Goal: Task Accomplishment & Management: Use online tool/utility

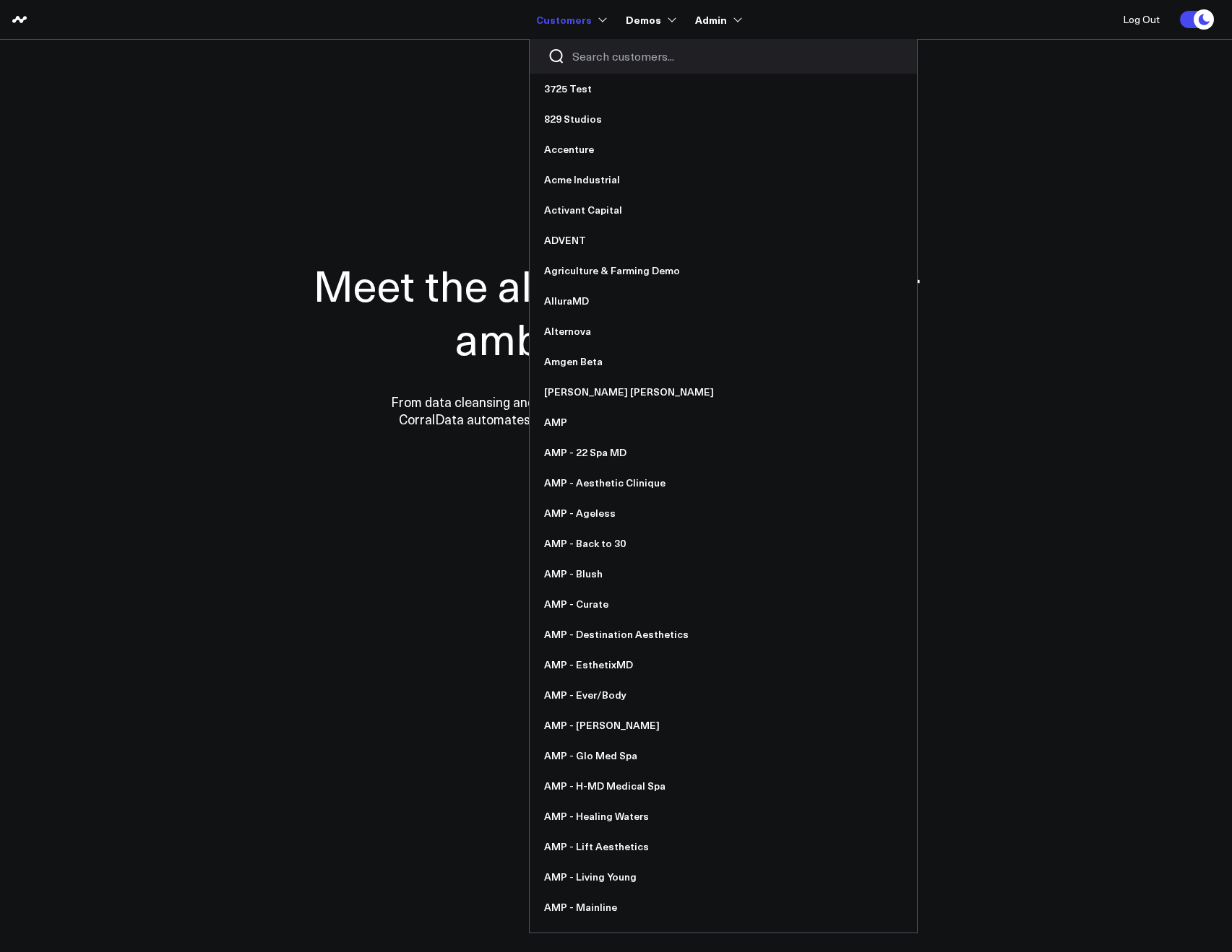
click at [579, 55] on input "Search customers input" at bounding box center [736, 55] width 327 height 16
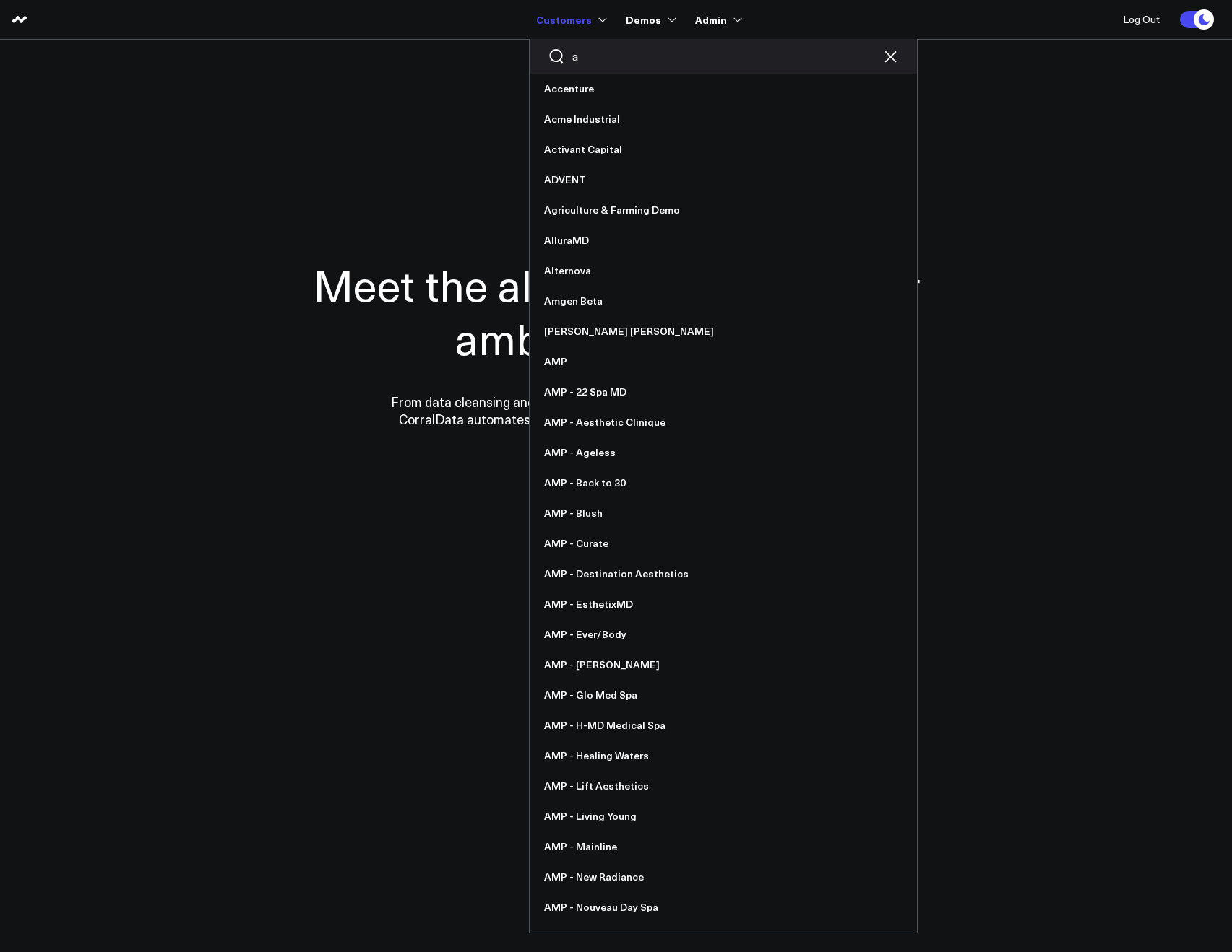
type input "av"
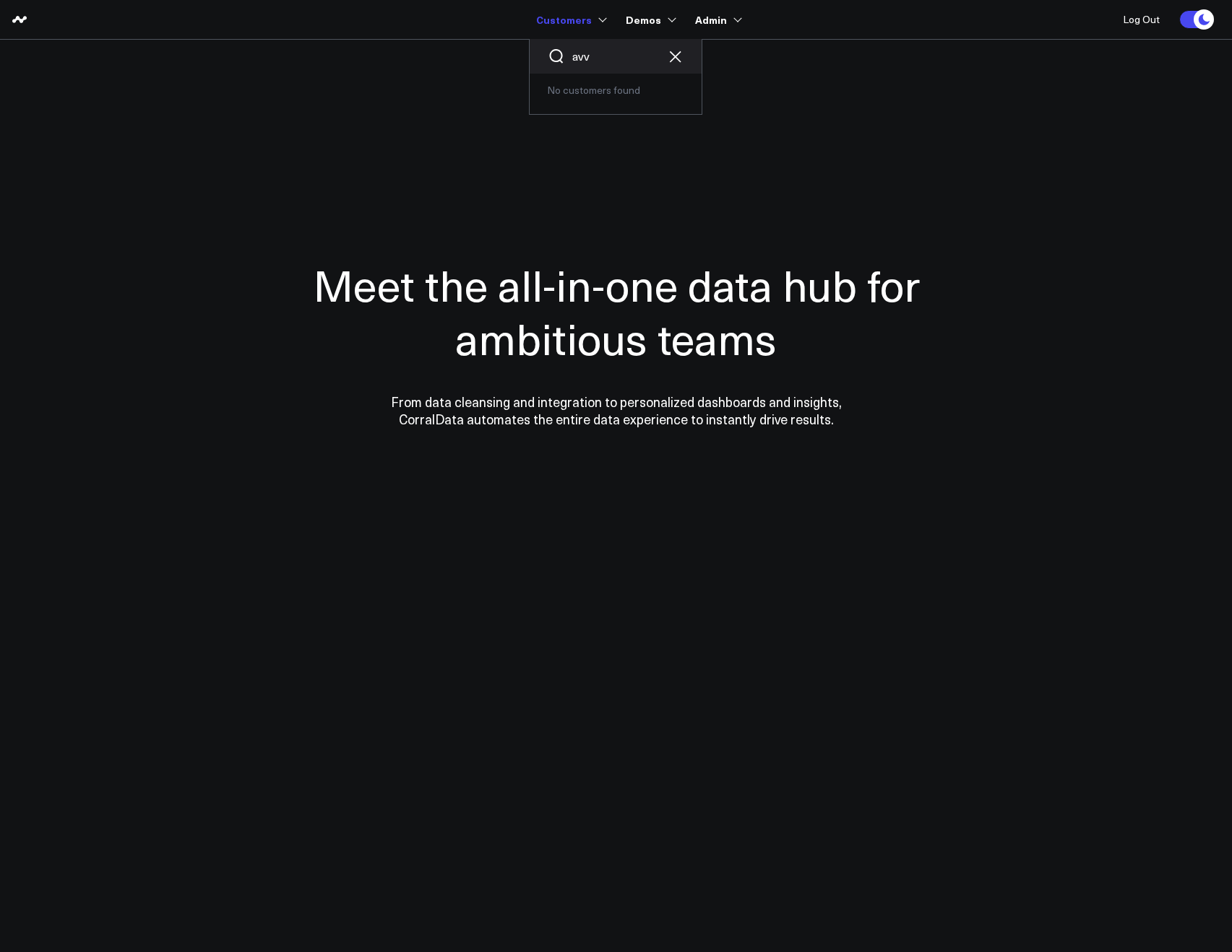
click at [659, 48] on input "avv" at bounding box center [615, 55] width 87 height 16
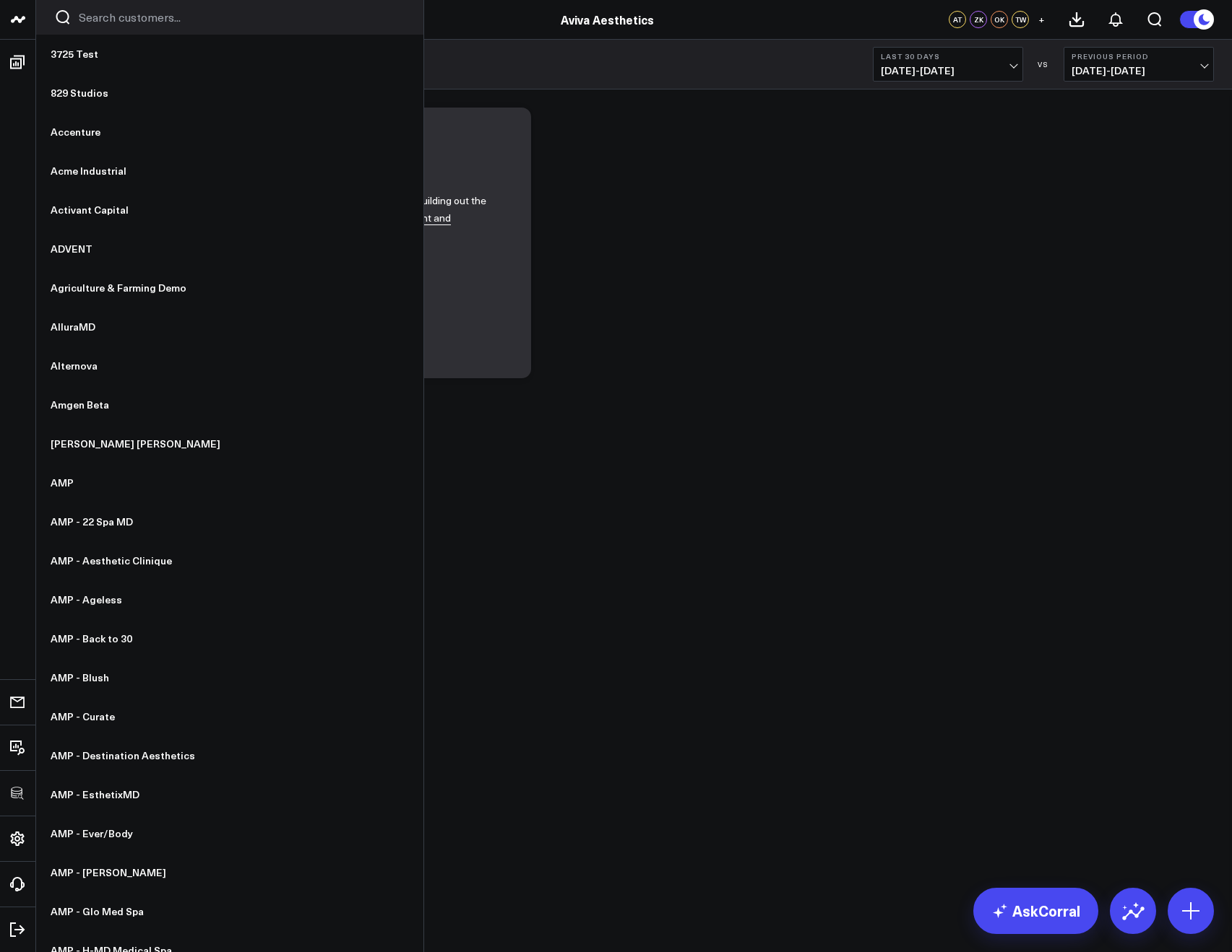
click at [102, 25] on div at bounding box center [230, 17] width 387 height 35
click at [102, 21] on input "Search customers input" at bounding box center [242, 17] width 327 height 16
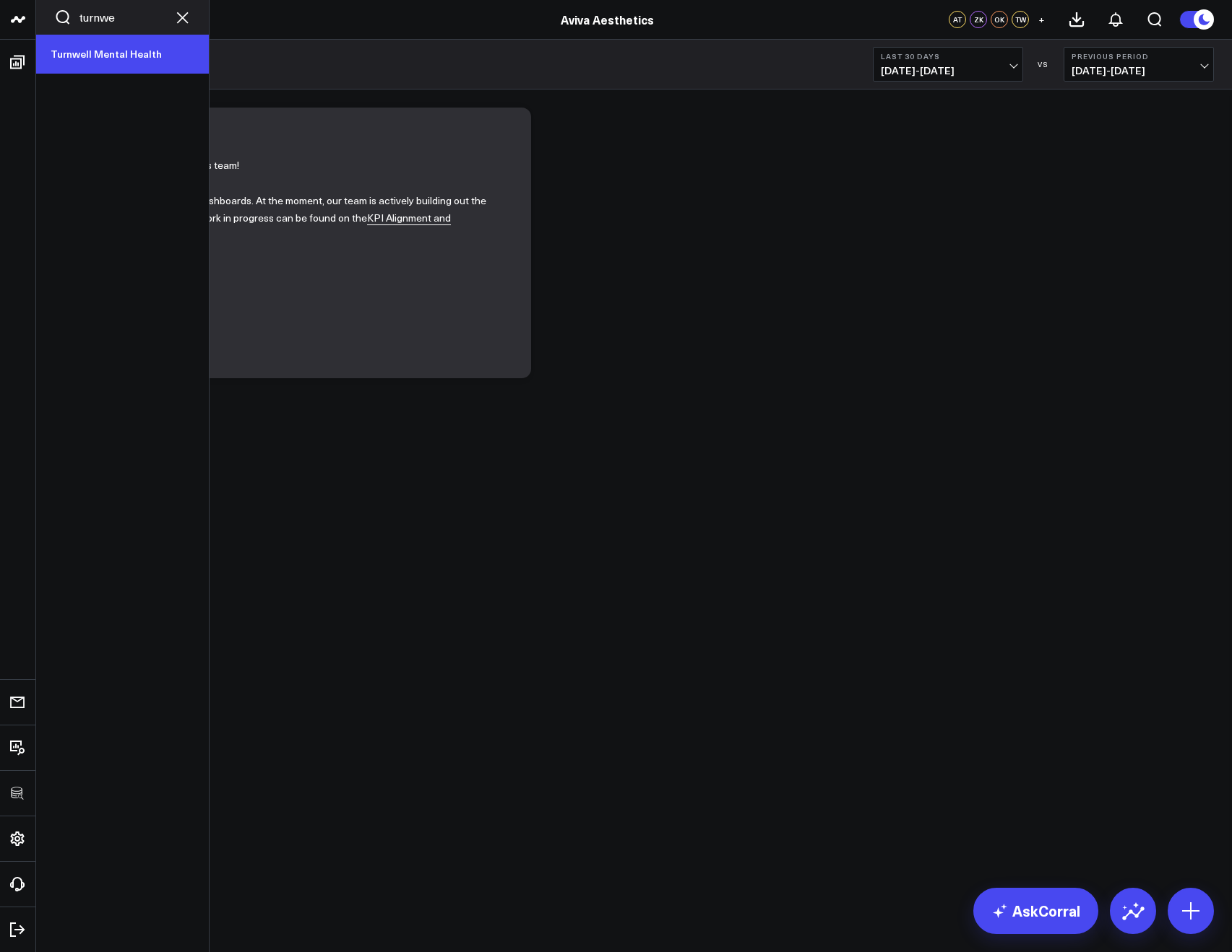
type input "turnwe"
click at [72, 53] on link "Turnwell Mental Health" at bounding box center [122, 54] width 172 height 39
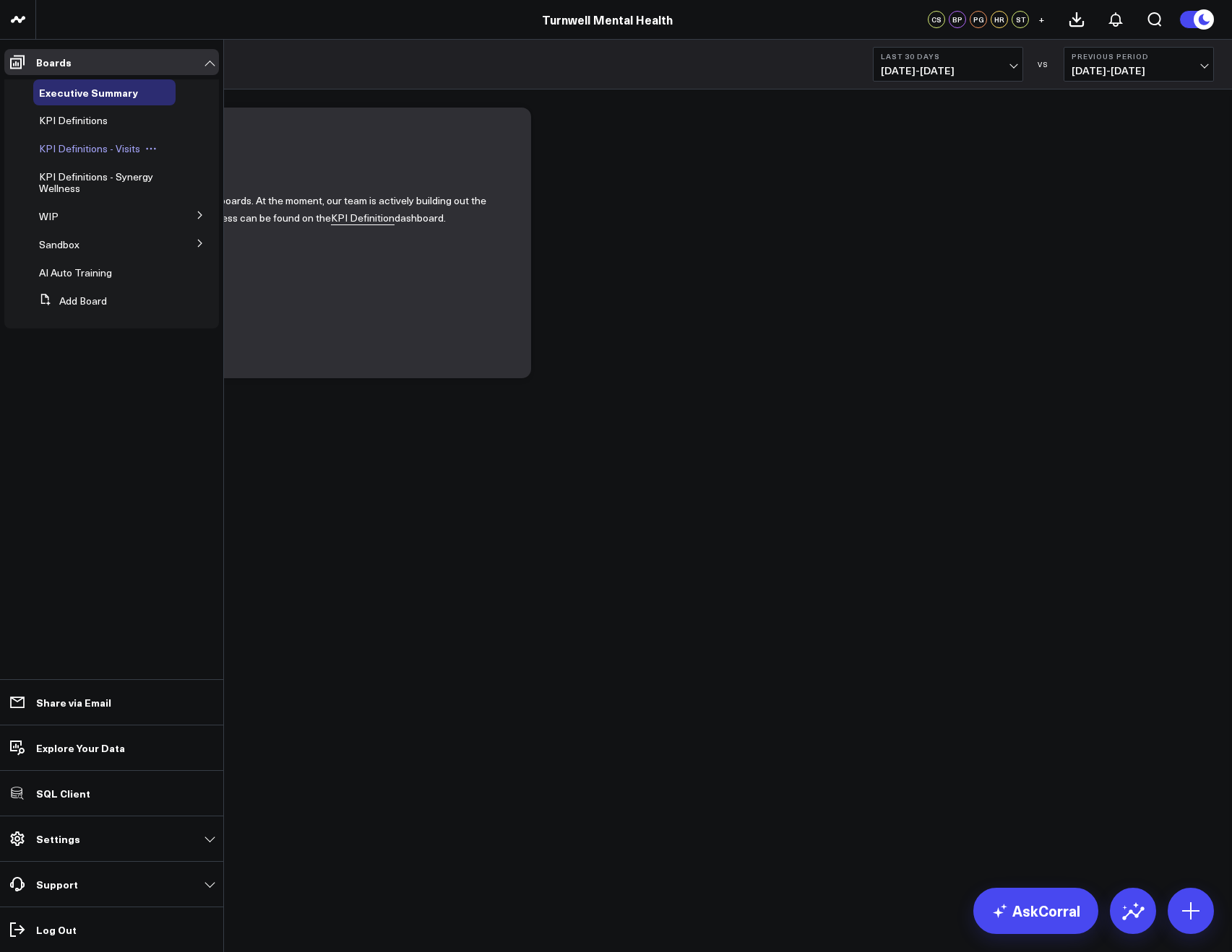
click at [56, 145] on span "KPI Definitions - Visits" at bounding box center [89, 148] width 101 height 14
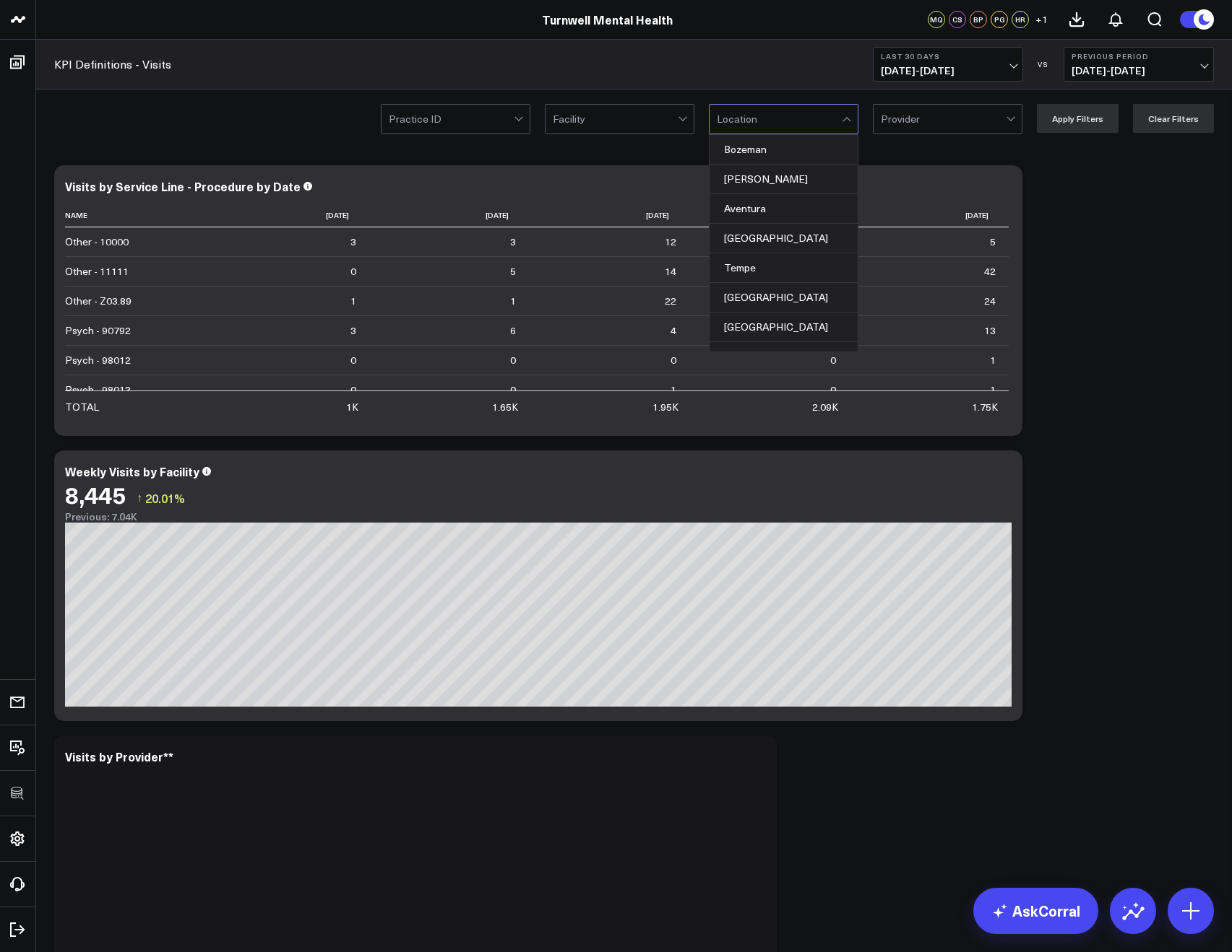
click at [765, 119] on div at bounding box center [779, 119] width 125 height 29
click at [751, 148] on div "Bozeman" at bounding box center [783, 150] width 148 height 30
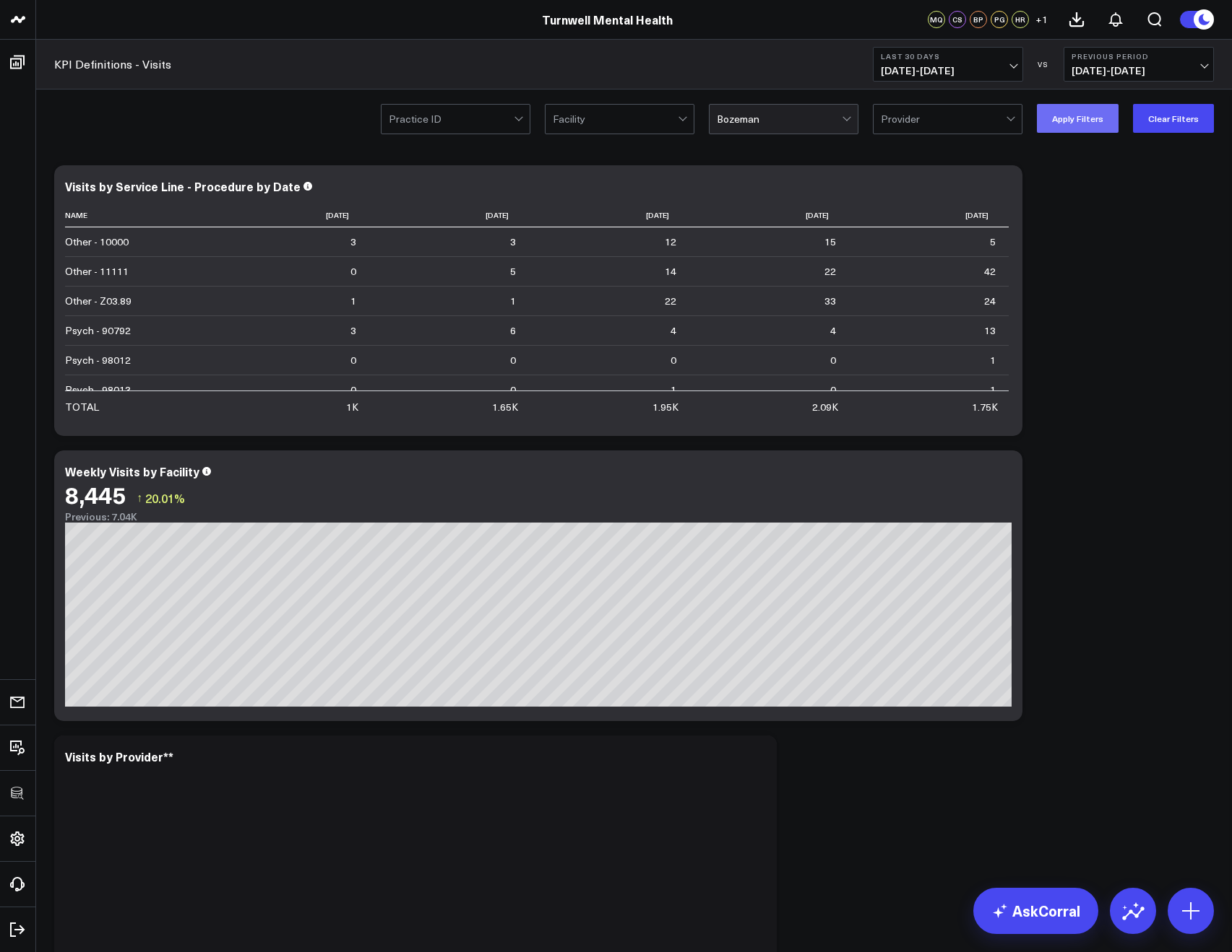
click at [1110, 126] on button "Apply Filters" at bounding box center [1077, 118] width 81 height 29
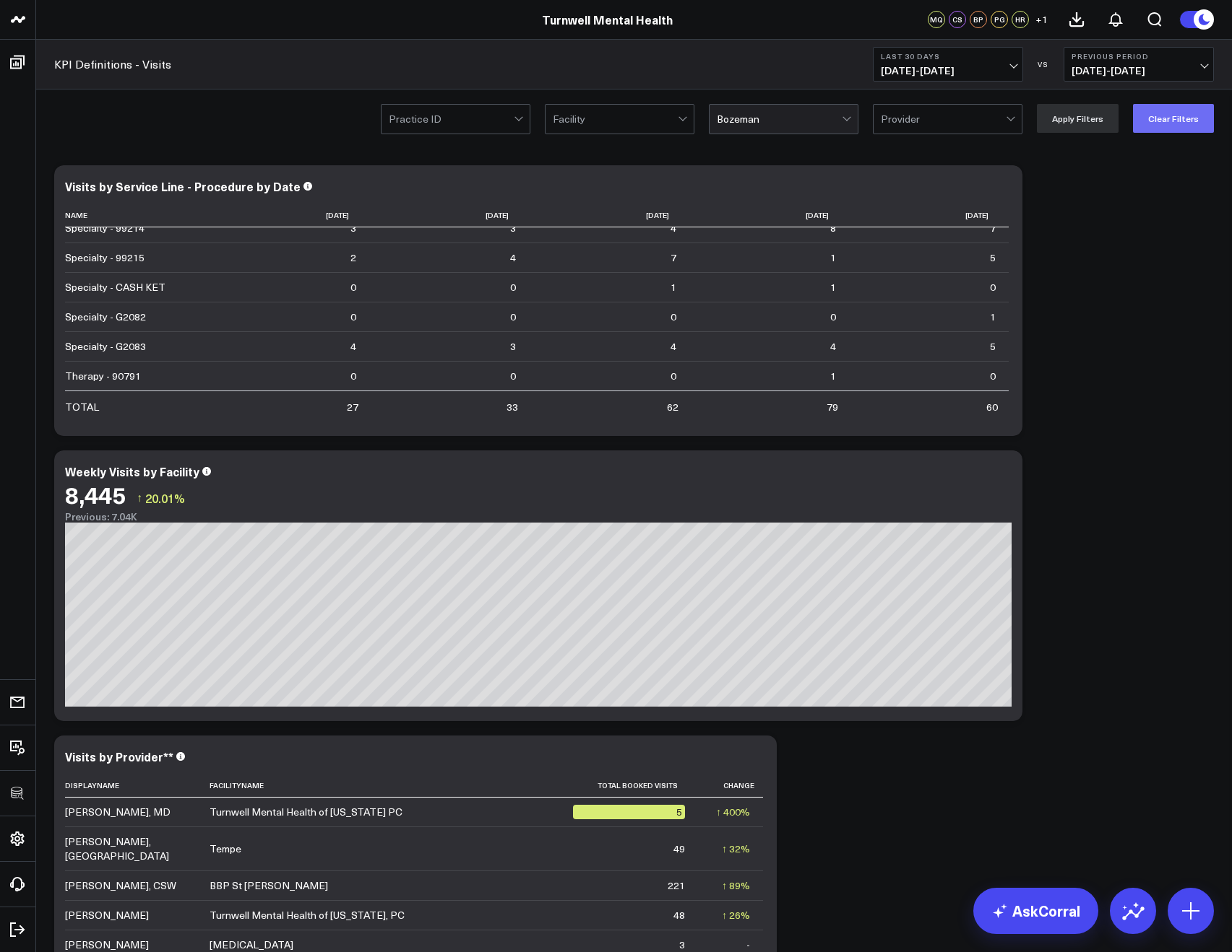
click at [1171, 118] on button "Clear Filters" at bounding box center [1173, 118] width 81 height 29
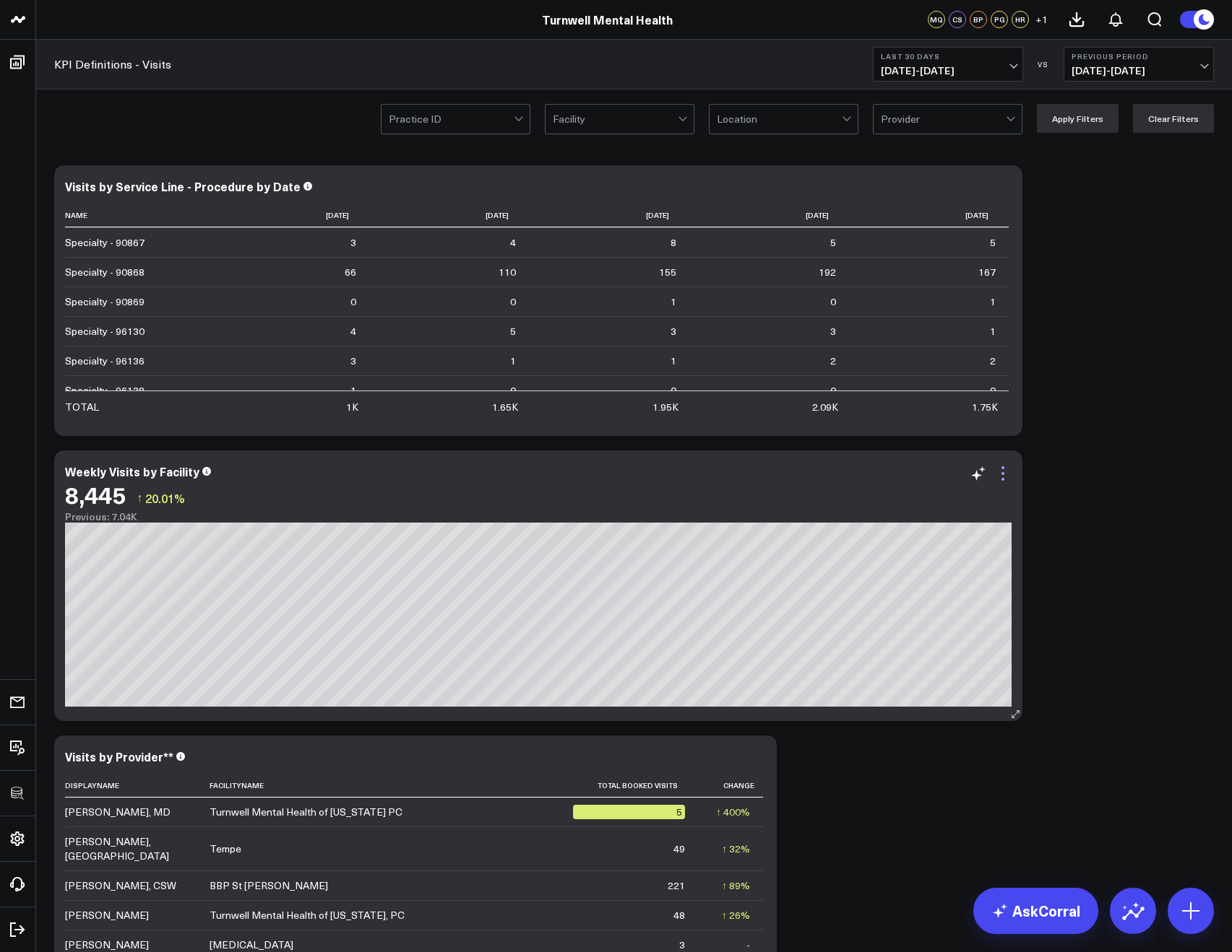
click at [1000, 478] on icon at bounding box center [1002, 473] width 17 height 17
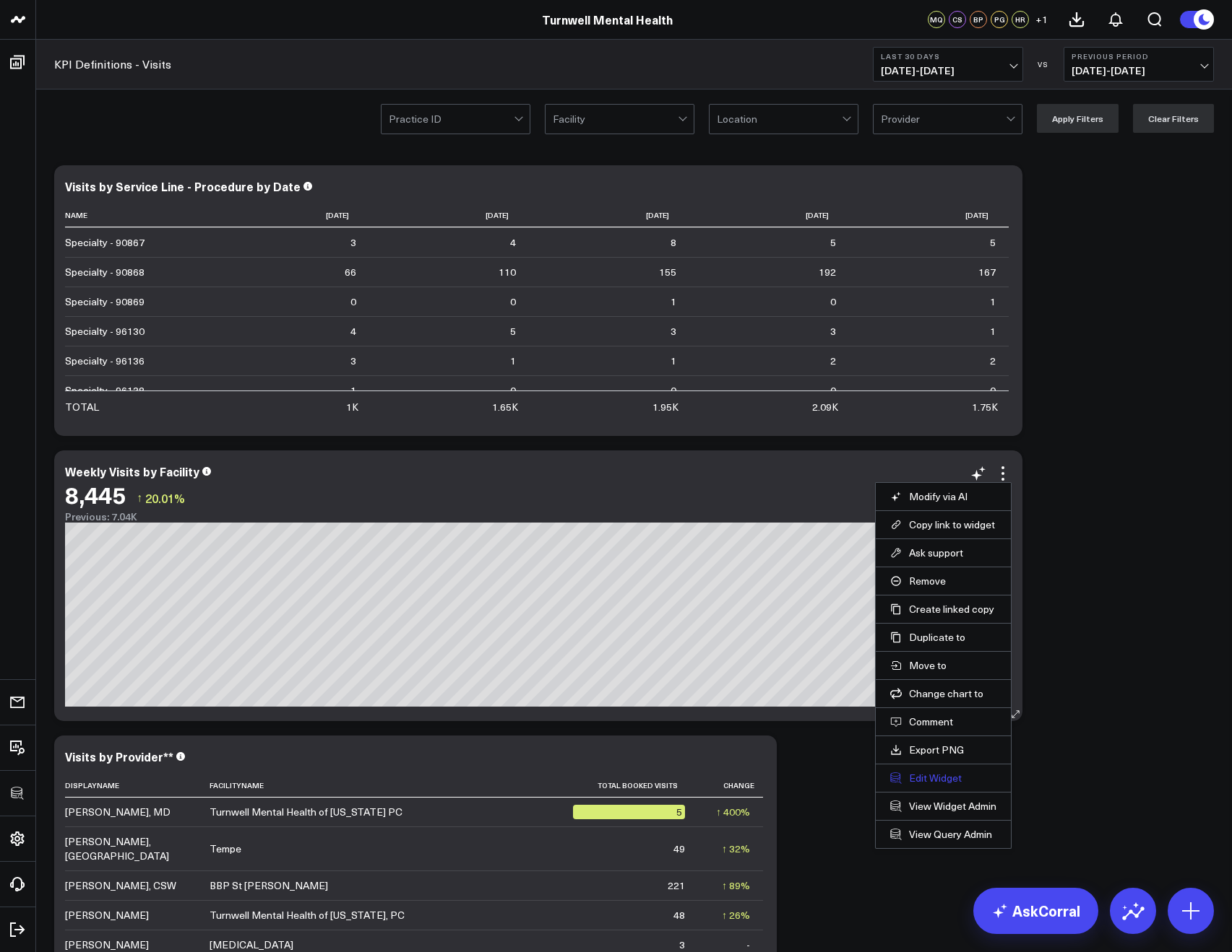
click at [935, 775] on button "Edit Widget" at bounding box center [944, 778] width 106 height 13
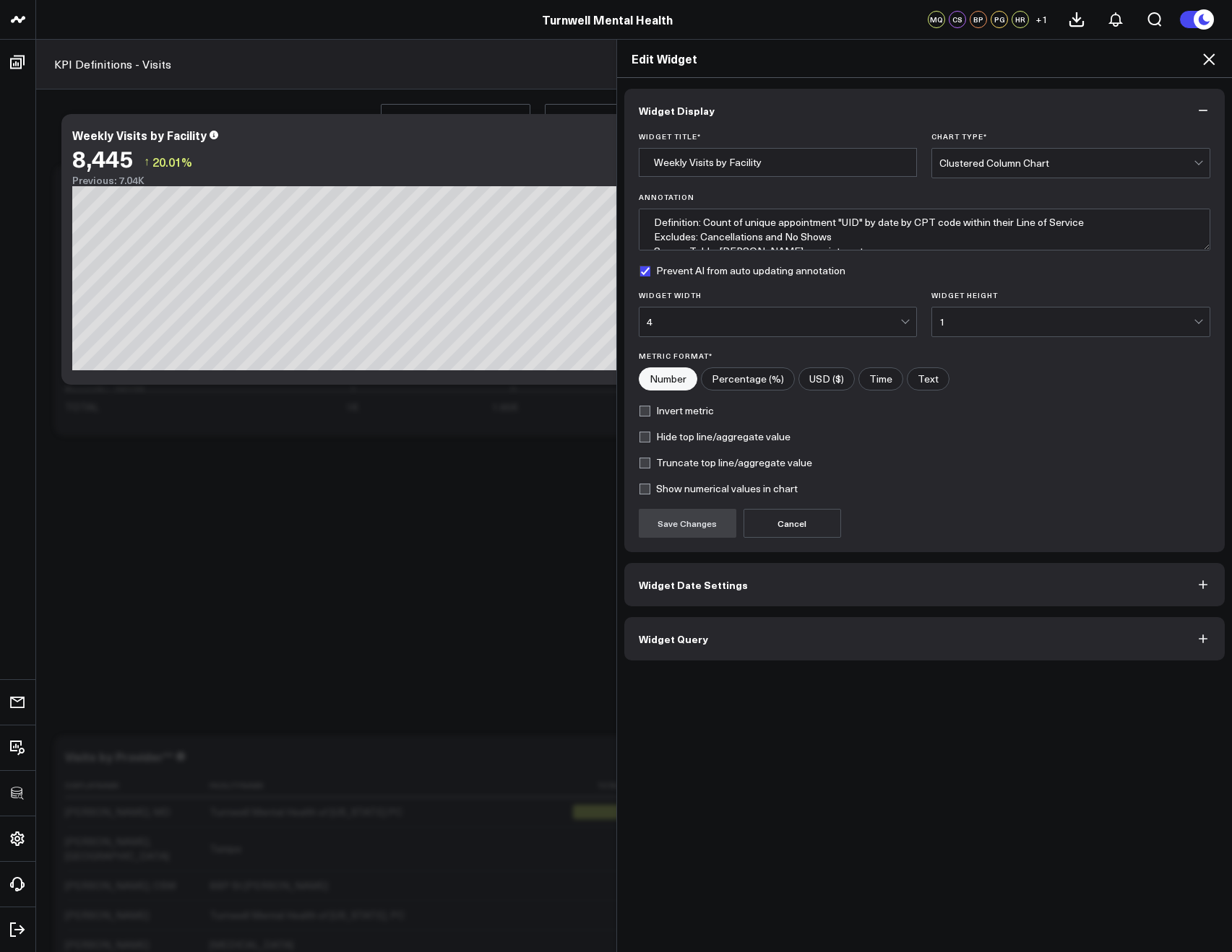
click at [645, 647] on button "Widget Query" at bounding box center [924, 639] width 601 height 44
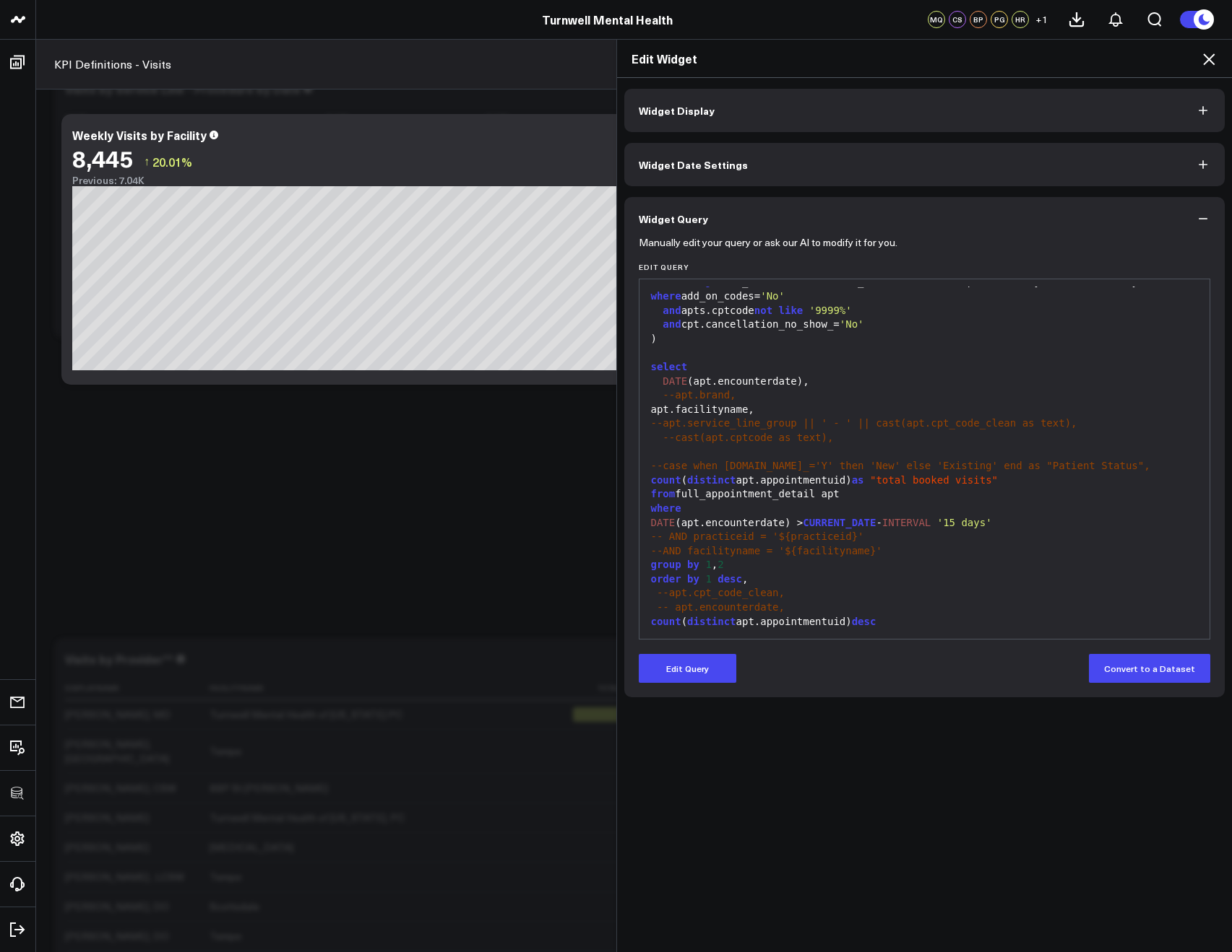
scroll to position [100, 0]
click at [1207, 59] on icon at bounding box center [1208, 58] width 17 height 17
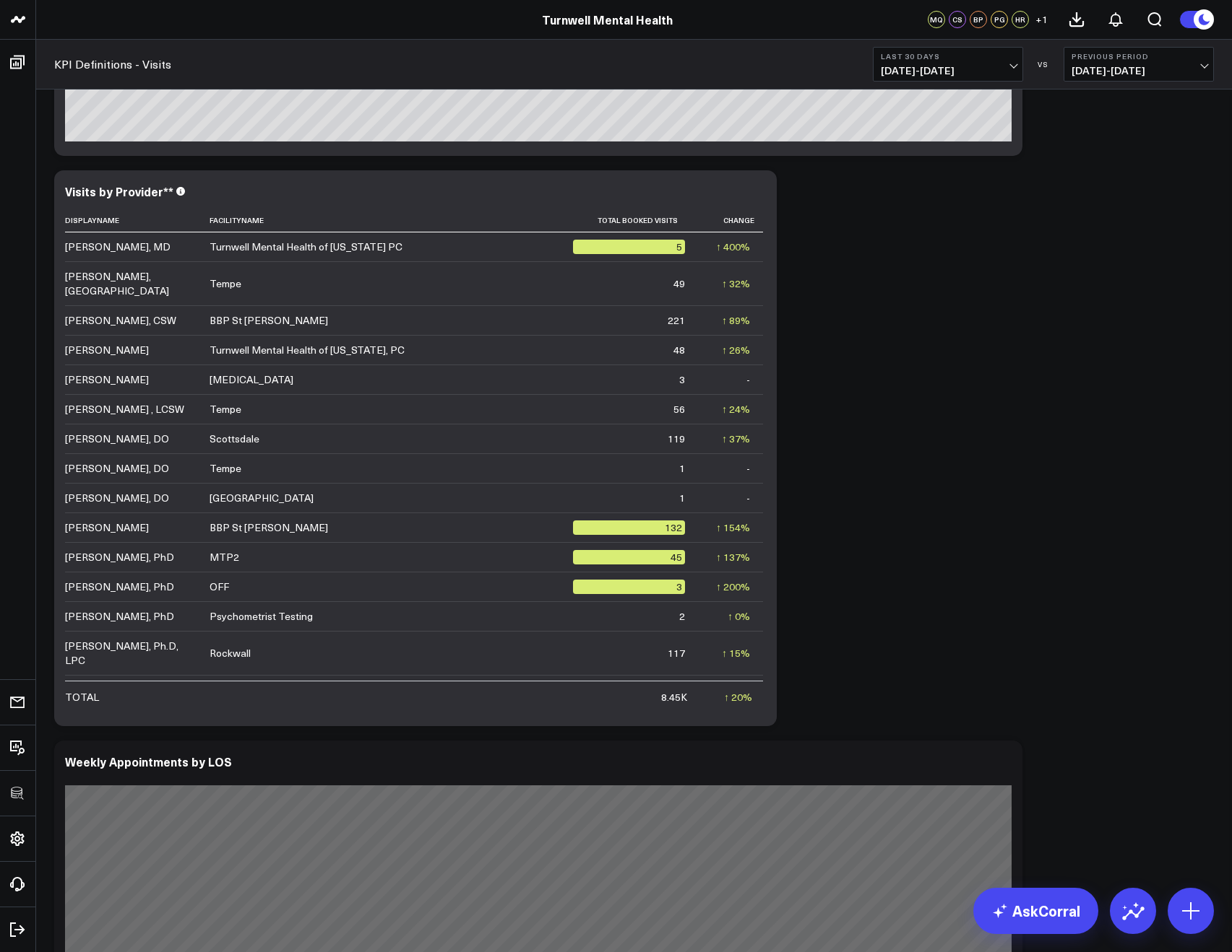
scroll to position [560, 0]
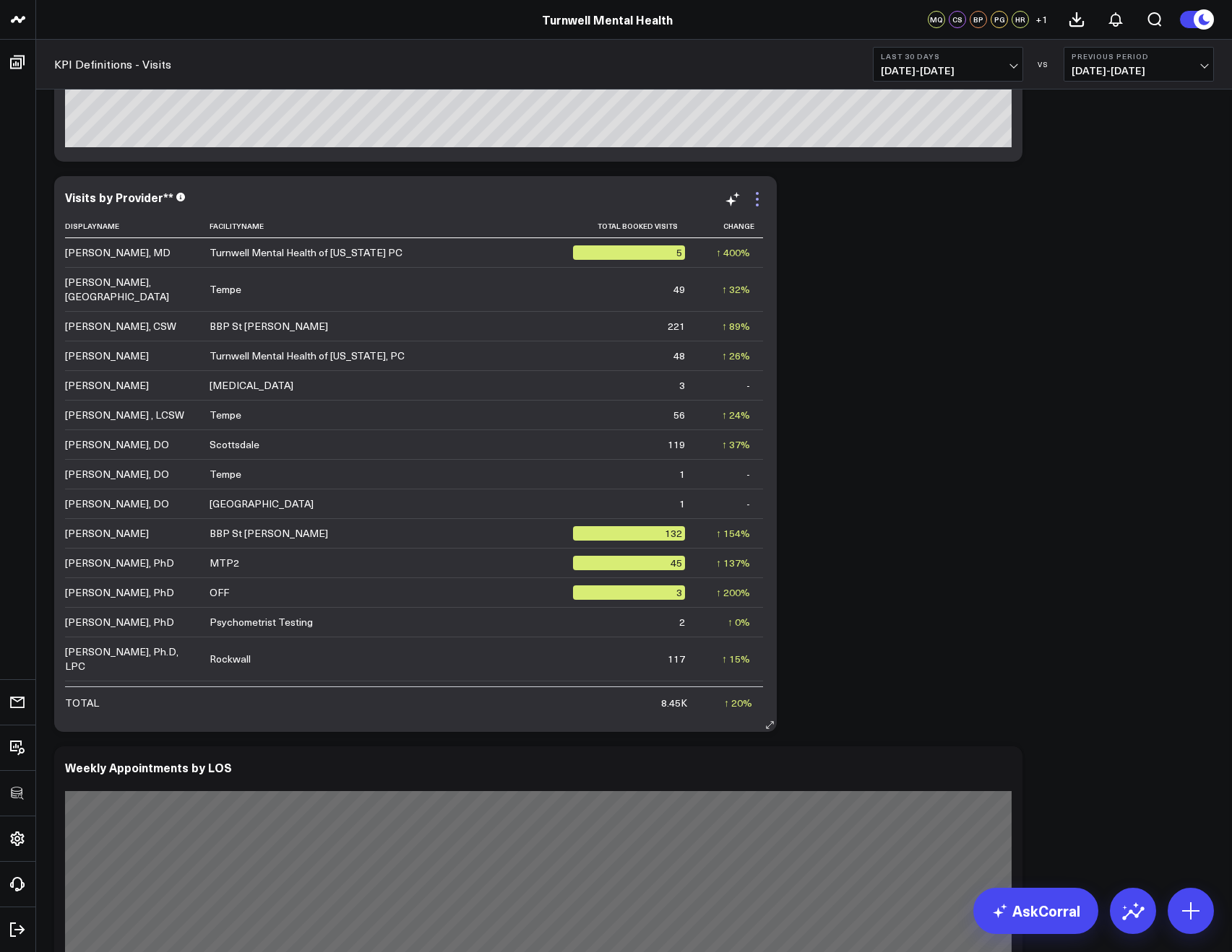
click at [757, 195] on icon at bounding box center [757, 199] width 17 height 17
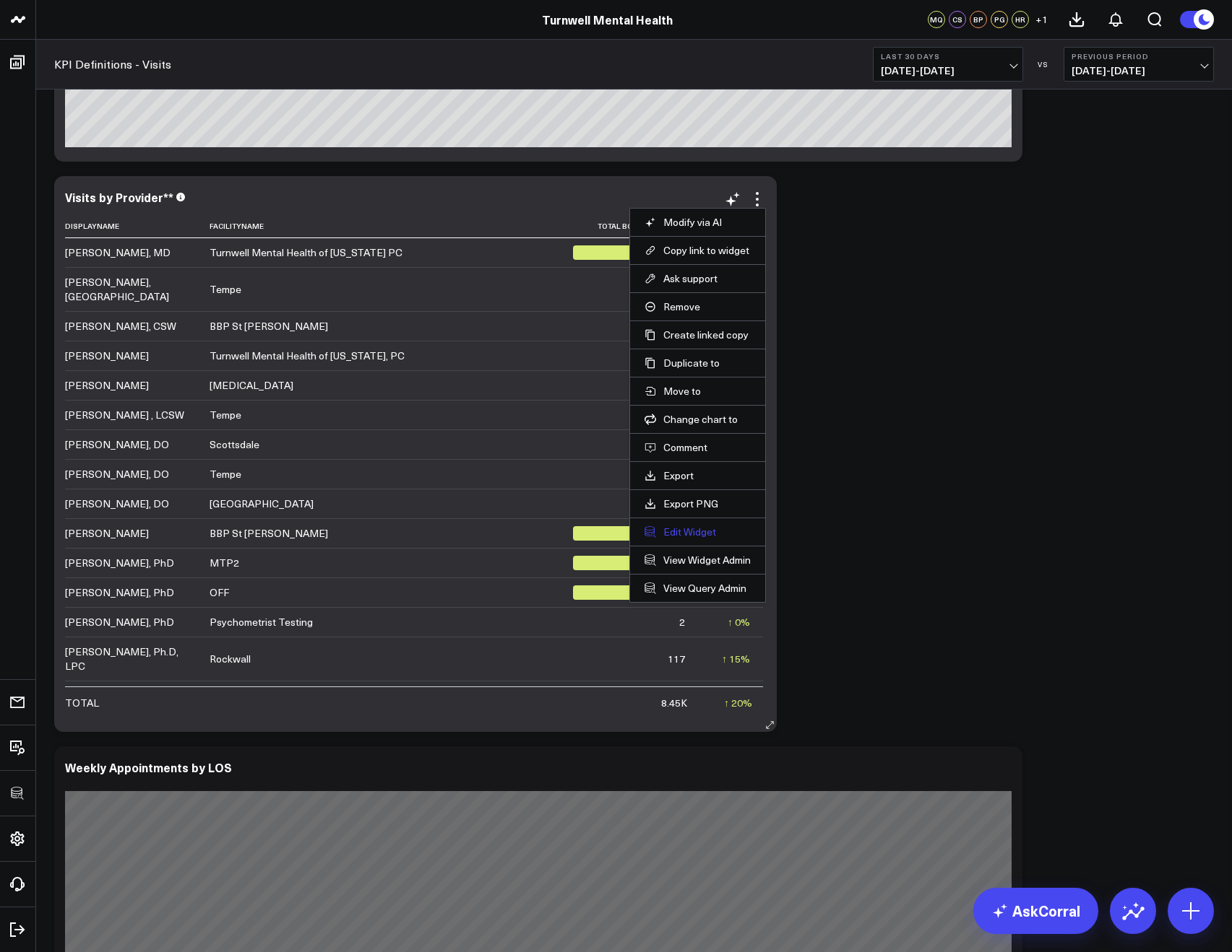
click at [698, 534] on button "Edit Widget" at bounding box center [697, 532] width 106 height 13
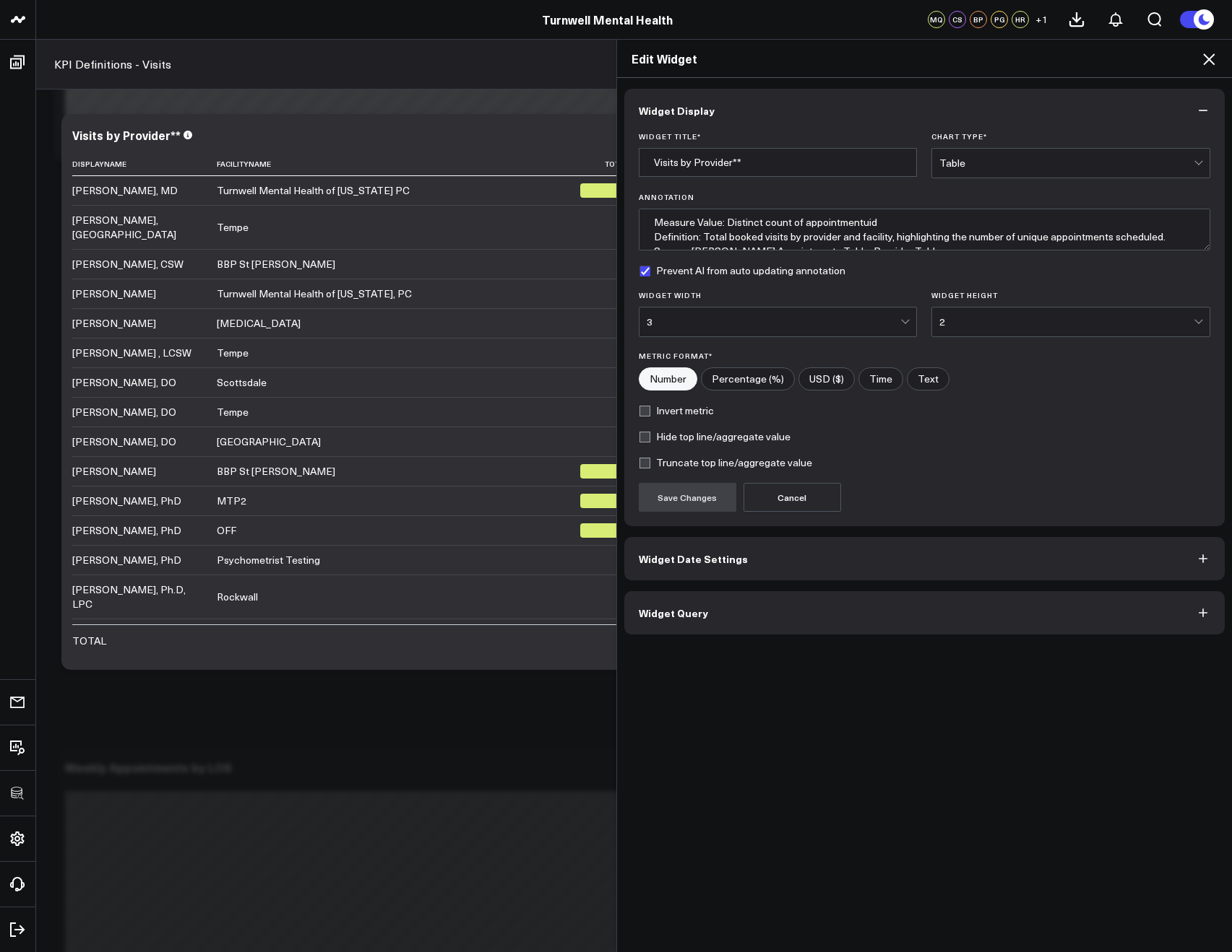
click at [785, 626] on button "Widget Query" at bounding box center [924, 613] width 601 height 44
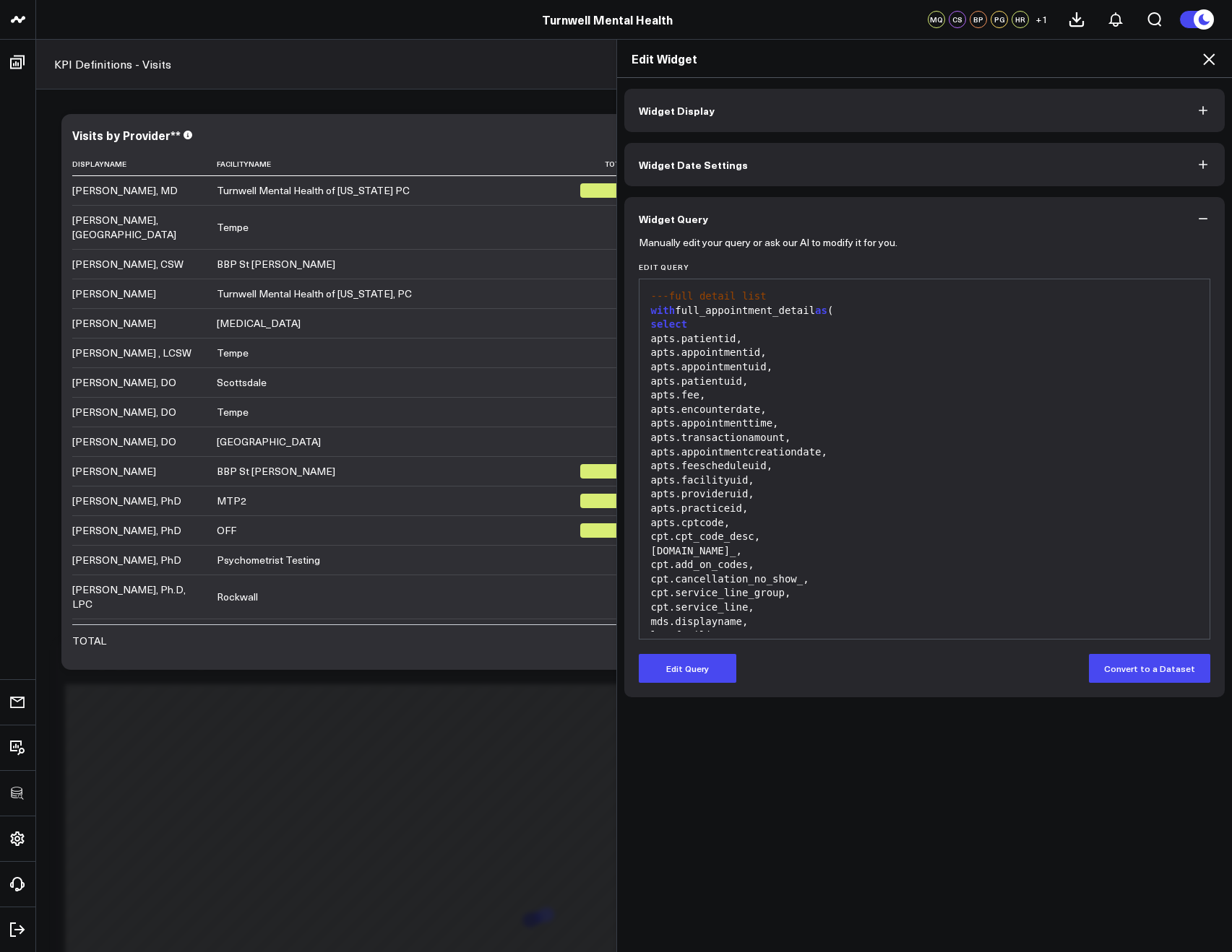
click at [1202, 56] on icon at bounding box center [1208, 58] width 17 height 17
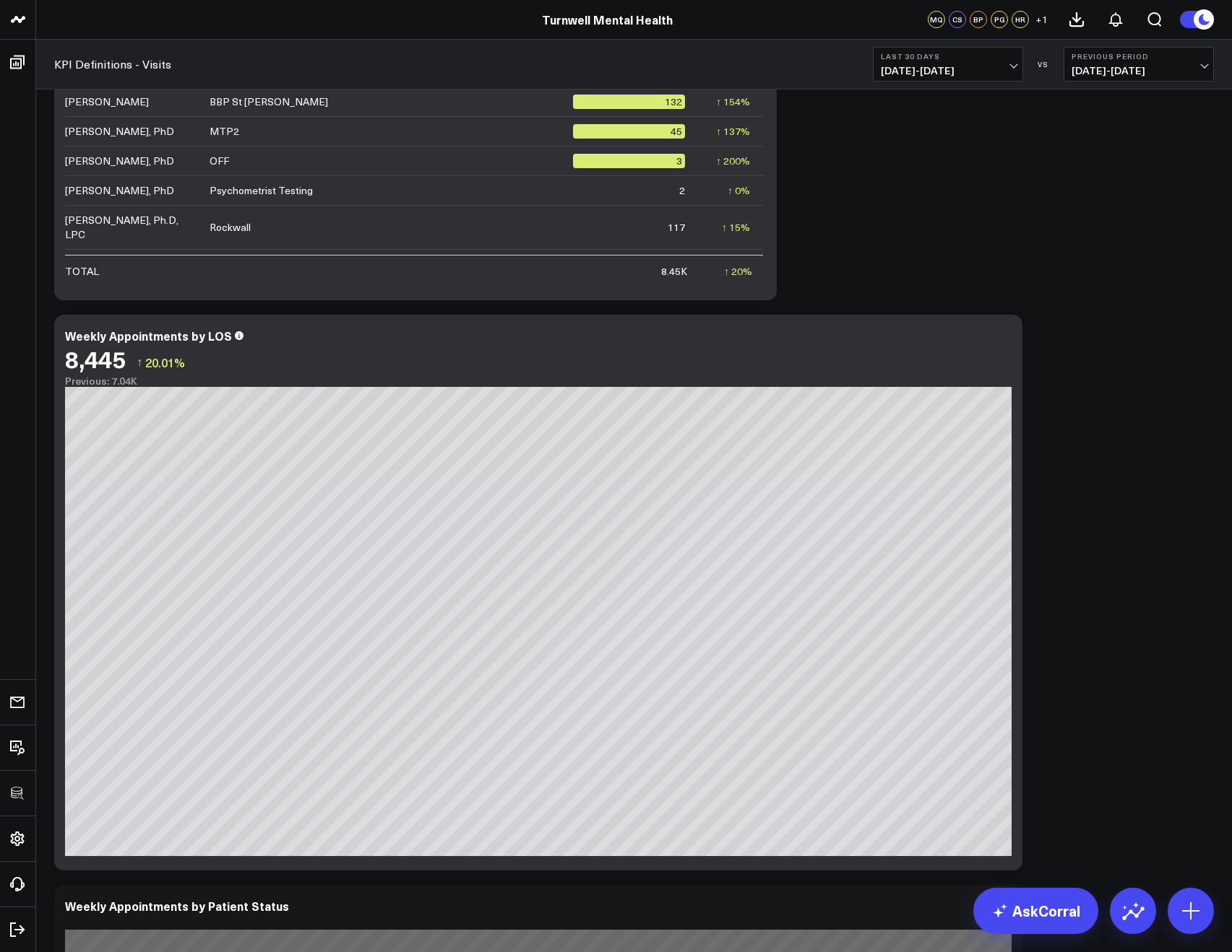
scroll to position [1042, 0]
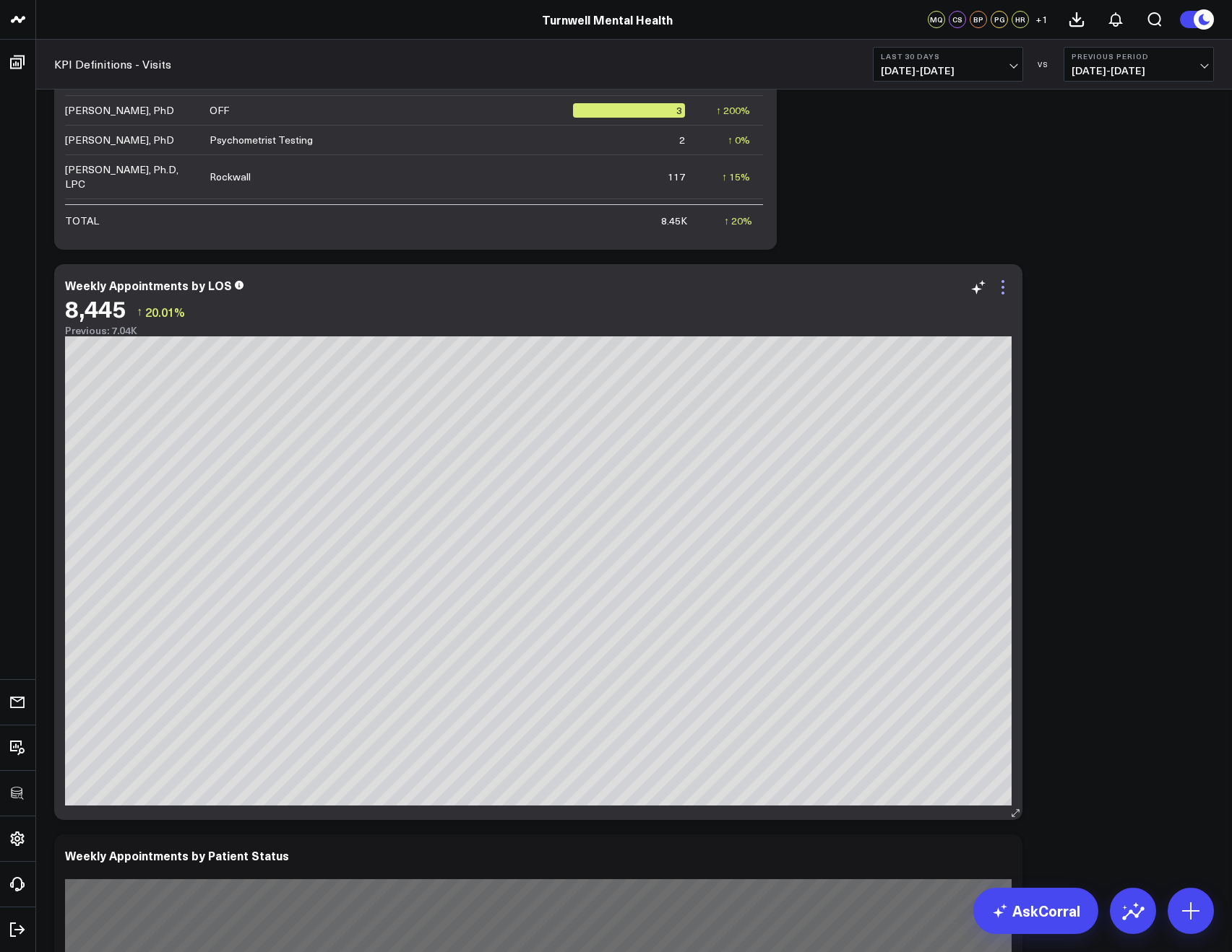
click at [1001, 287] on icon at bounding box center [1002, 287] width 17 height 17
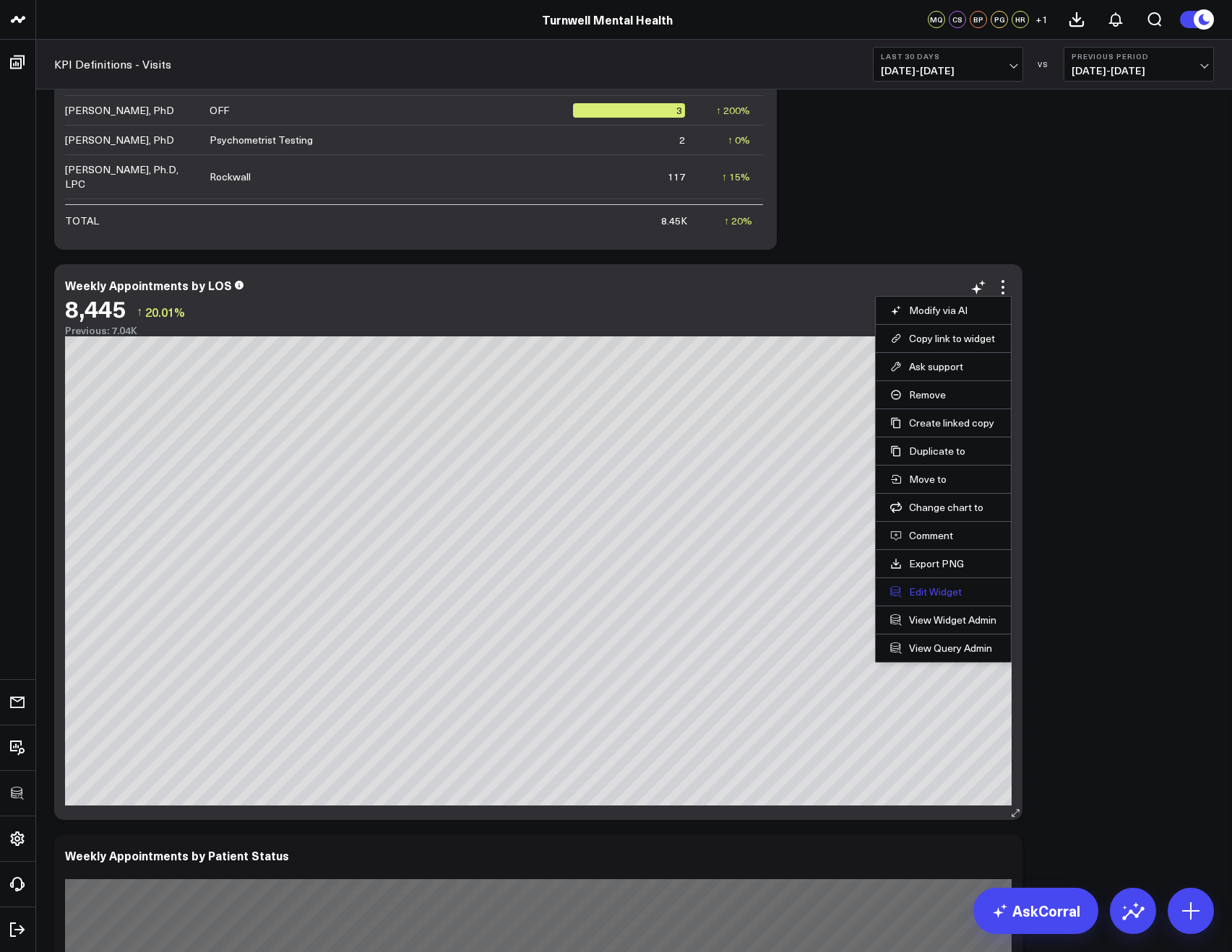
click at [930, 594] on button "Edit Widget" at bounding box center [944, 592] width 106 height 13
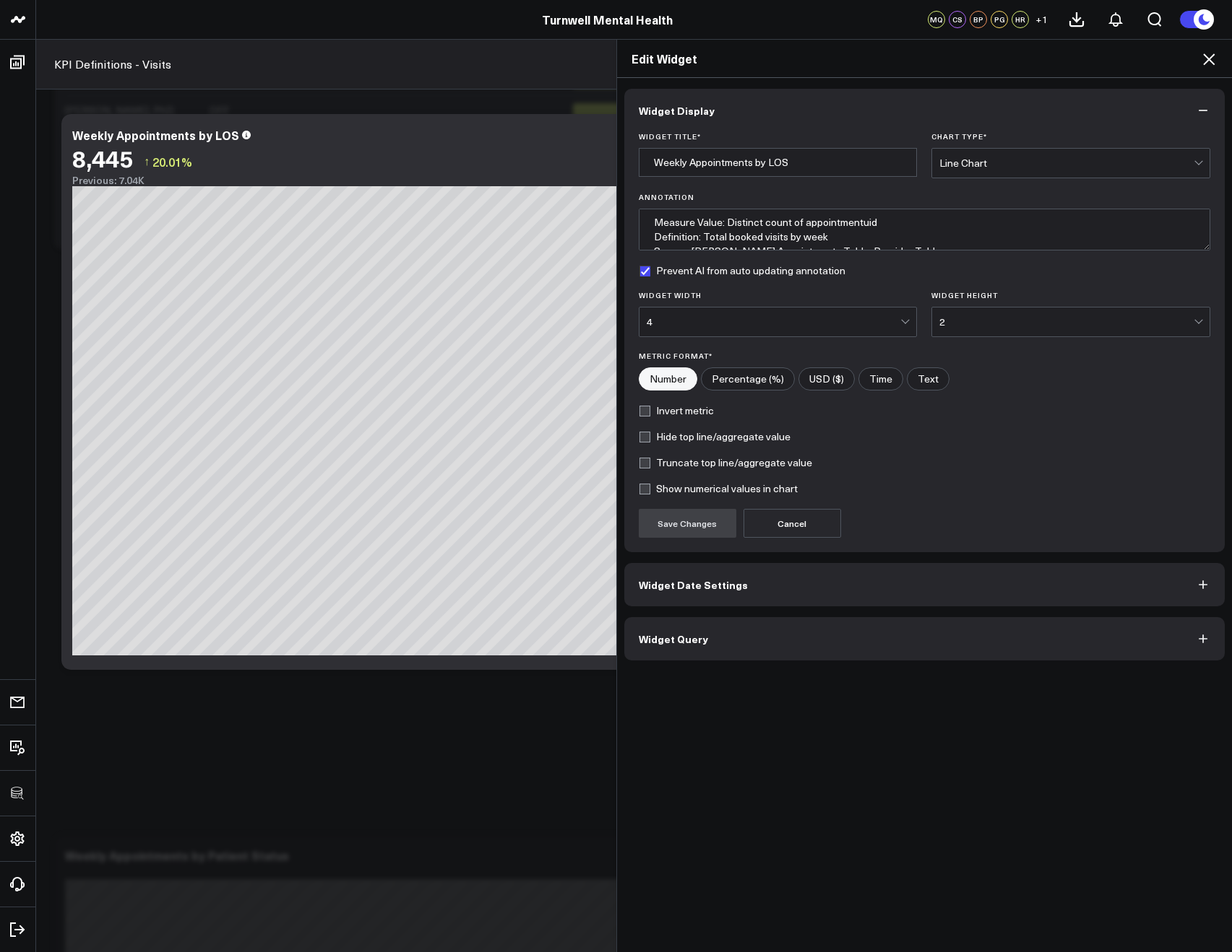
click at [771, 631] on button "Widget Query" at bounding box center [924, 639] width 601 height 44
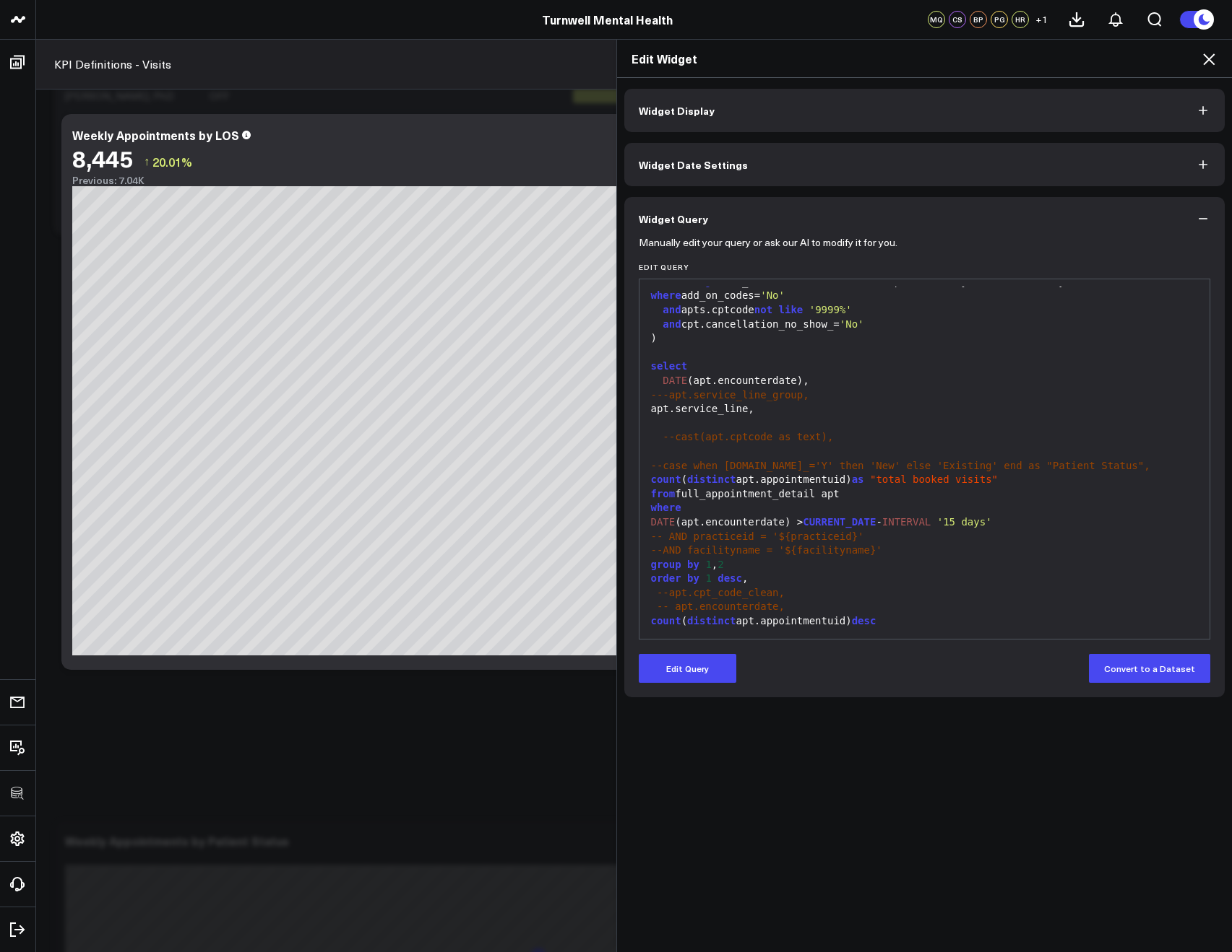
scroll to position [1067, 0]
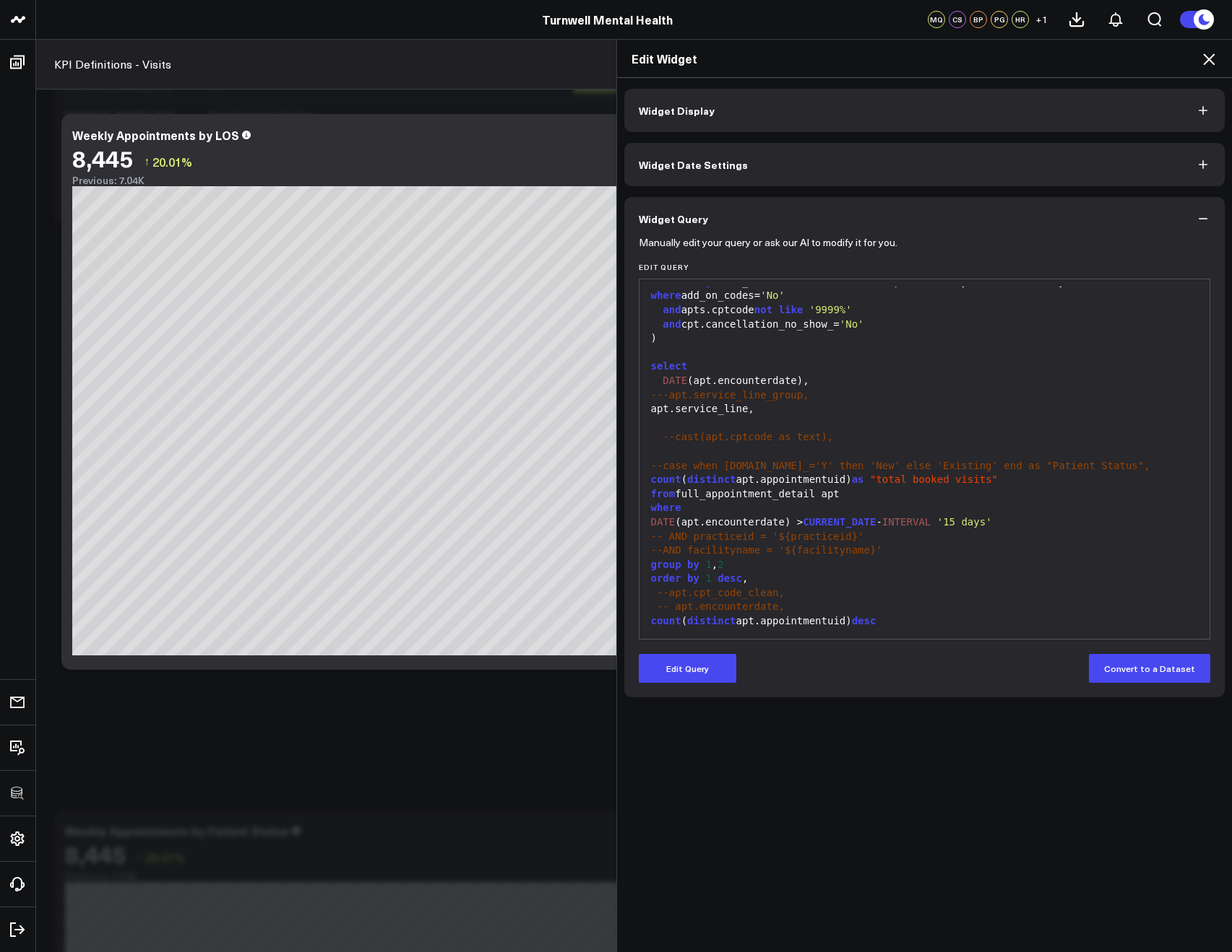
click at [1211, 67] on icon at bounding box center [1208, 58] width 17 height 17
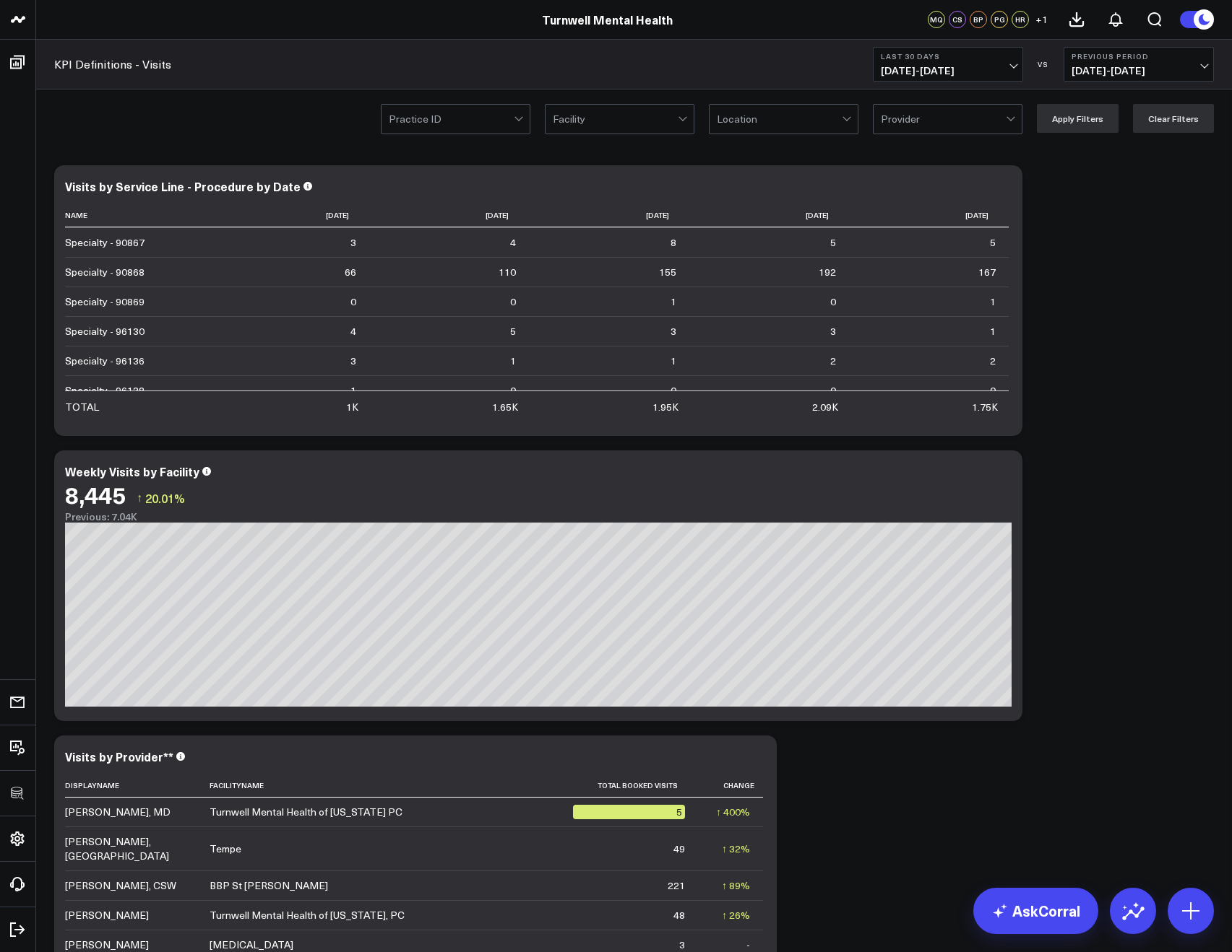
click at [779, 130] on div at bounding box center [779, 119] width 125 height 29
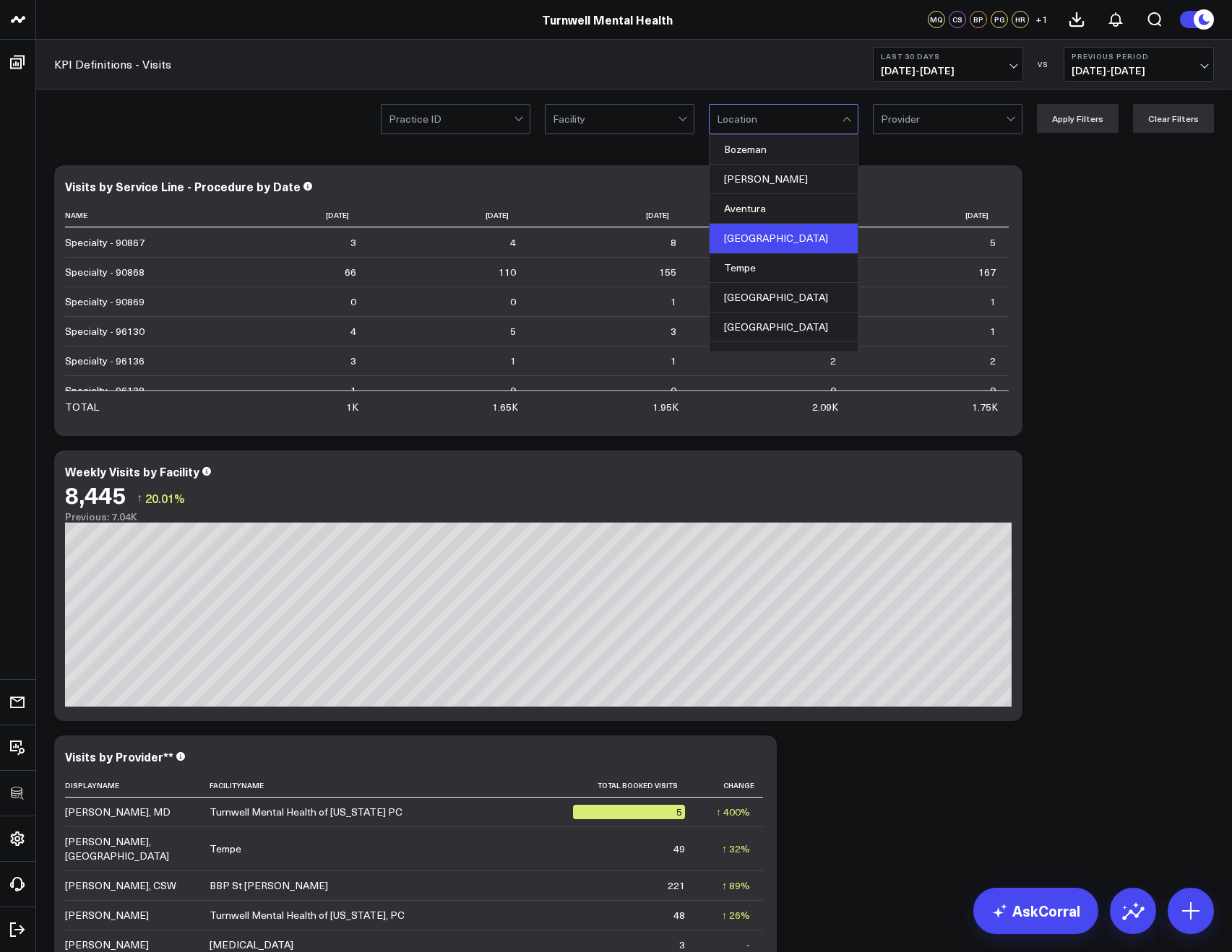
click at [757, 235] on div "Glendale" at bounding box center [783, 239] width 148 height 30
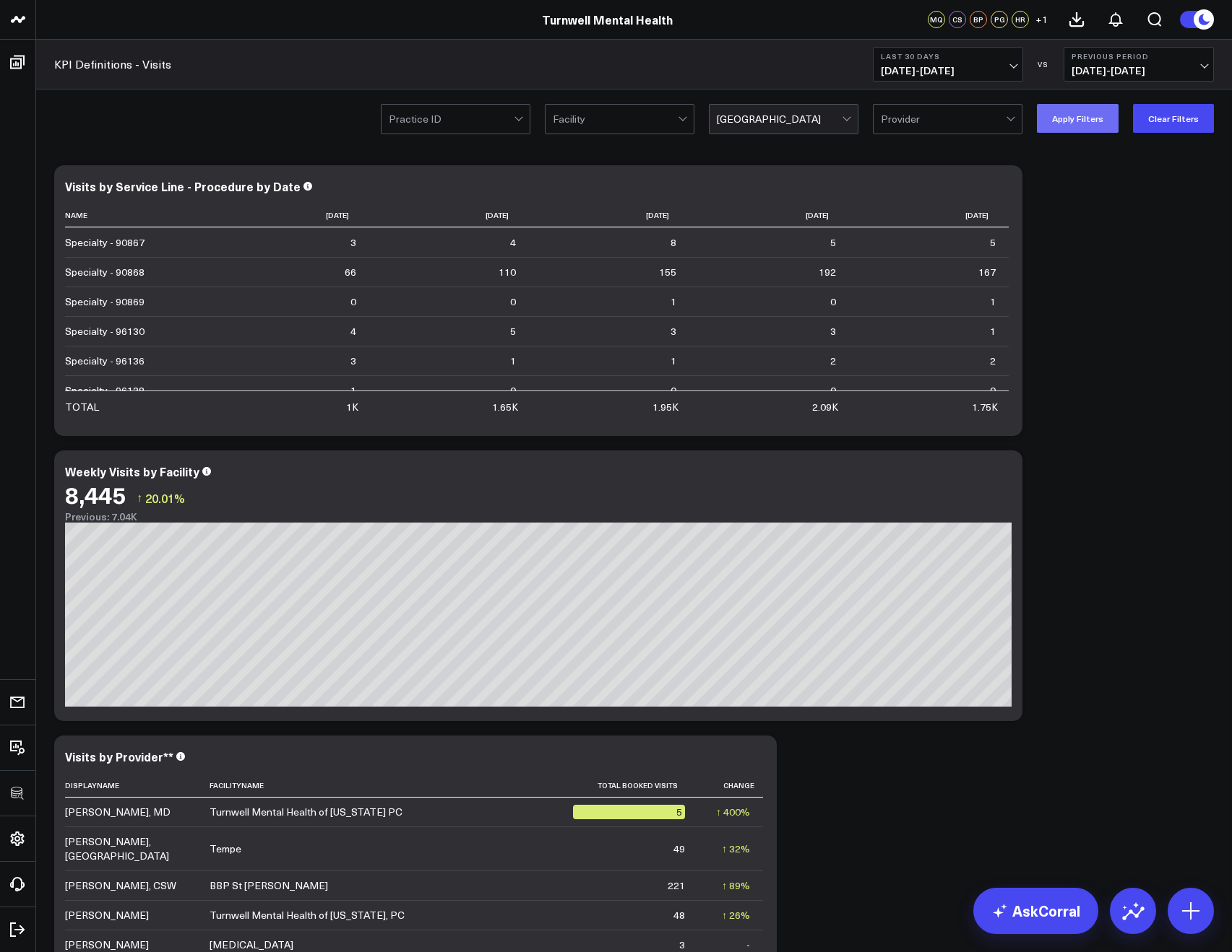
click at [1091, 115] on button "Apply Filters" at bounding box center [1077, 118] width 81 height 29
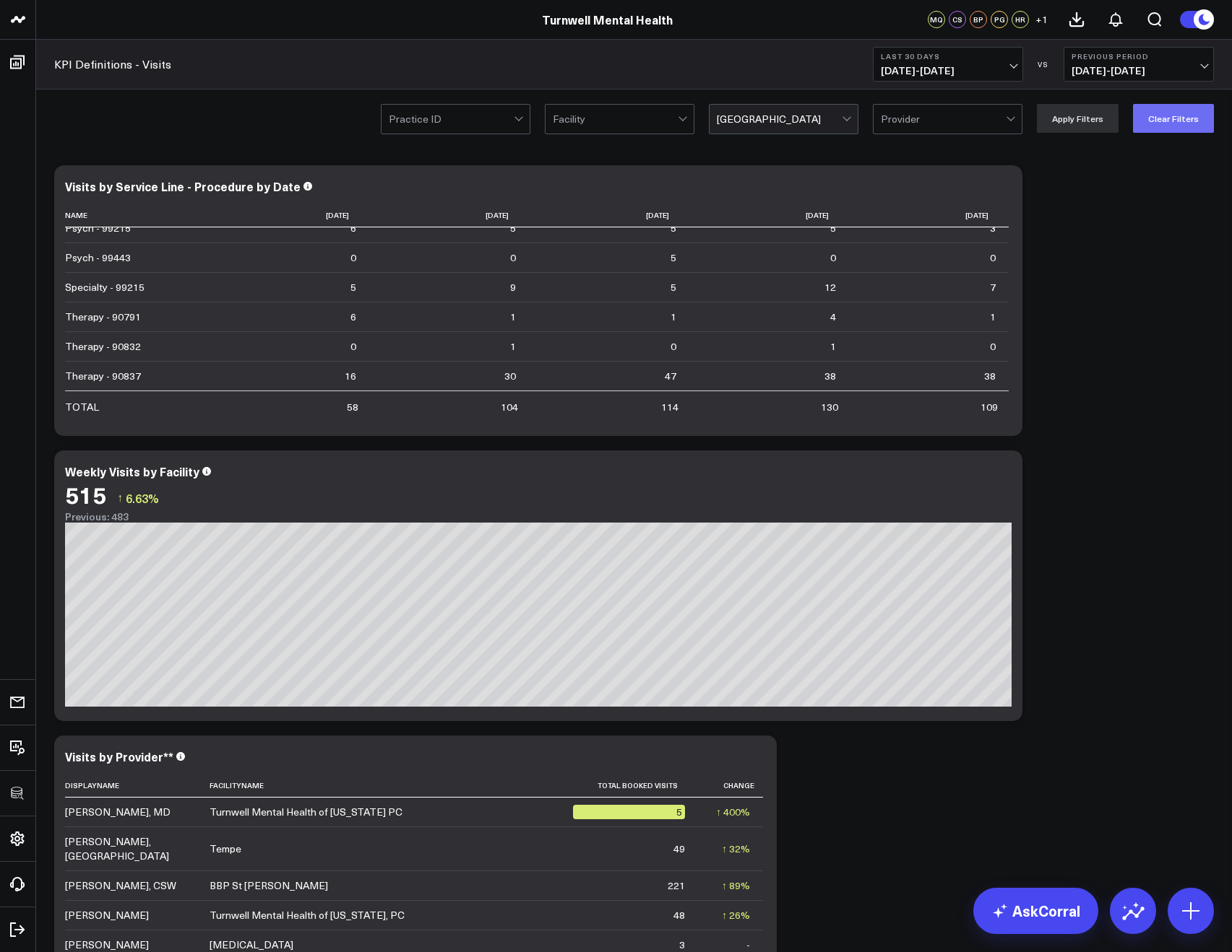
click at [1162, 123] on button "Clear Filters" at bounding box center [1173, 118] width 81 height 29
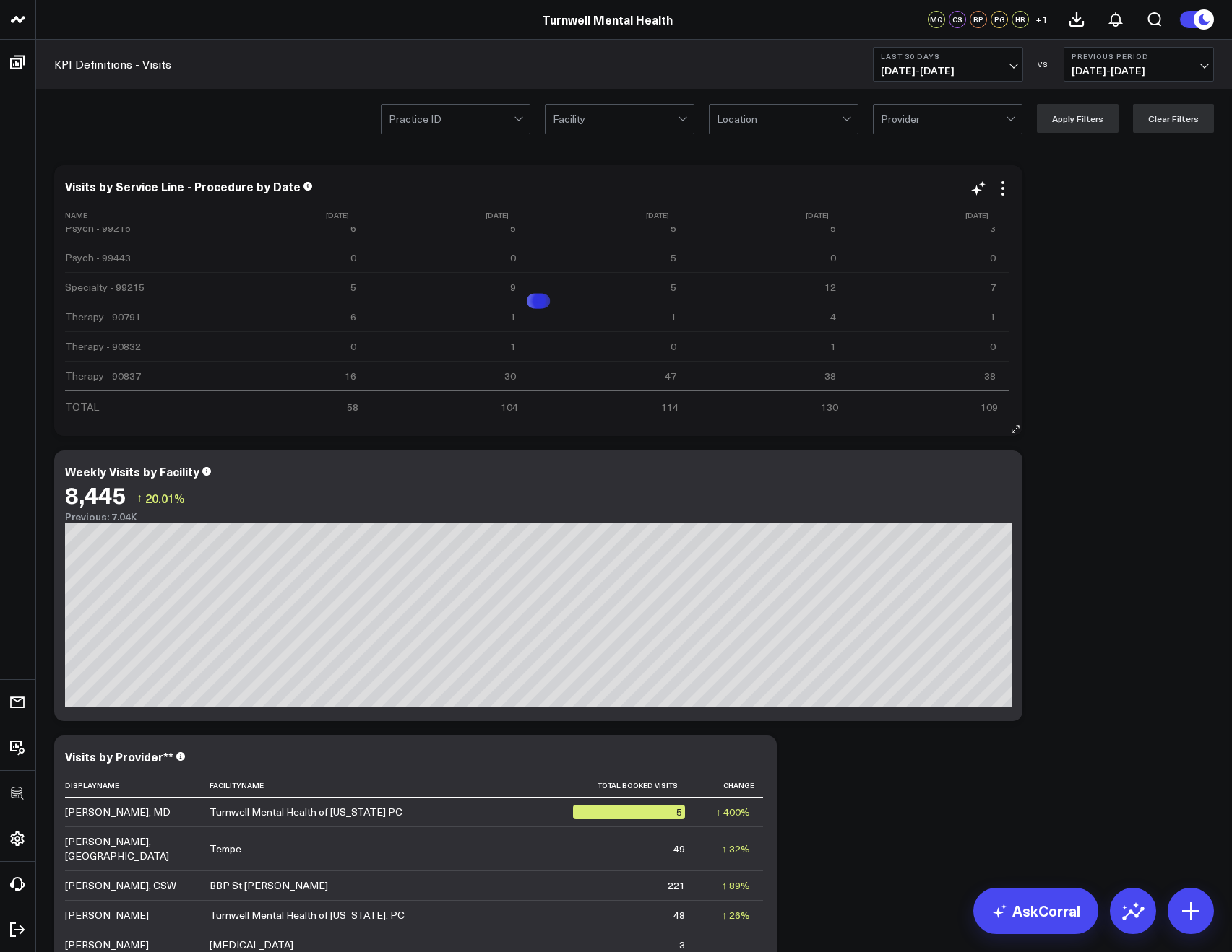
scroll to position [443, 0]
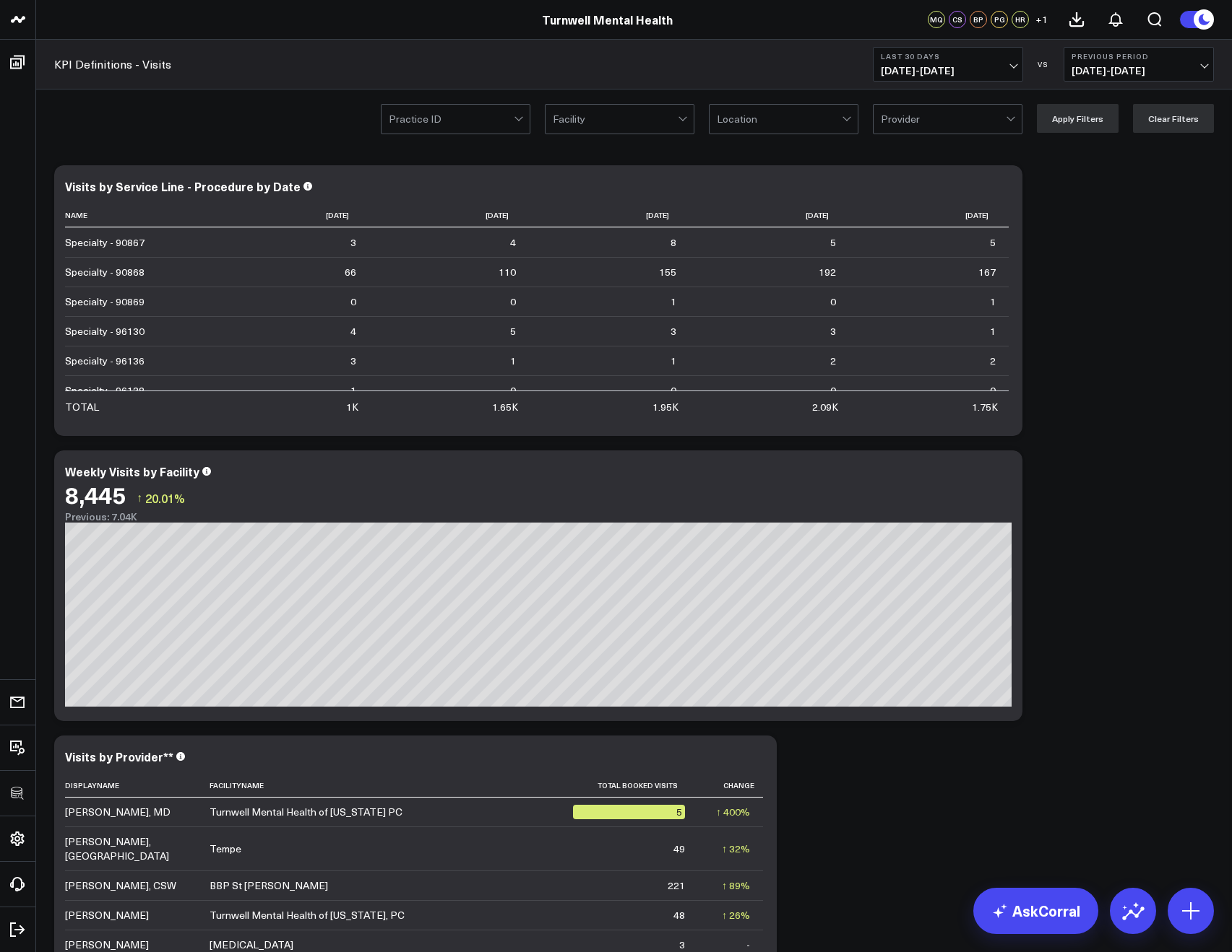
click at [737, 121] on div at bounding box center [779, 119] width 125 height 29
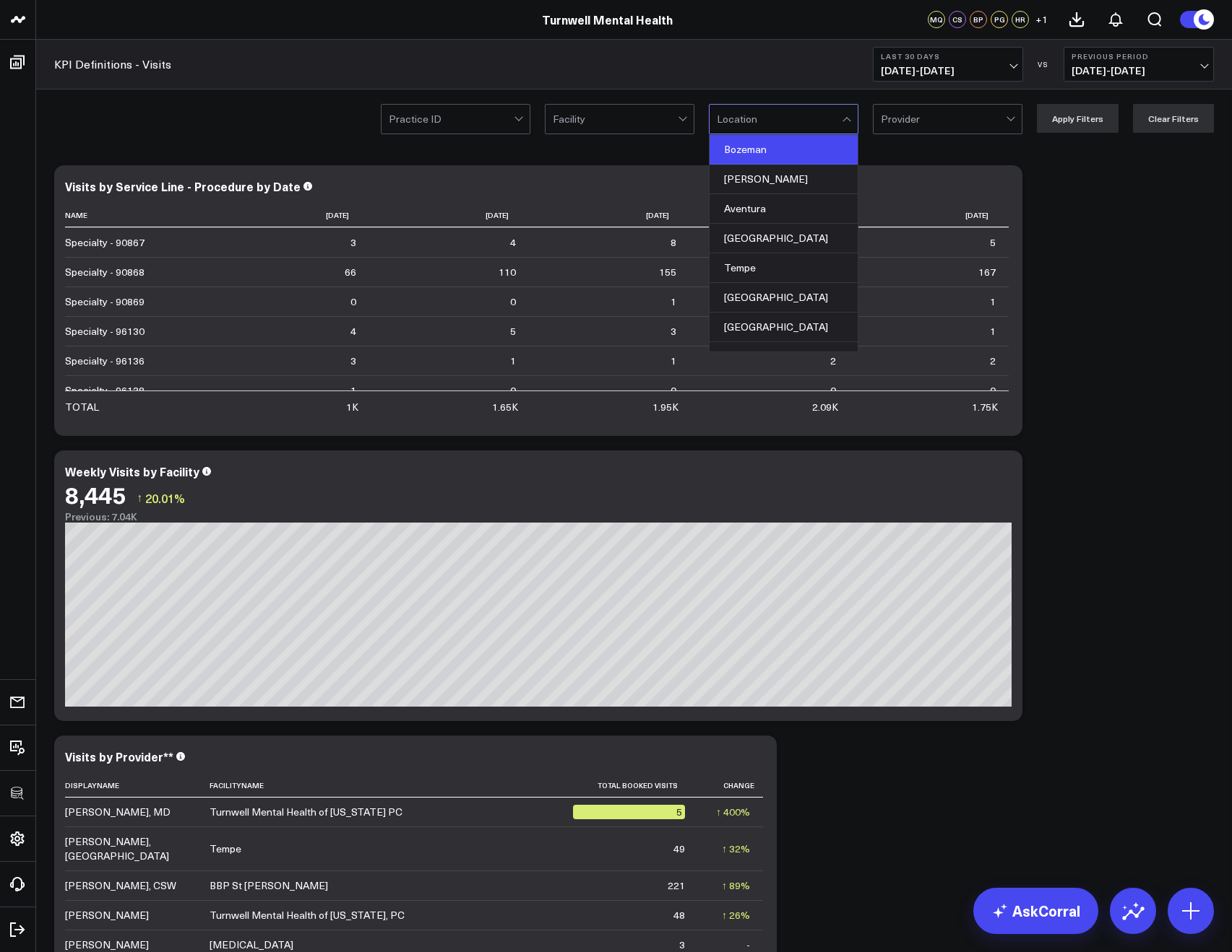
click at [738, 154] on div "Bozeman" at bounding box center [783, 150] width 148 height 30
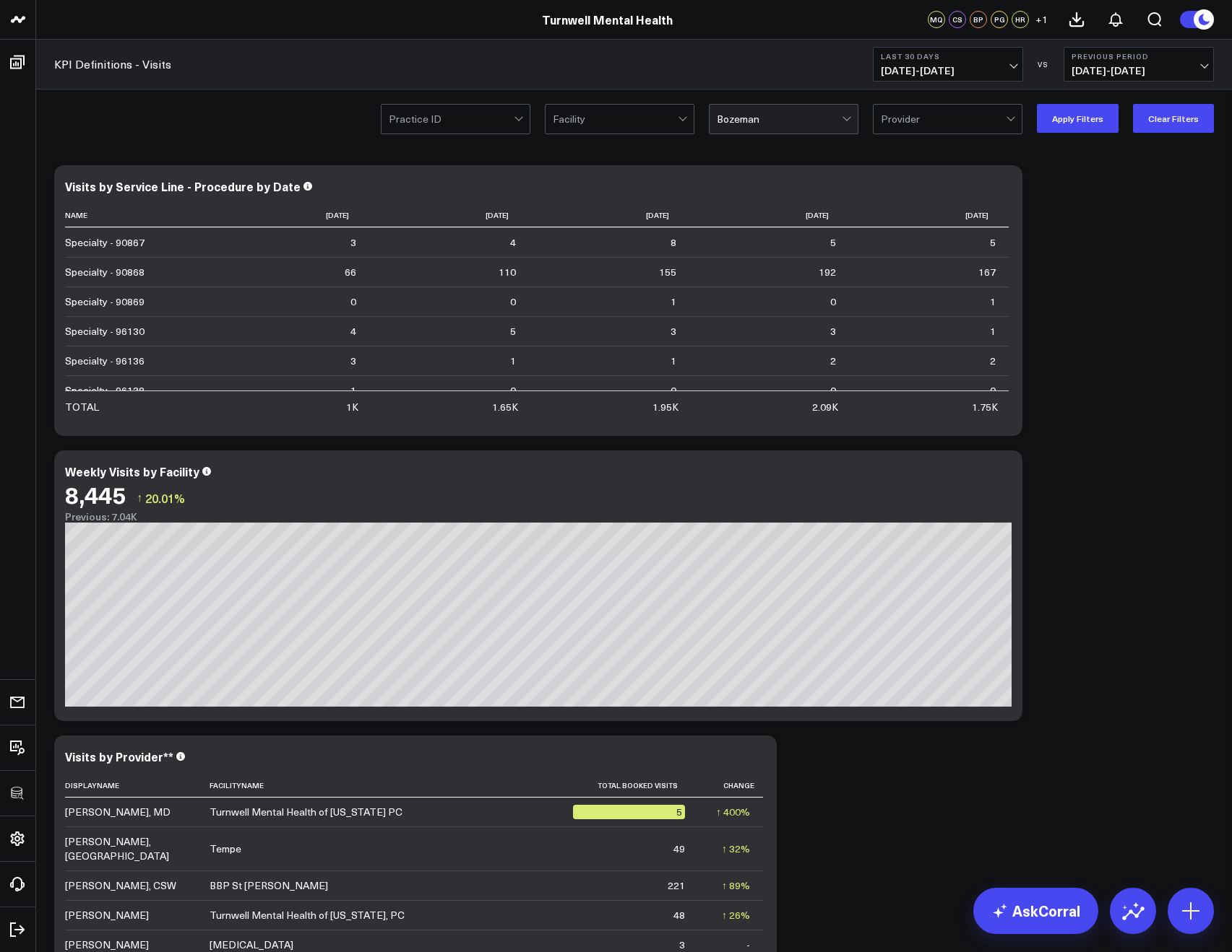
click at [1038, 125] on div "Practice ID Facility Bozeman Provider Apply Filters Clear Filters" at bounding box center [797, 118] width 833 height 29
click at [1069, 120] on button "Apply Filters" at bounding box center [1077, 118] width 81 height 29
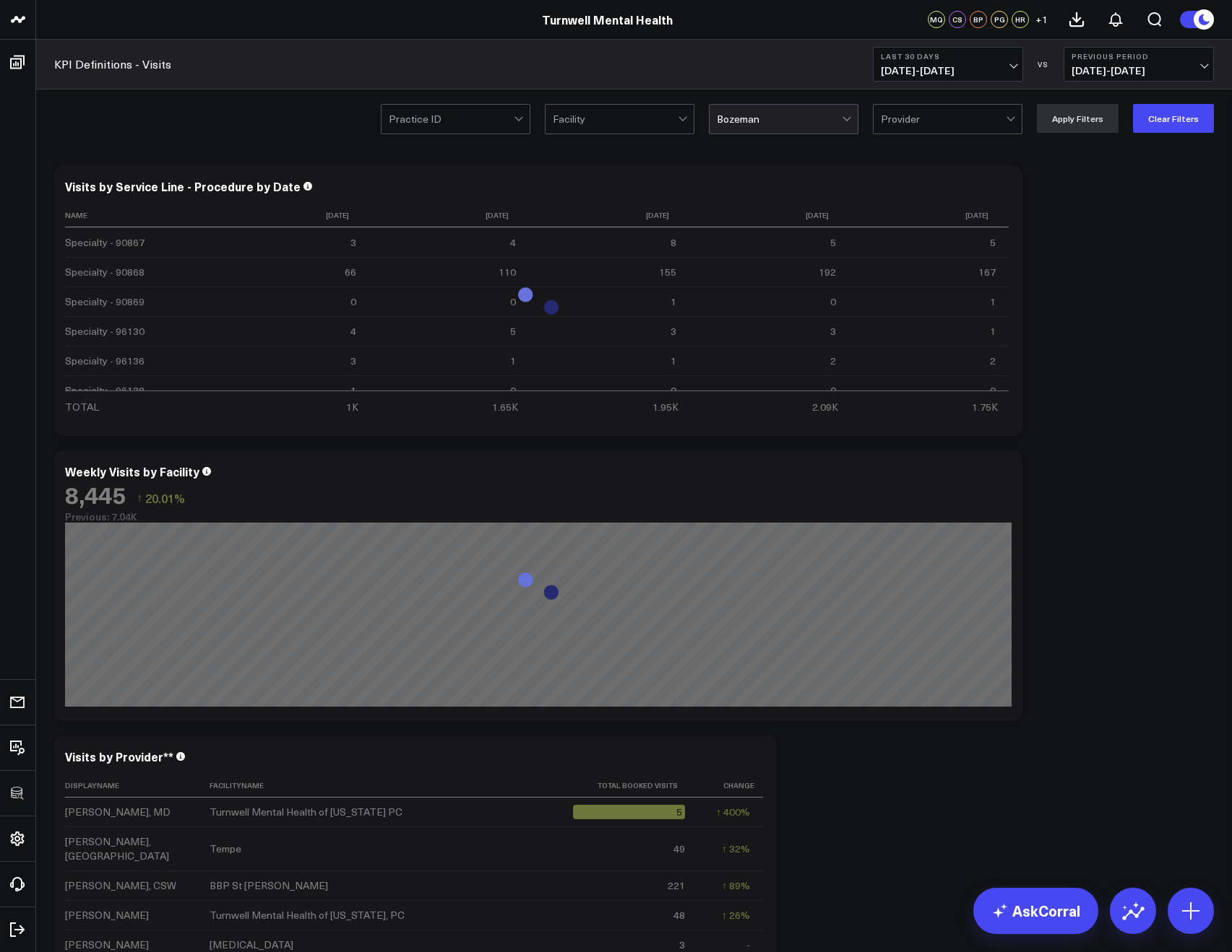
scroll to position [221, 0]
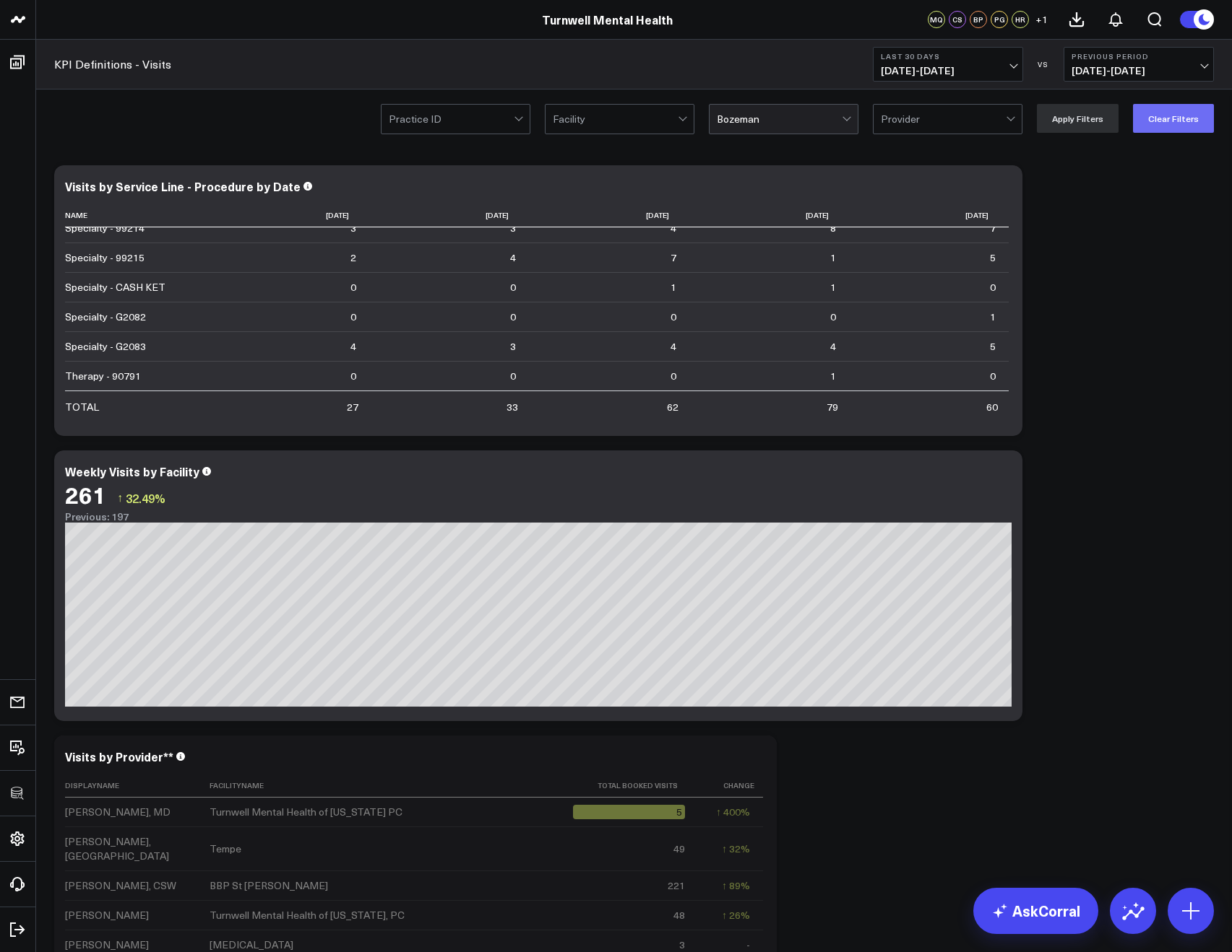
click at [1144, 121] on button "Clear Filters" at bounding box center [1173, 118] width 81 height 29
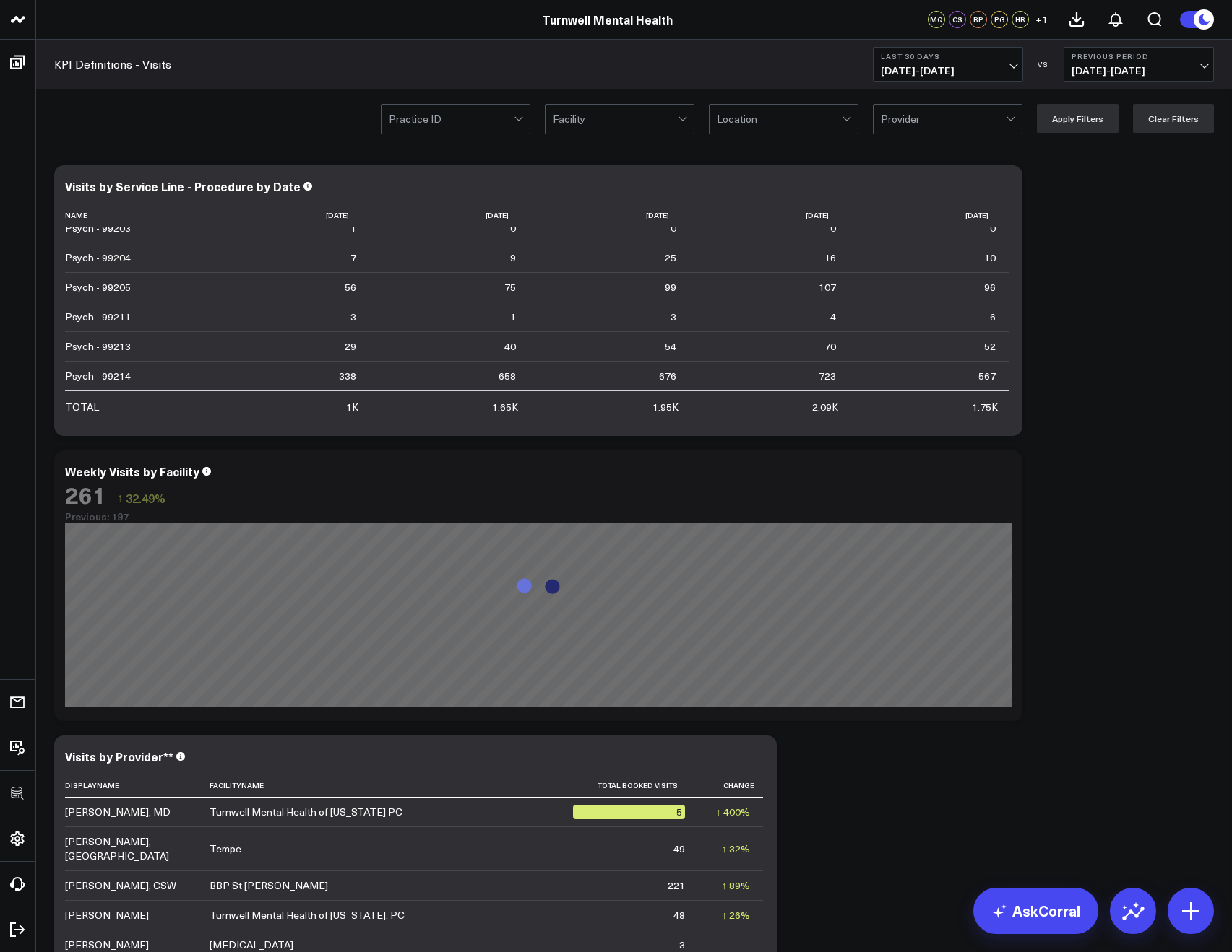
scroll to position [443, 0]
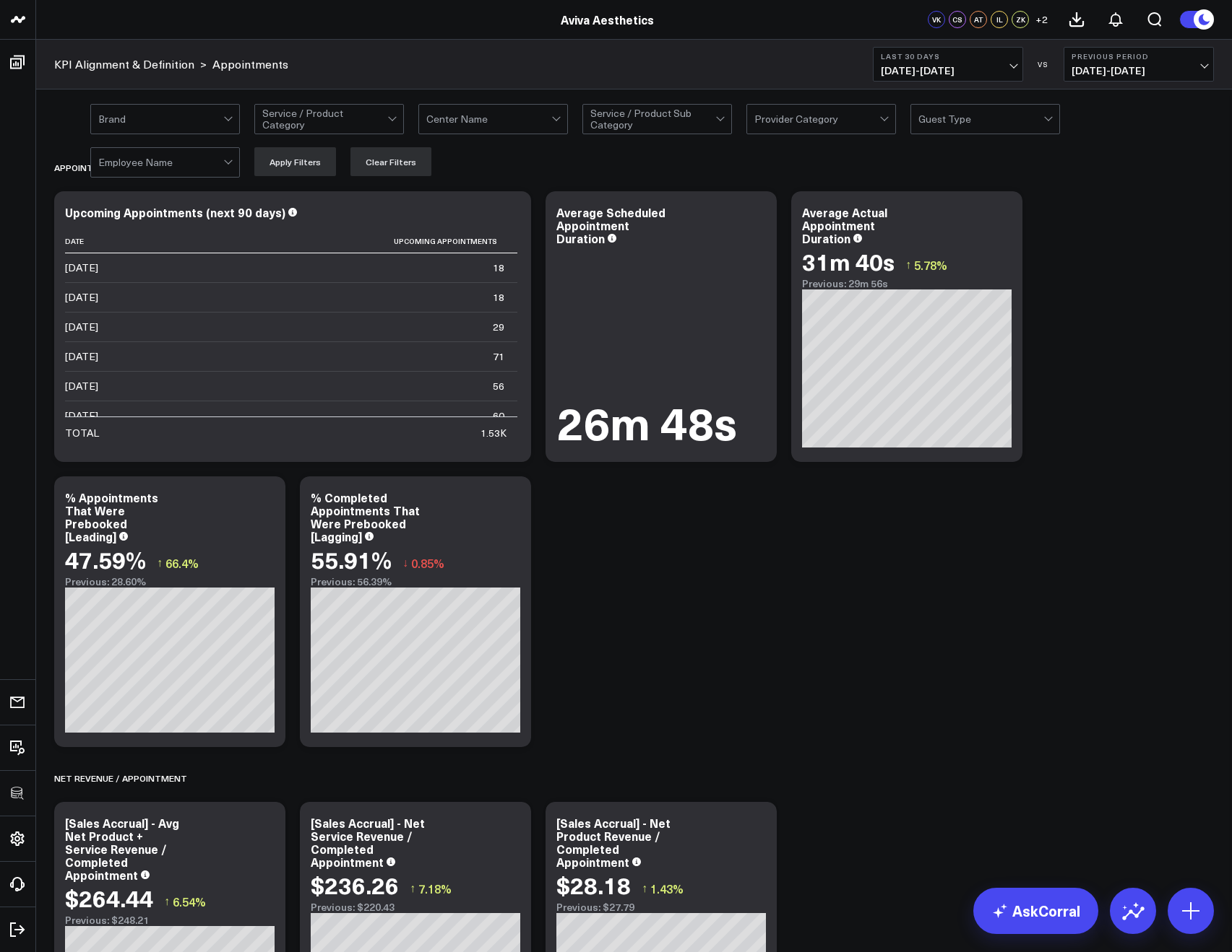
click at [465, 120] on div at bounding box center [488, 119] width 125 height 29
click at [338, 117] on div at bounding box center [325, 119] width 125 height 29
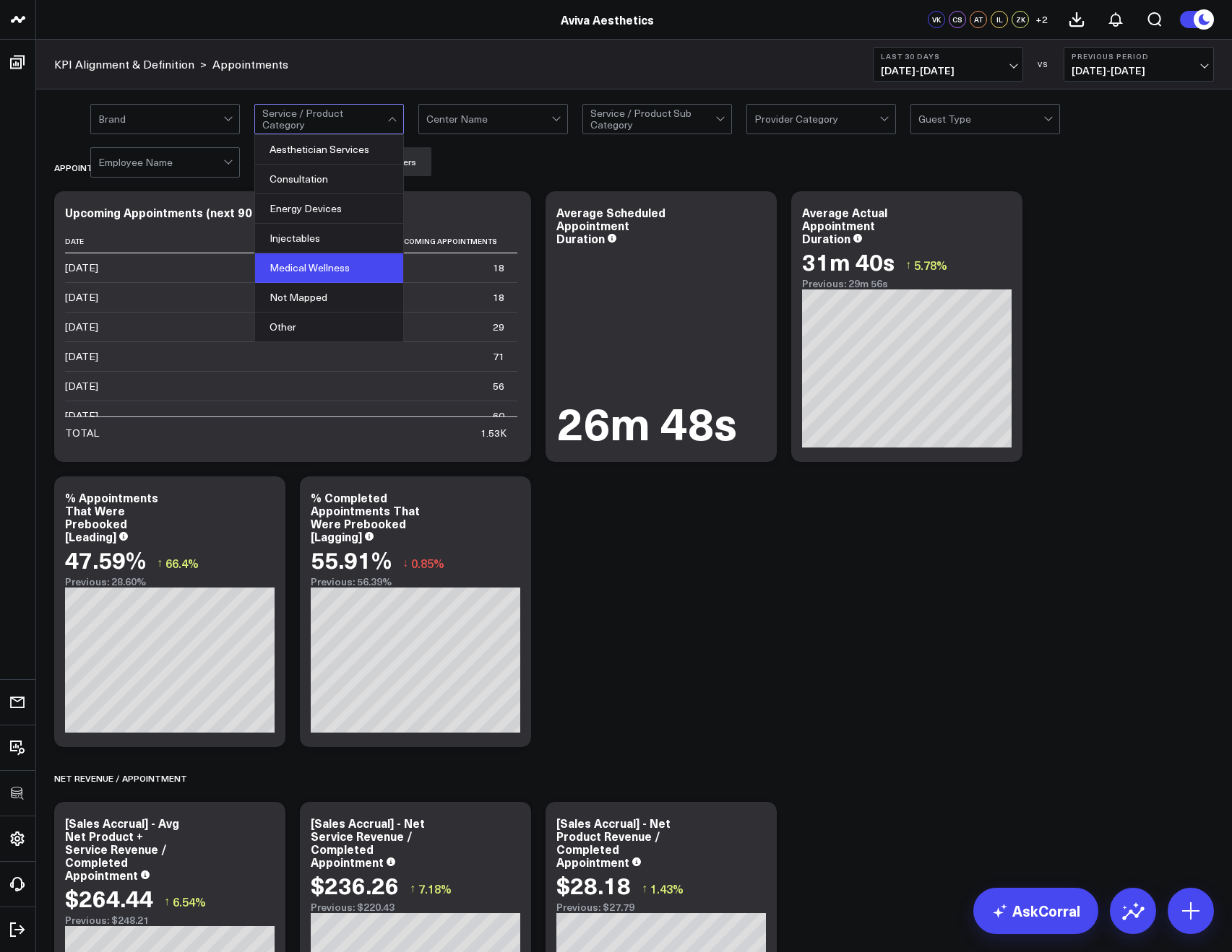
click at [336, 262] on div "Medical Wellness" at bounding box center [329, 268] width 148 height 30
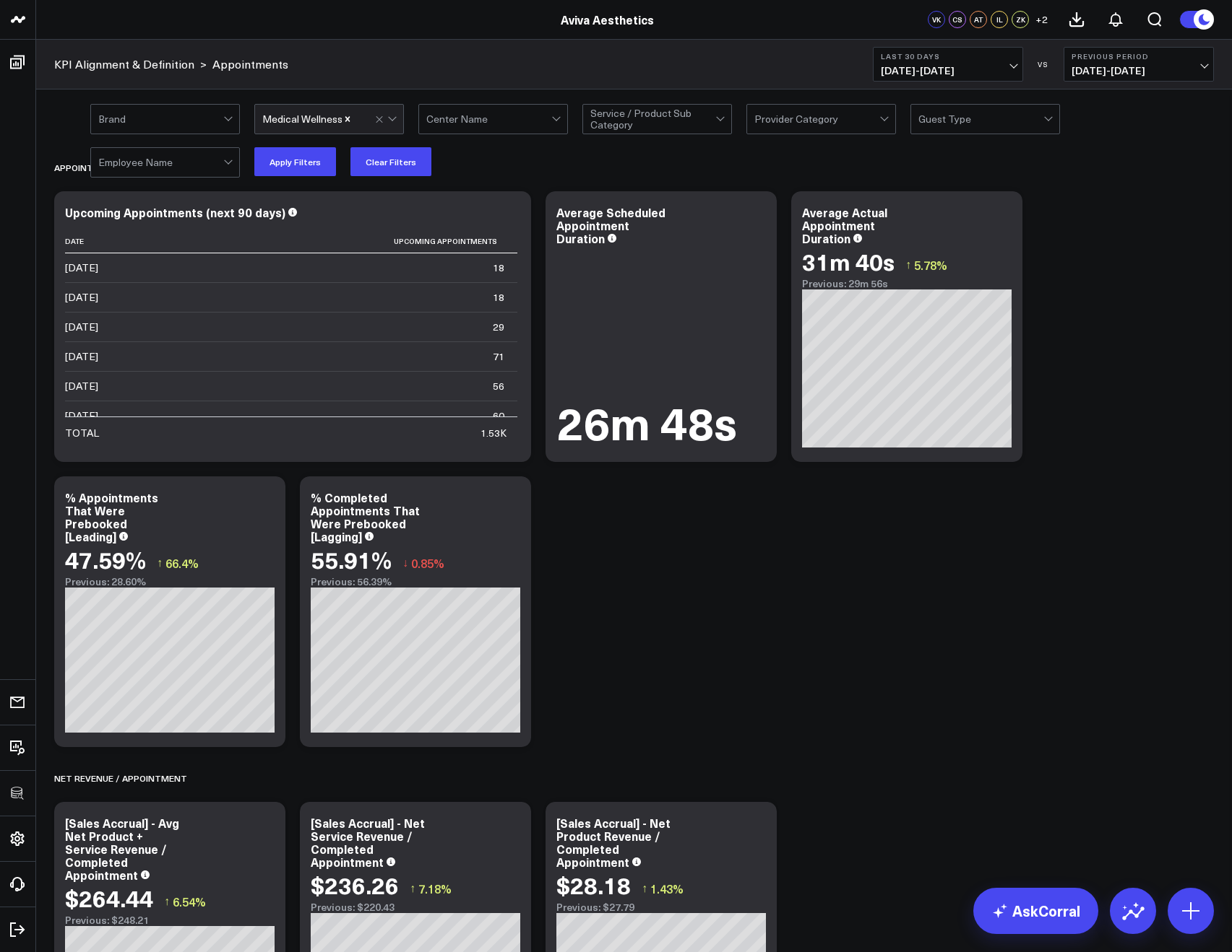
click at [518, 165] on div "Brand Medical Wellness Center Name Service / Product Sub Category Provider Cate…" at bounding box center [651, 140] width 1123 height 72
click at [303, 143] on div "Brand Medical Wellness Center Name Service / Product Sub Category Provider Cate…" at bounding box center [651, 140] width 1123 height 72
click at [303, 171] on button "Apply Filters" at bounding box center [295, 161] width 81 height 29
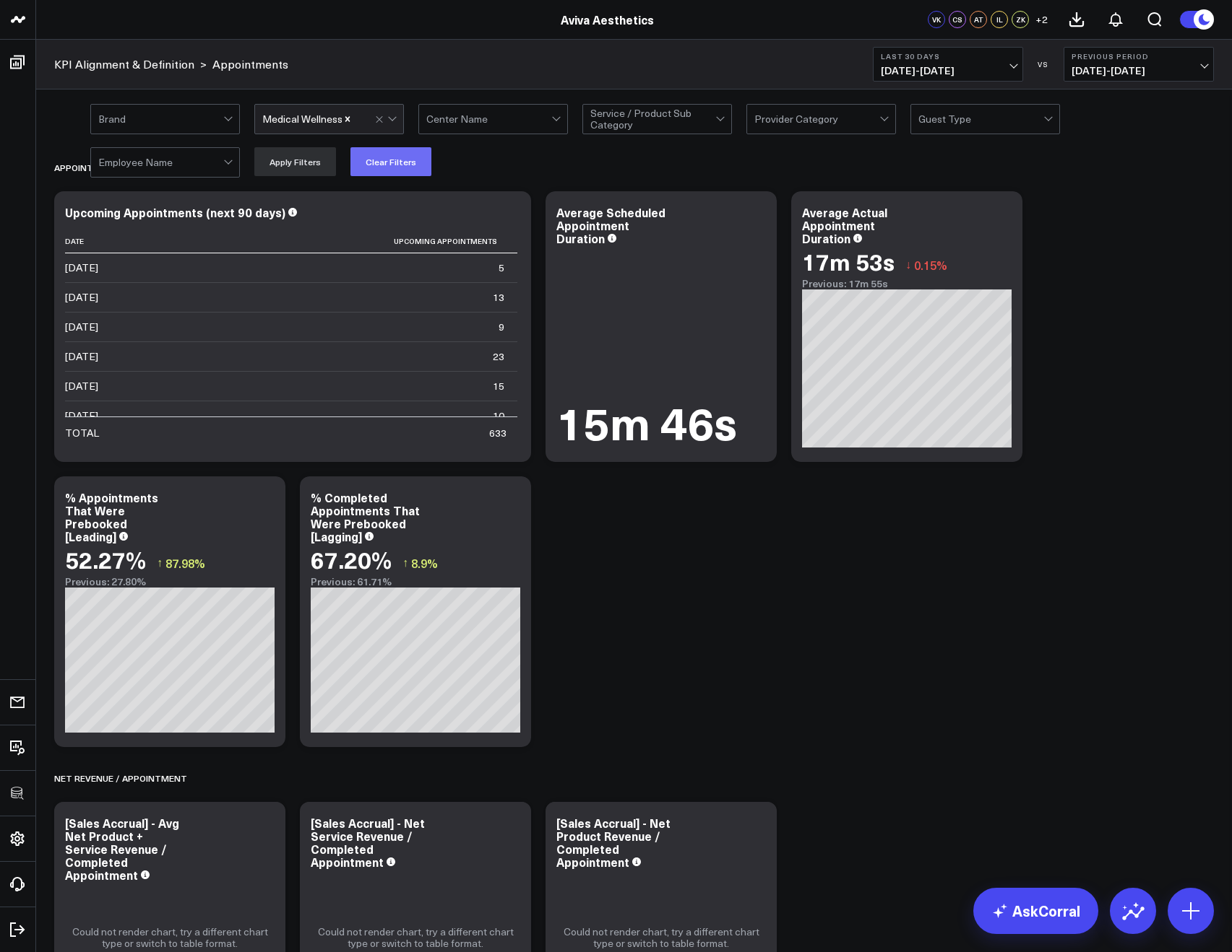
click at [405, 171] on button "Clear Filters" at bounding box center [390, 161] width 81 height 29
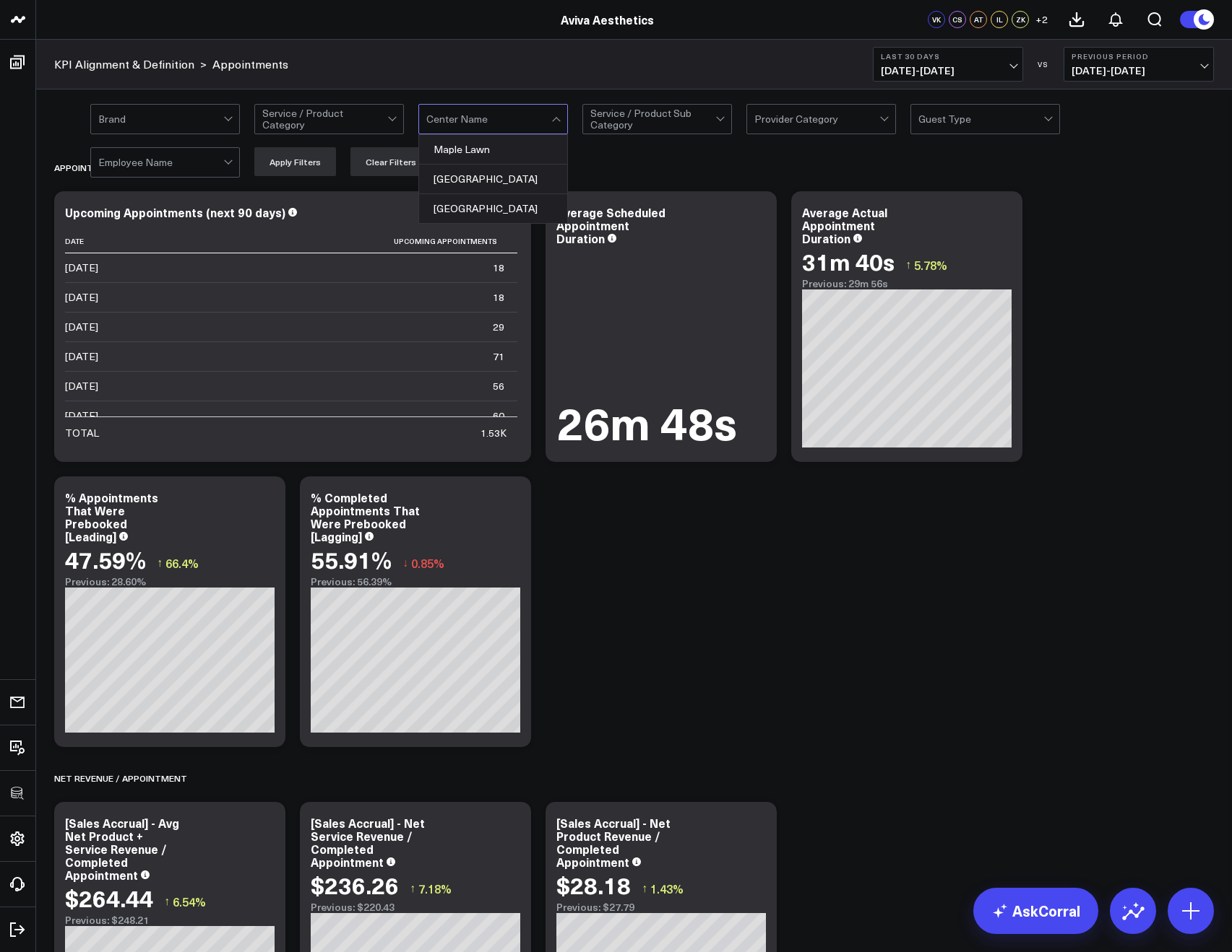
click at [461, 120] on div at bounding box center [488, 119] width 125 height 29
click at [449, 178] on div "Marriottsville" at bounding box center [493, 180] width 148 height 30
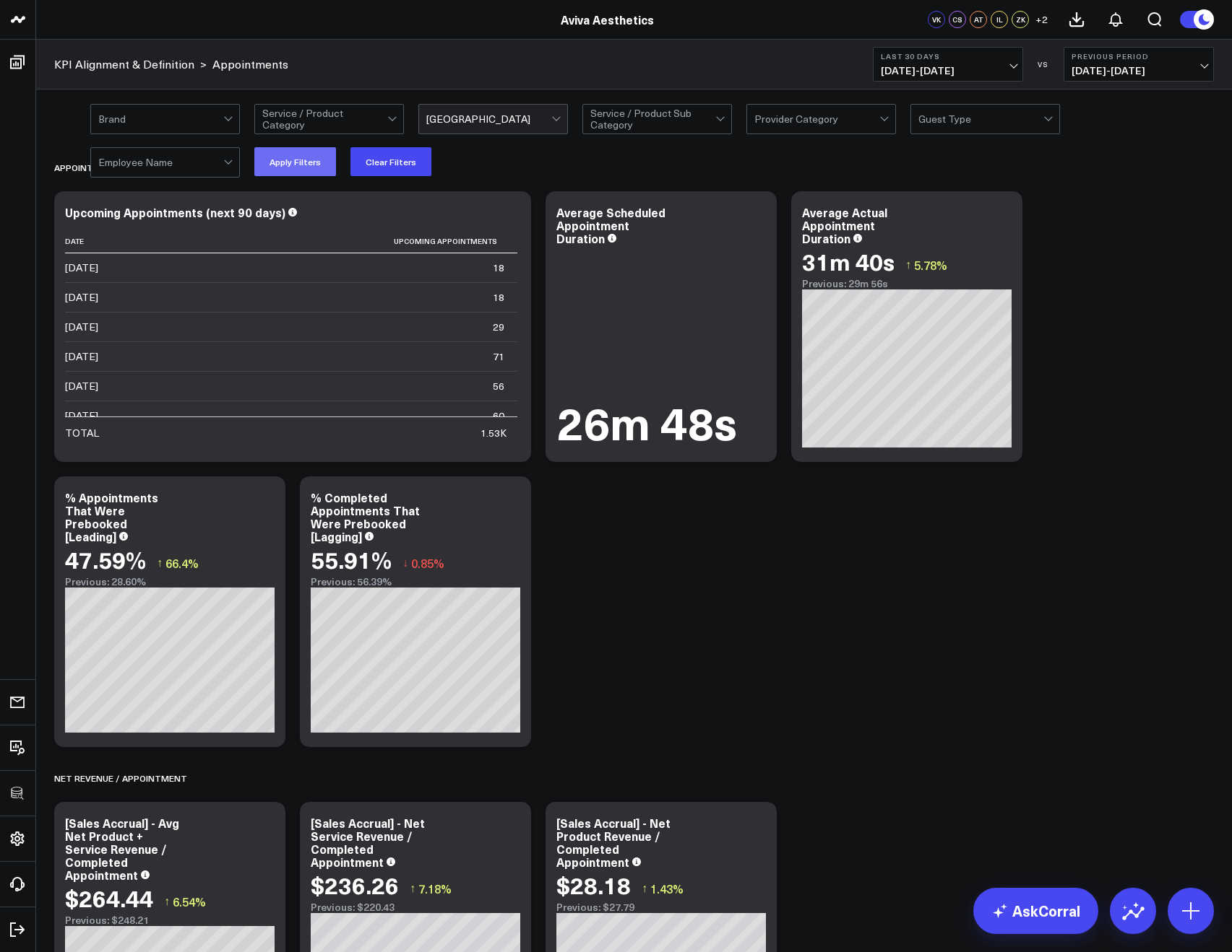
click at [301, 160] on button "Apply Filters" at bounding box center [295, 161] width 81 height 29
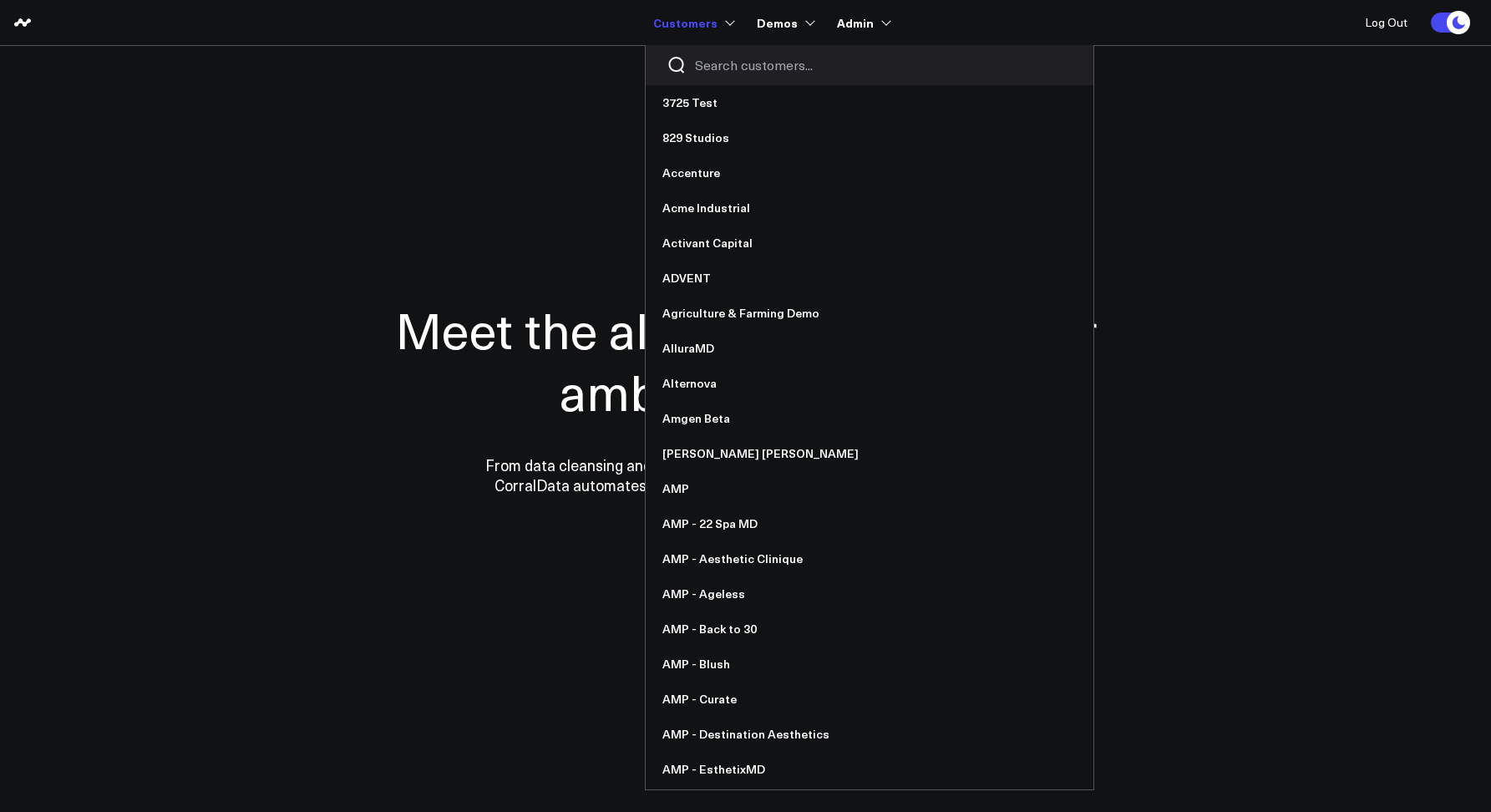
click at [739, 66] on input "Search customers input" at bounding box center [884, 64] width 378 height 18
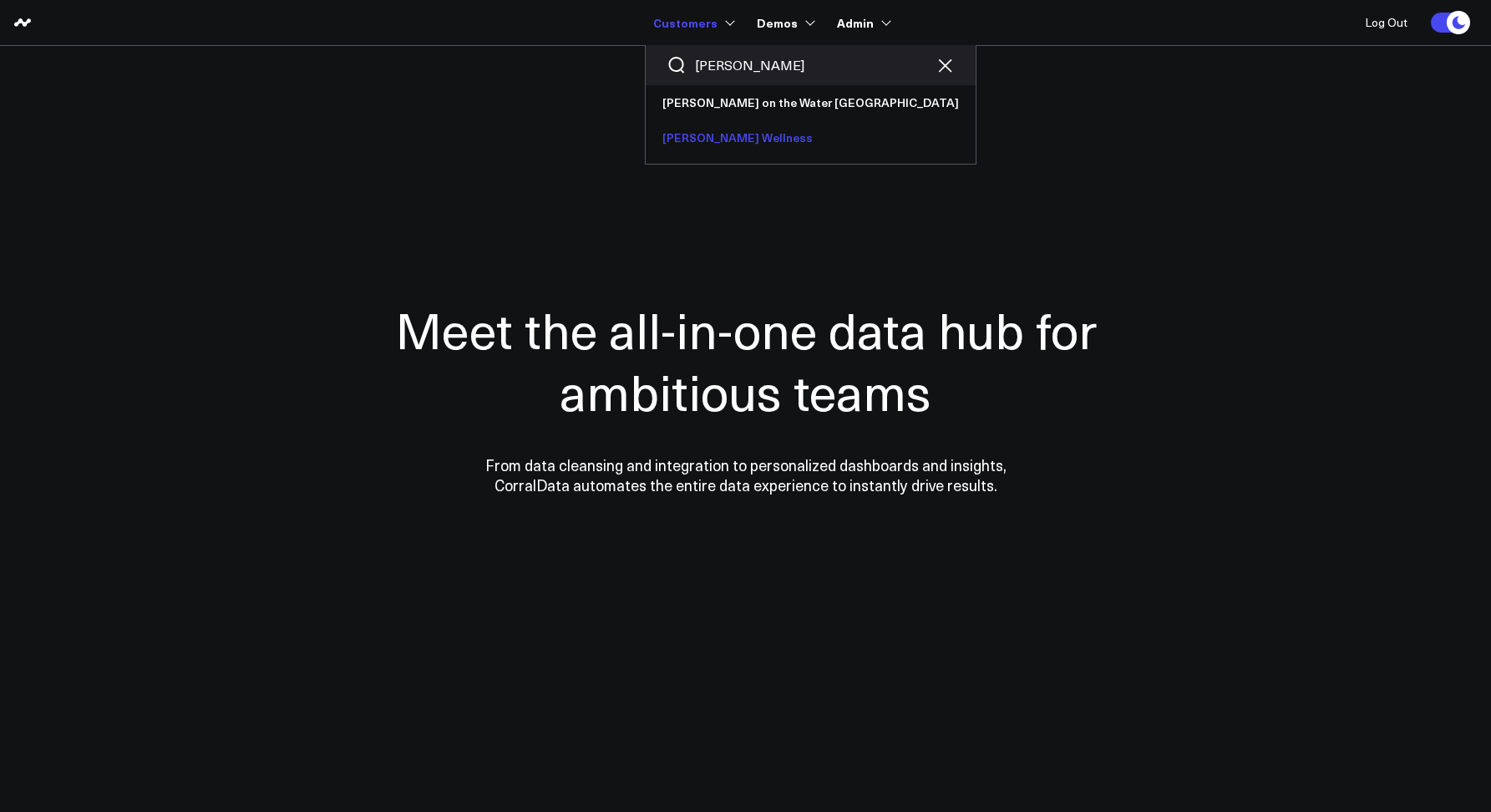
type input "sara"
click at [746, 131] on link "[PERSON_NAME] Wellness" at bounding box center [810, 138] width 330 height 35
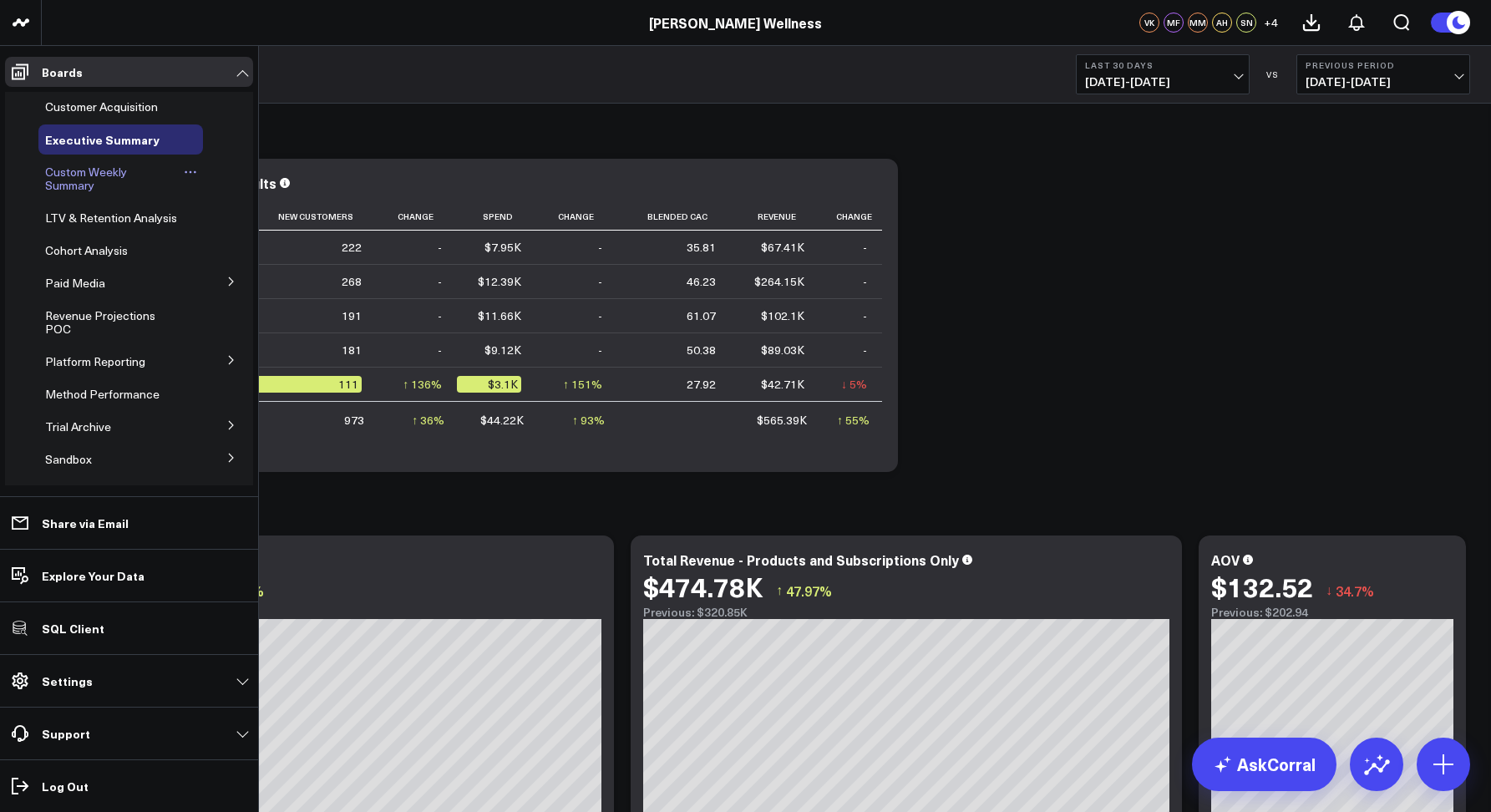
click at [67, 181] on span "Custom Weekly Summary" at bounding box center [86, 178] width 82 height 29
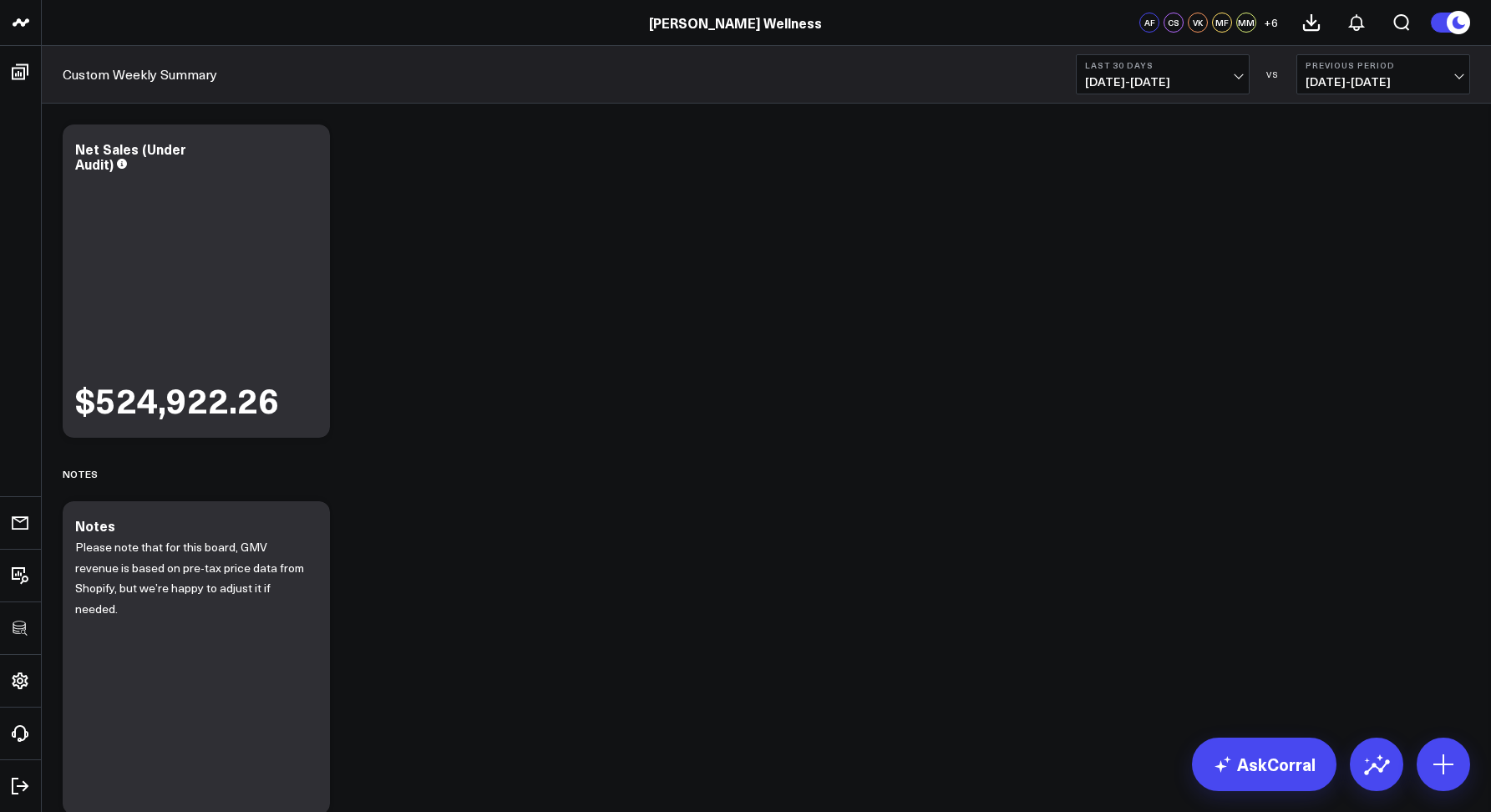
click at [1118, 91] on button "Last 30 Days 08/27/25 - 09/25/25" at bounding box center [1162, 74] width 174 height 40
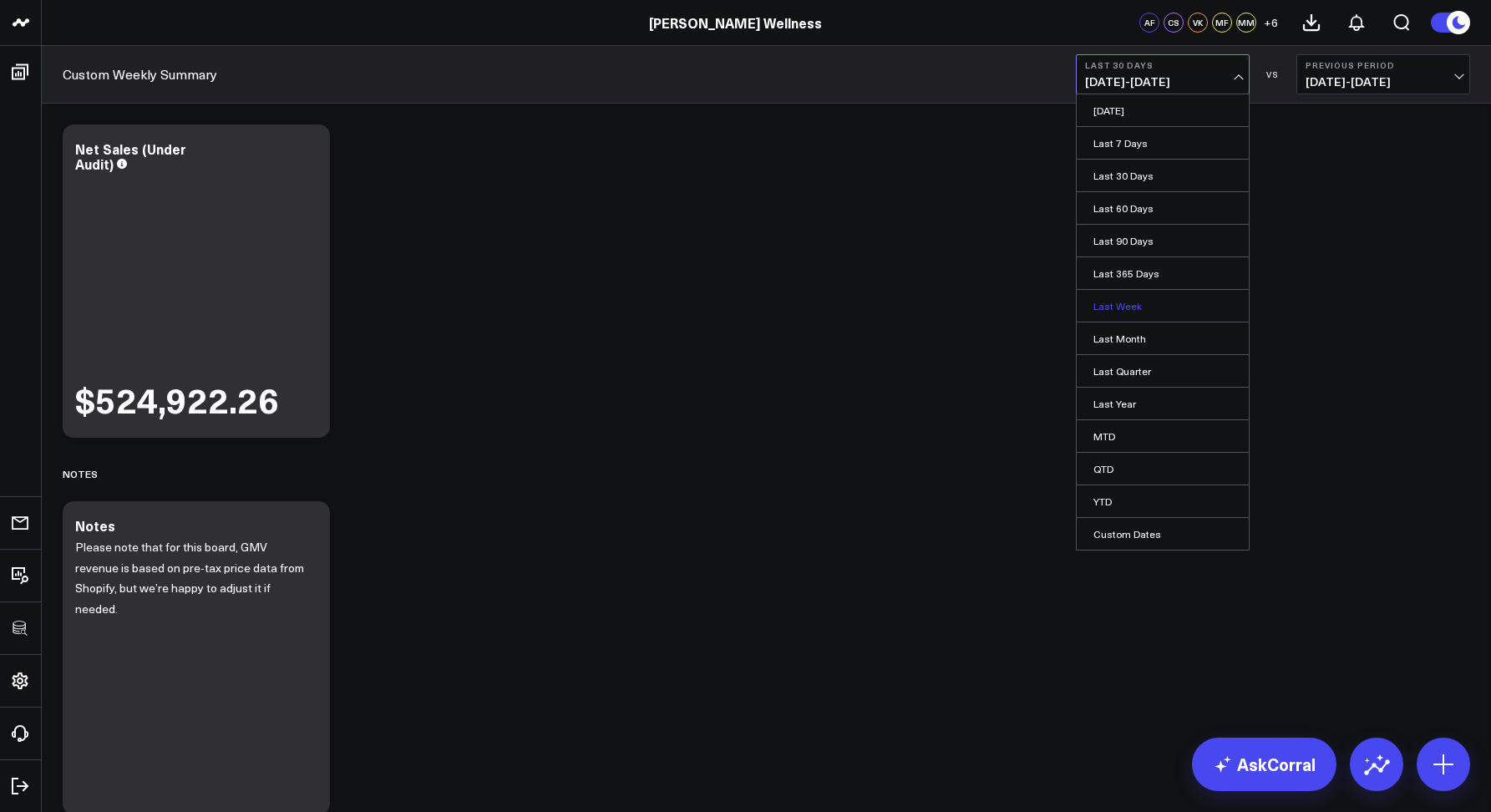
click at [1110, 311] on link "Last Week" at bounding box center [1162, 305] width 172 height 32
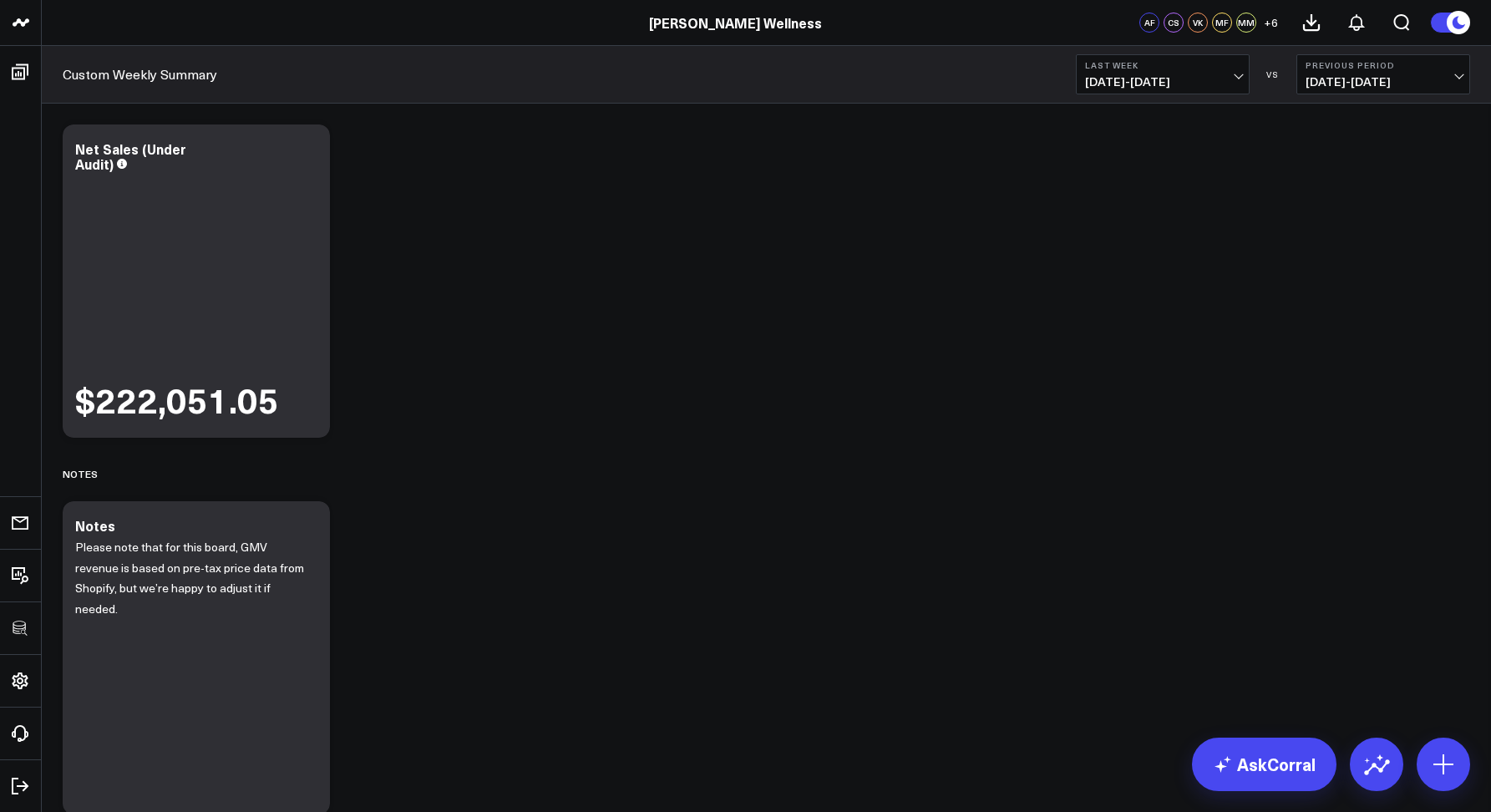
click at [533, 100] on div "Custom Weekly Summary Last Week 09/14/25 - 09/20/25 VS Previous Period 09/07/25…" at bounding box center [766, 74] width 1449 height 57
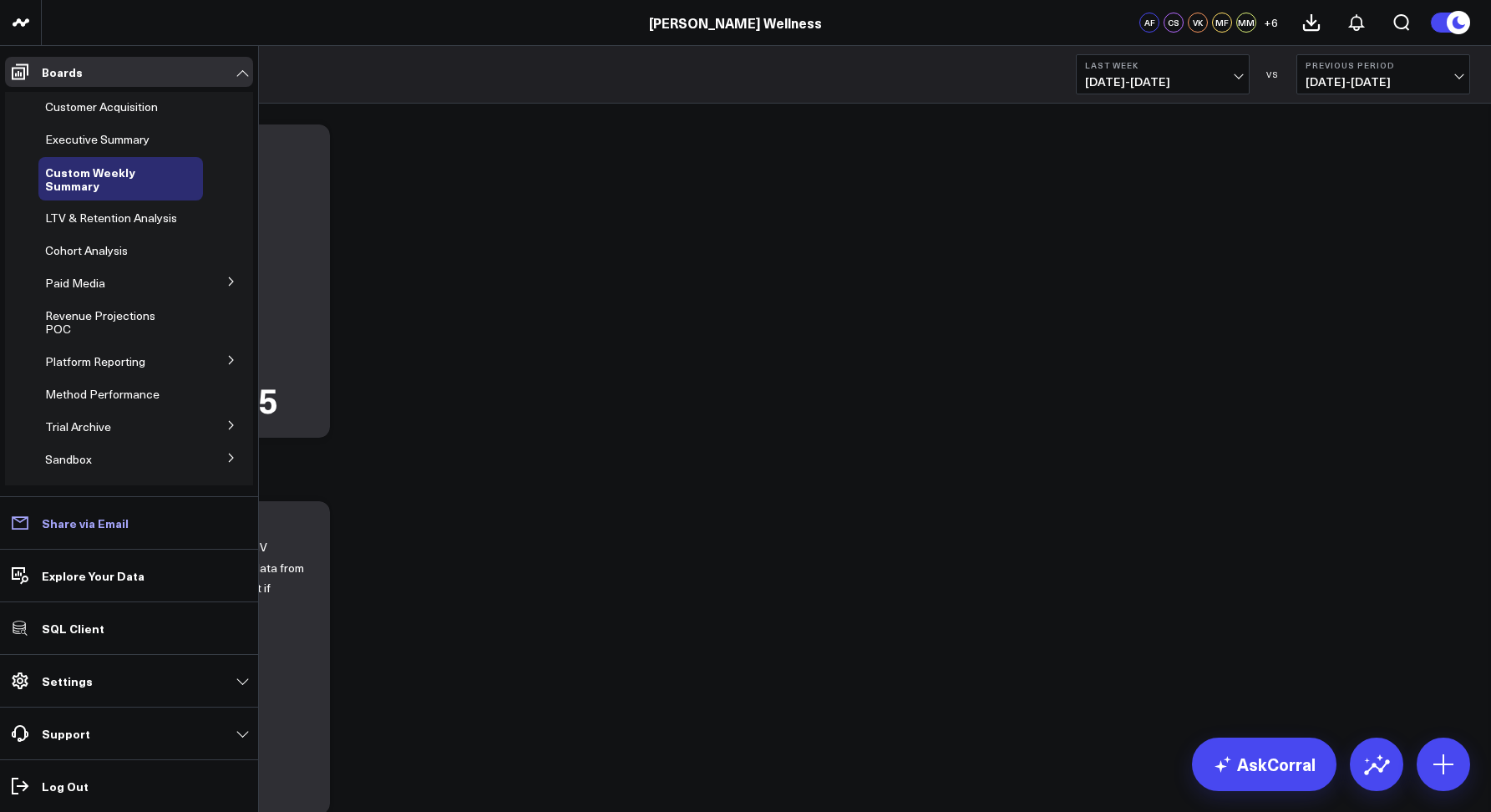
click at [64, 527] on p "Share via Email" at bounding box center [85, 523] width 87 height 14
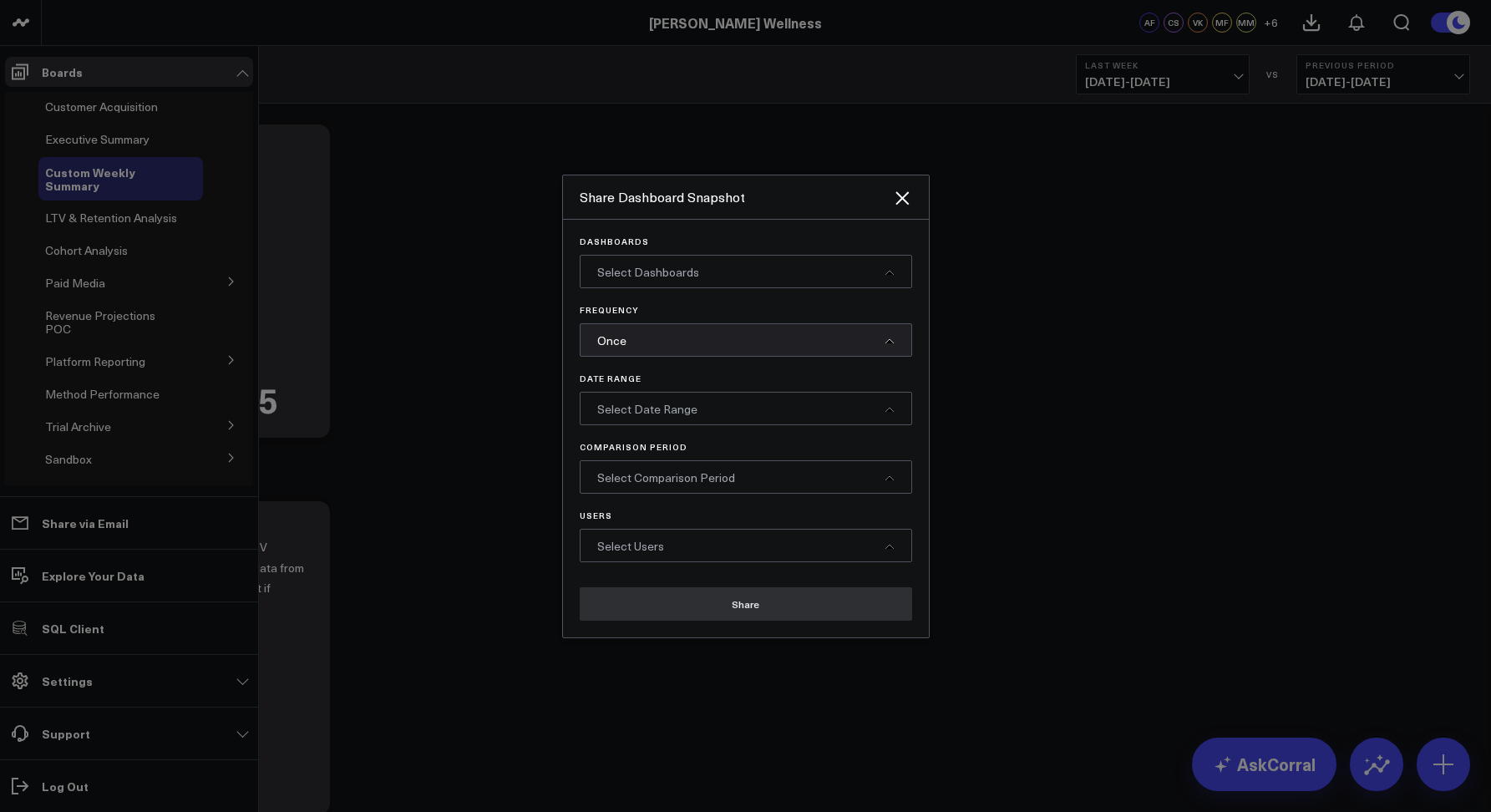
click at [612, 270] on span "Select Dashboards" at bounding box center [647, 272] width 102 height 16
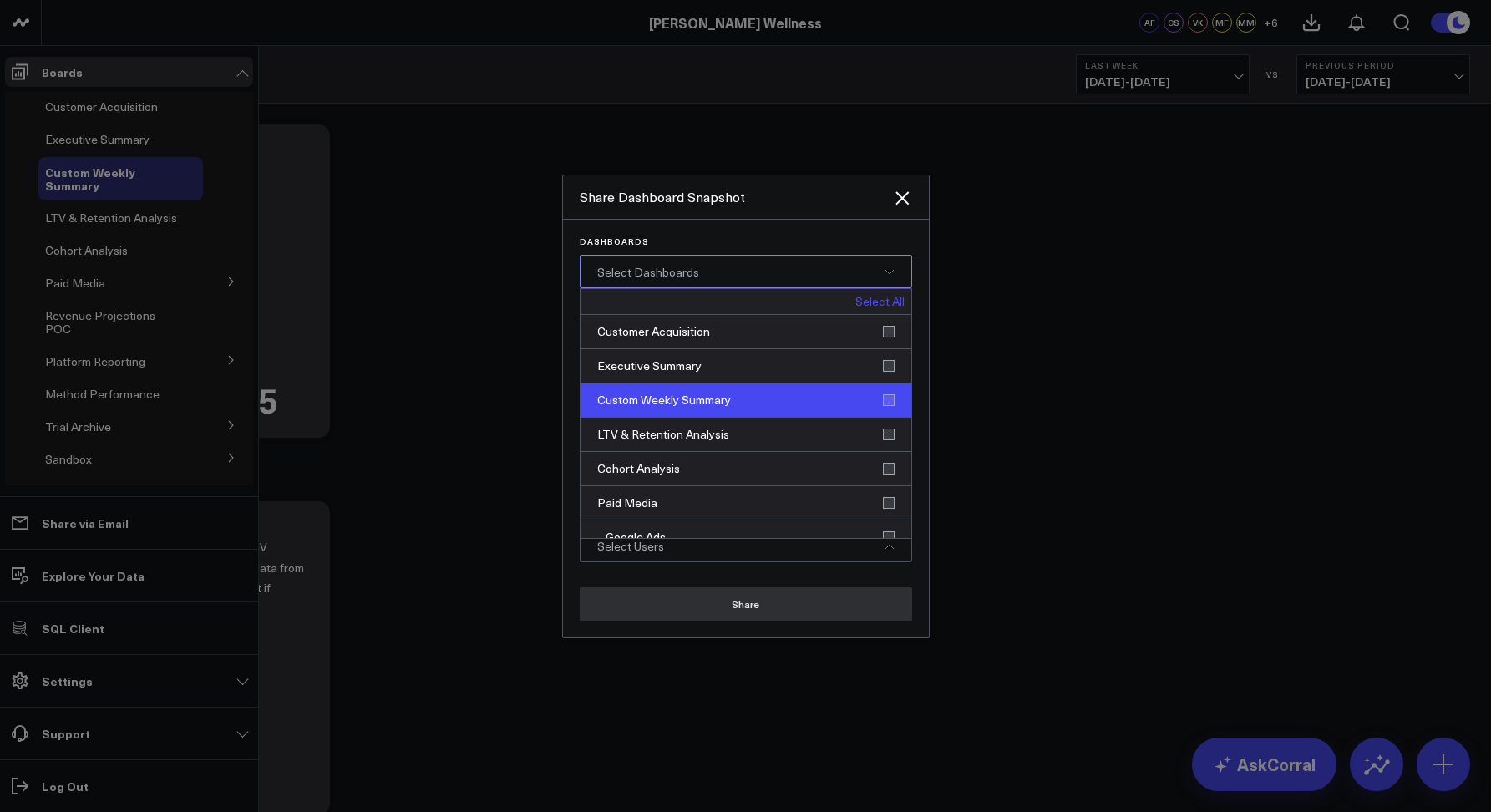
click at [887, 393] on div "Custom Weekly Summary" at bounding box center [746, 400] width 331 height 34
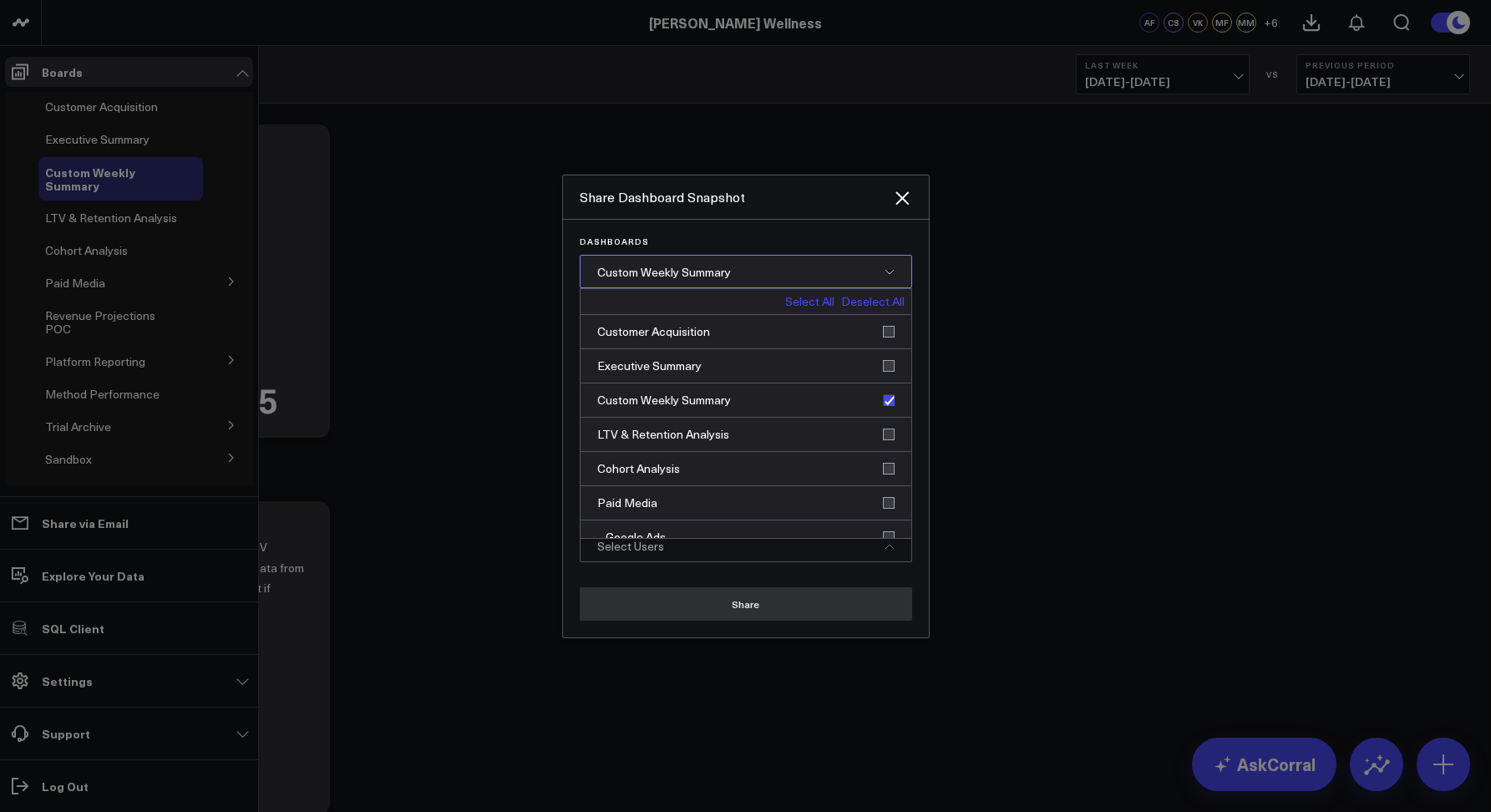
click at [787, 275] on div "Custom Weekly Summary" at bounding box center [746, 271] width 333 height 33
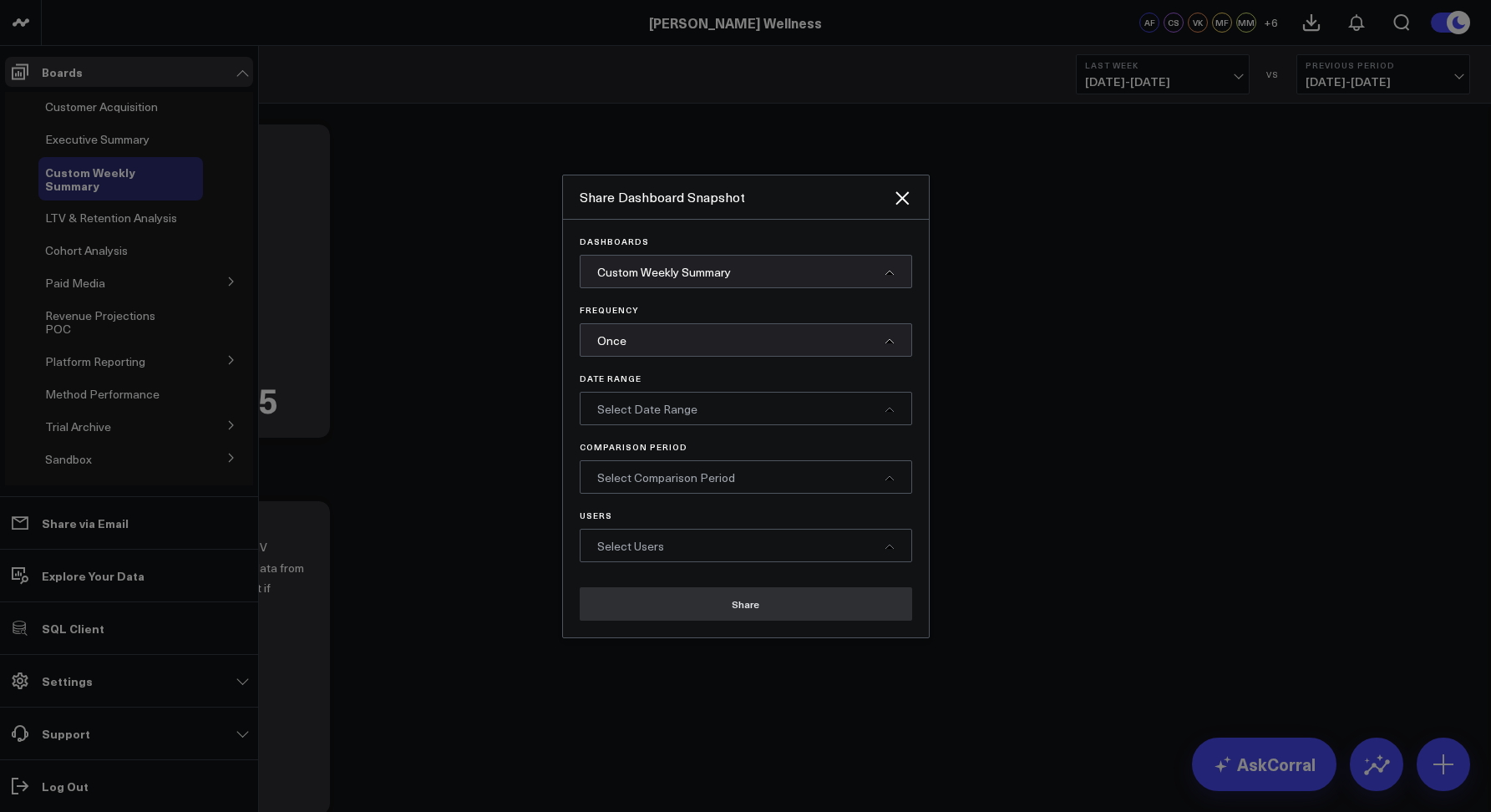
click at [653, 340] on div "Once" at bounding box center [746, 339] width 333 height 33
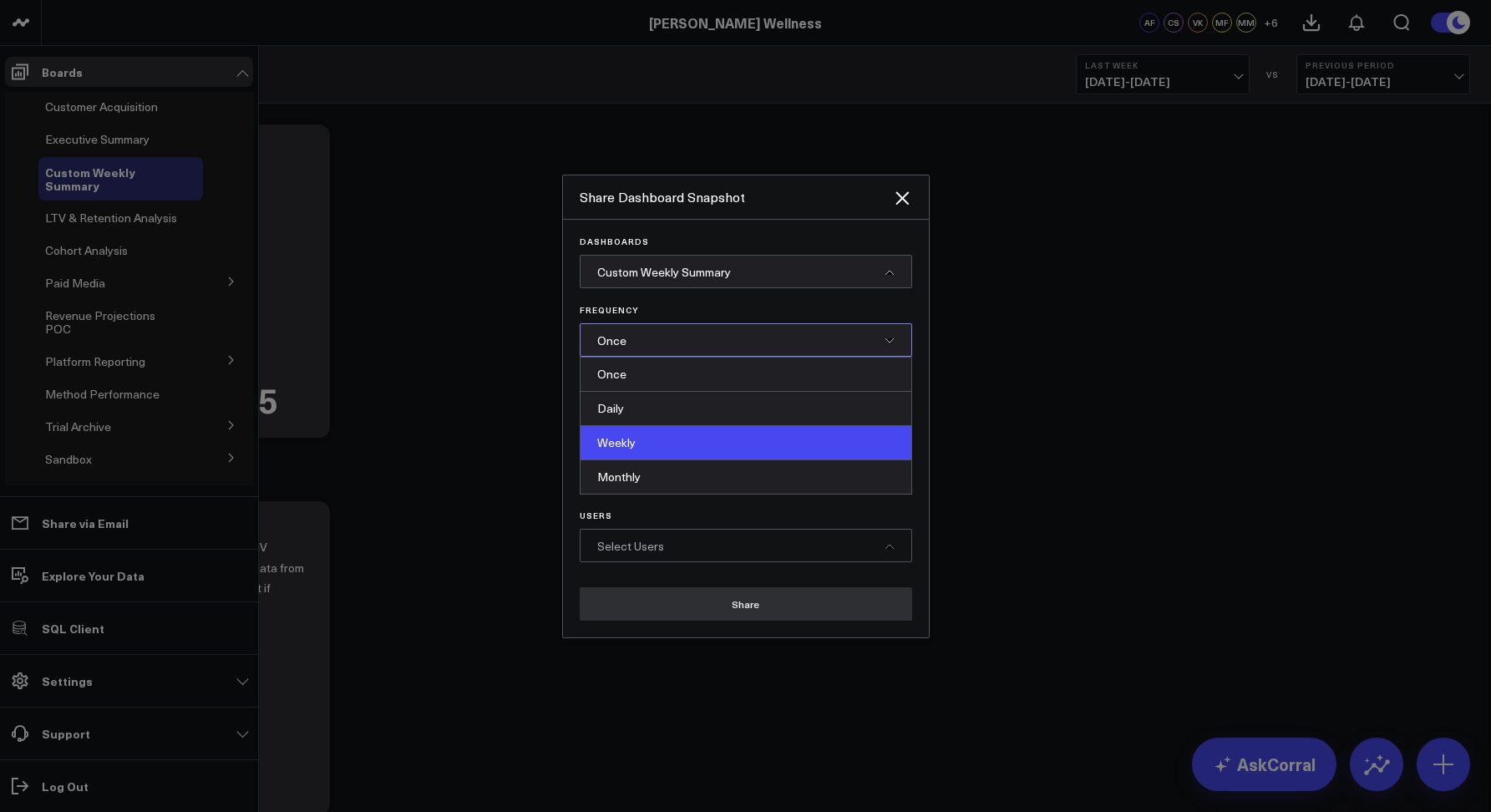
click at [661, 441] on div "Weekly" at bounding box center [746, 443] width 331 height 34
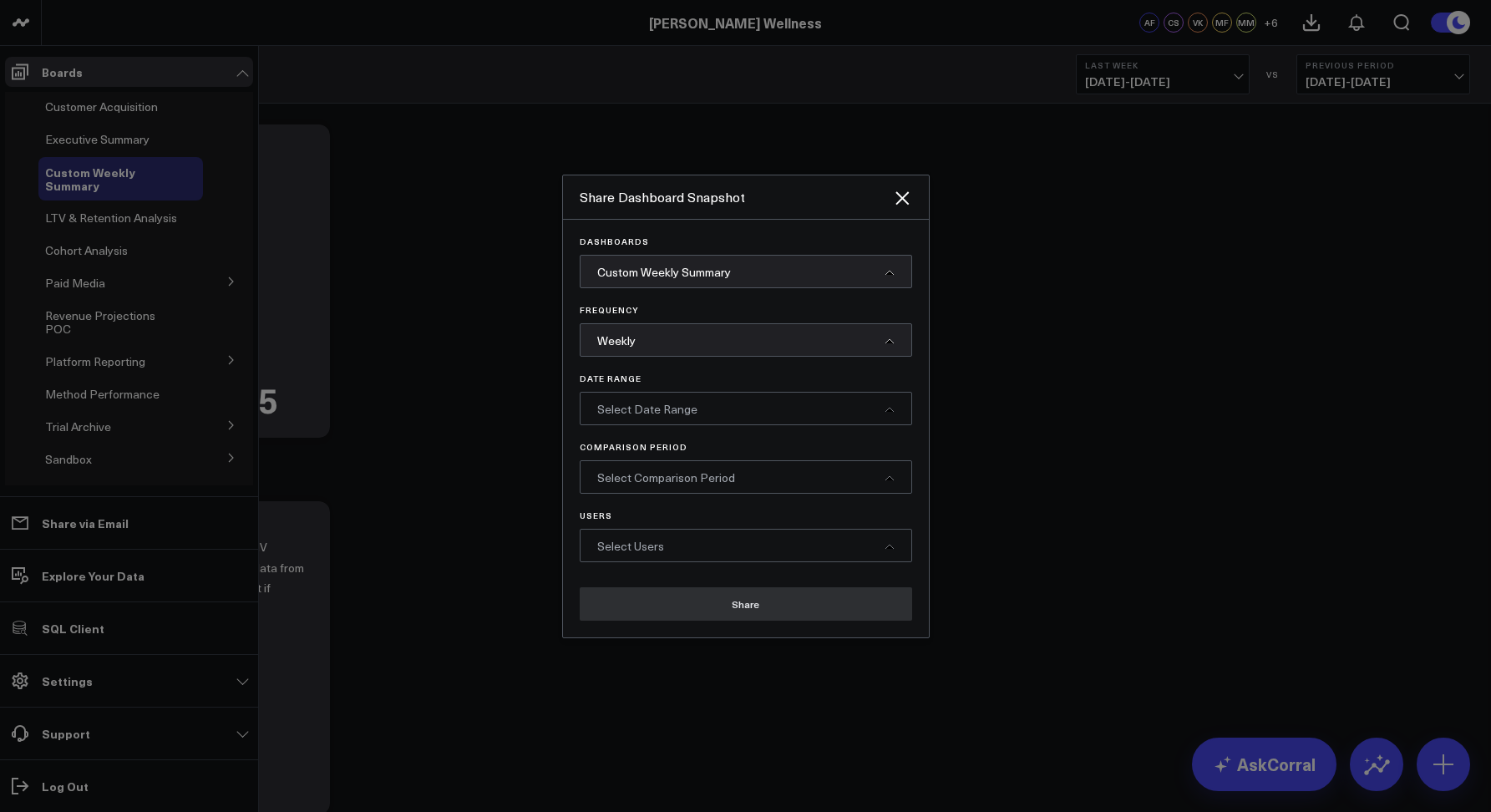
click at [651, 409] on span "Select Date Range" at bounding box center [646, 409] width 100 height 16
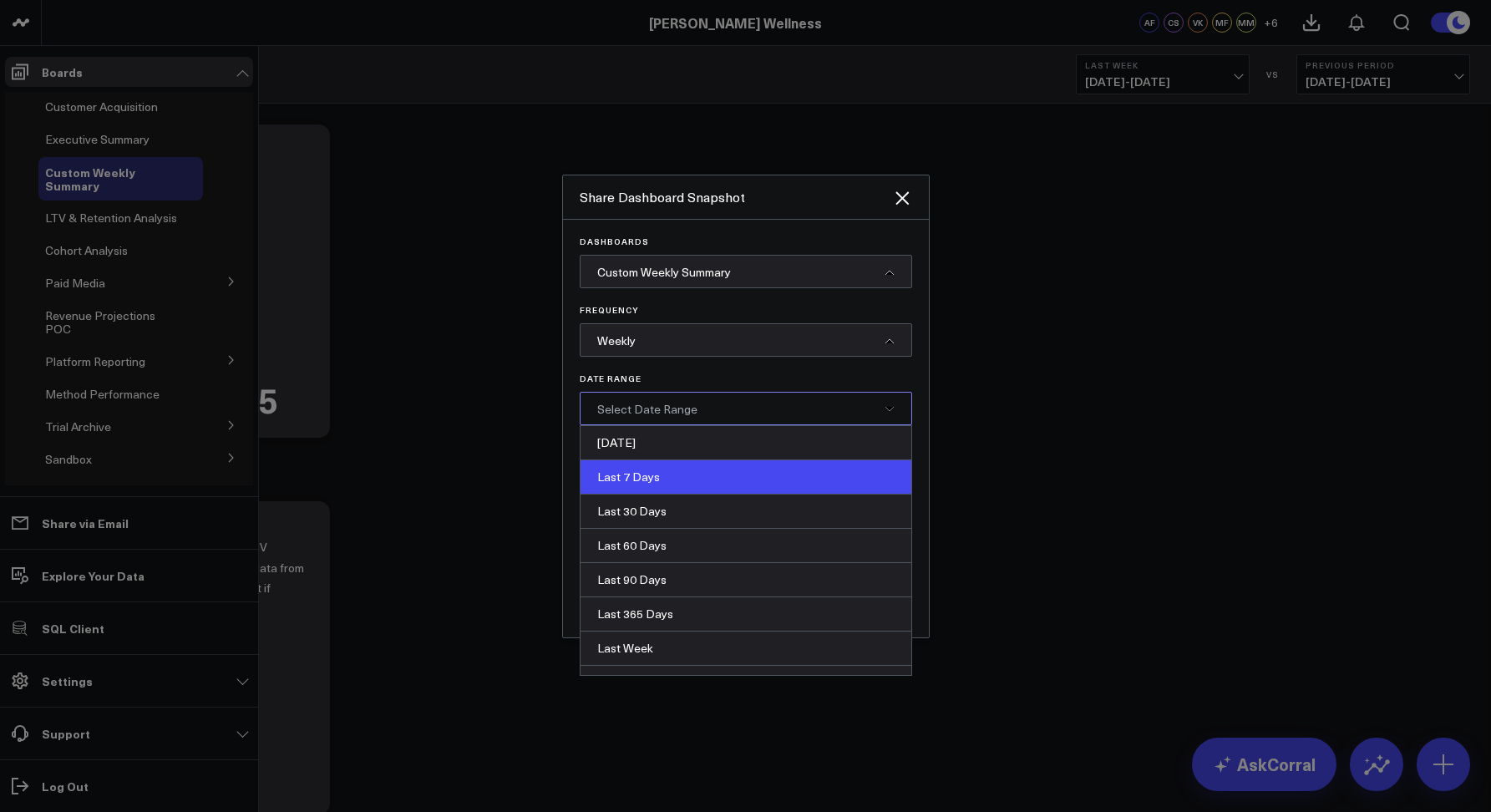
click at [688, 473] on div "Last 7 Days" at bounding box center [746, 477] width 331 height 34
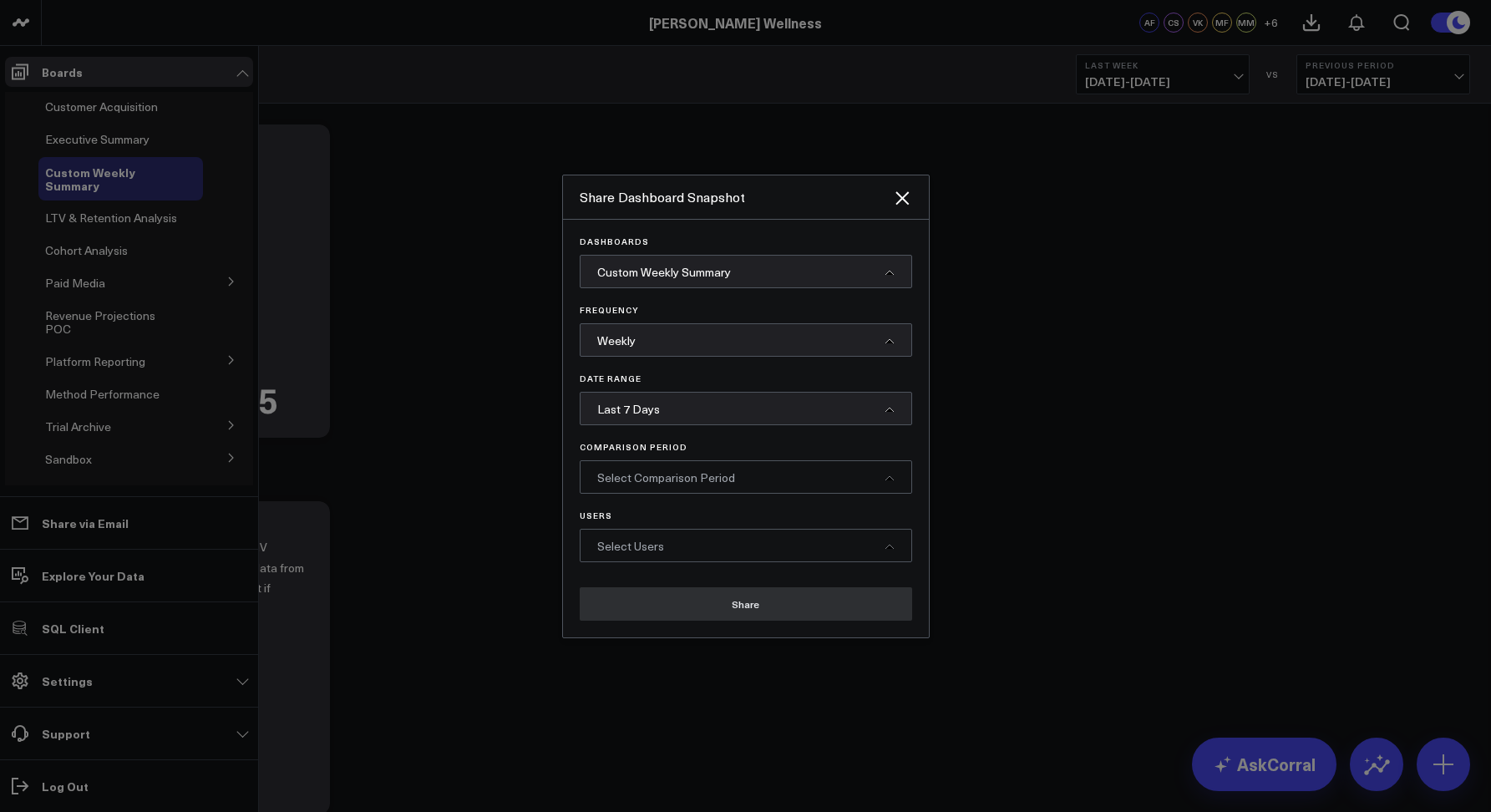
click at [646, 476] on span "Select Comparison Period" at bounding box center [665, 477] width 138 height 16
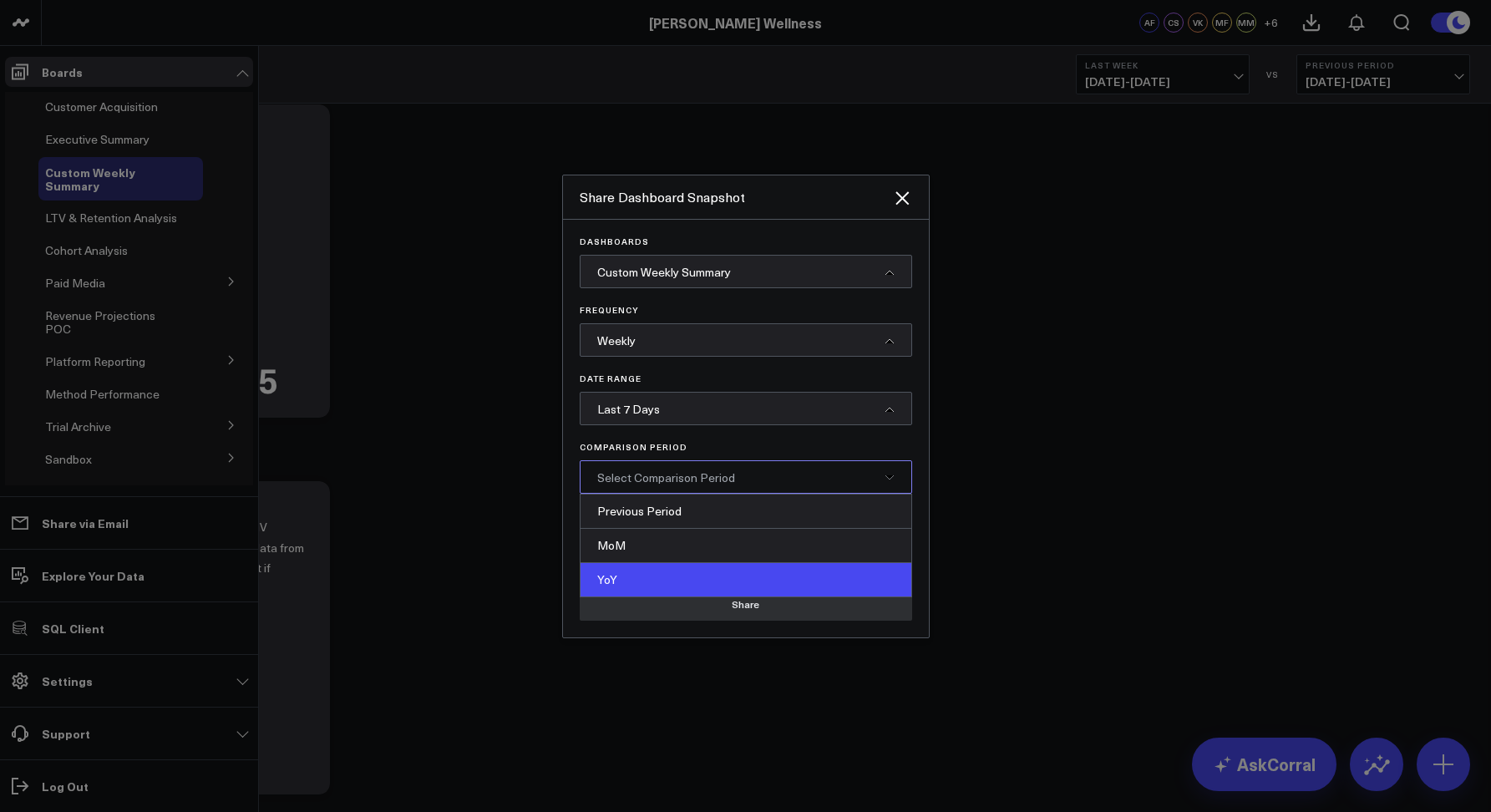
scroll to position [23, 0]
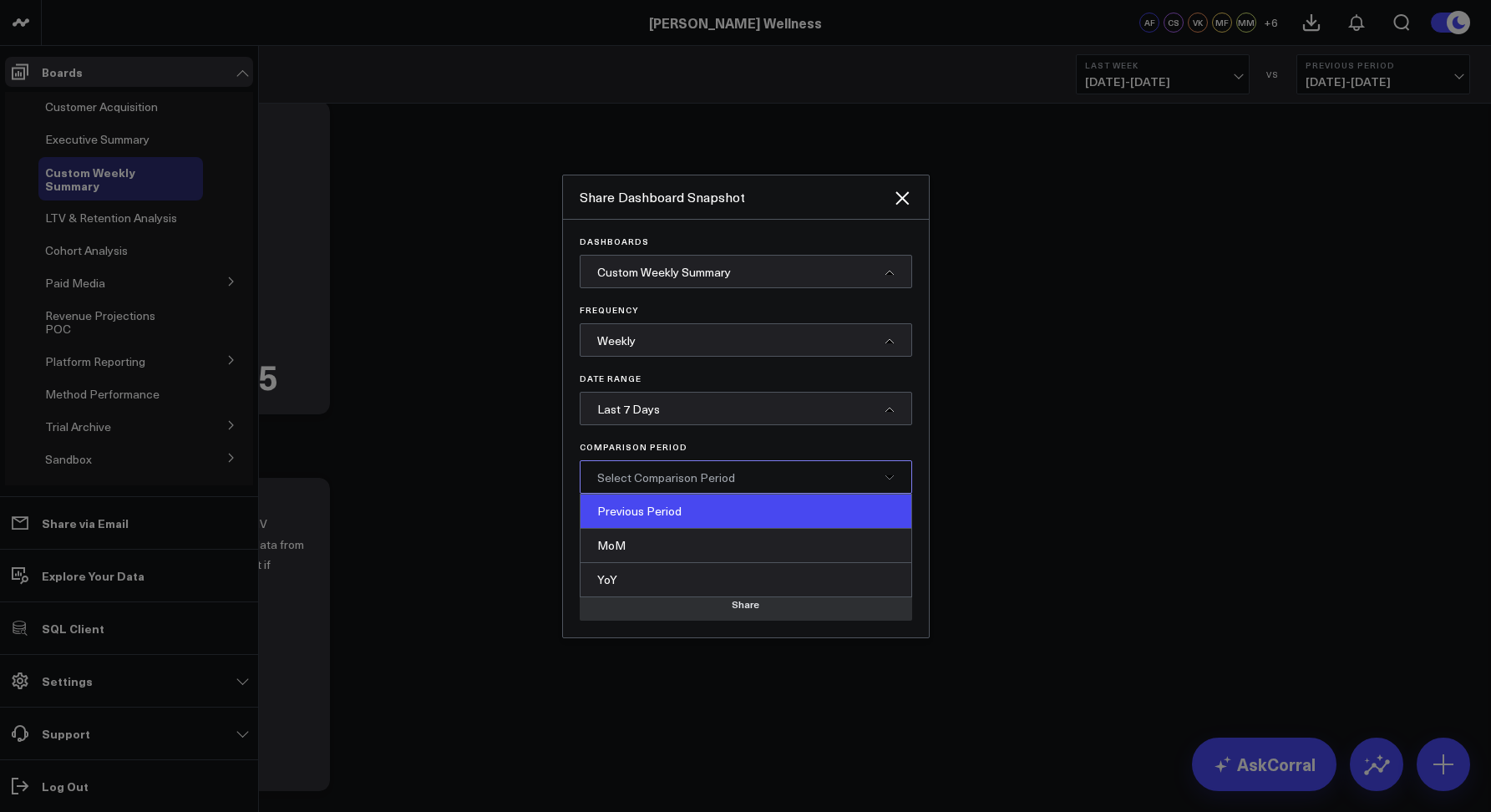
click at [627, 515] on div "Previous Period" at bounding box center [746, 511] width 331 height 34
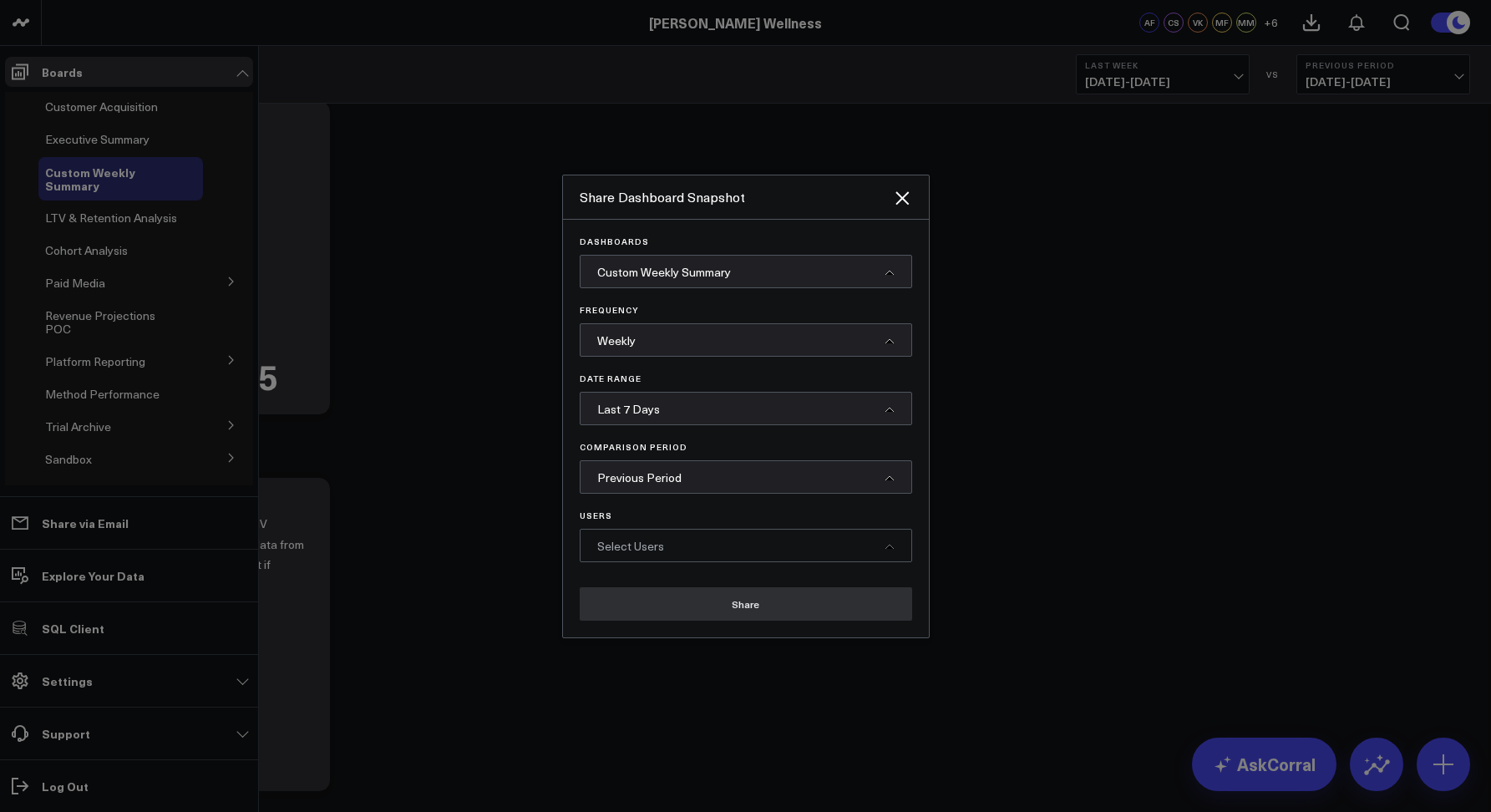
click at [610, 543] on span "Select Users" at bounding box center [630, 545] width 67 height 16
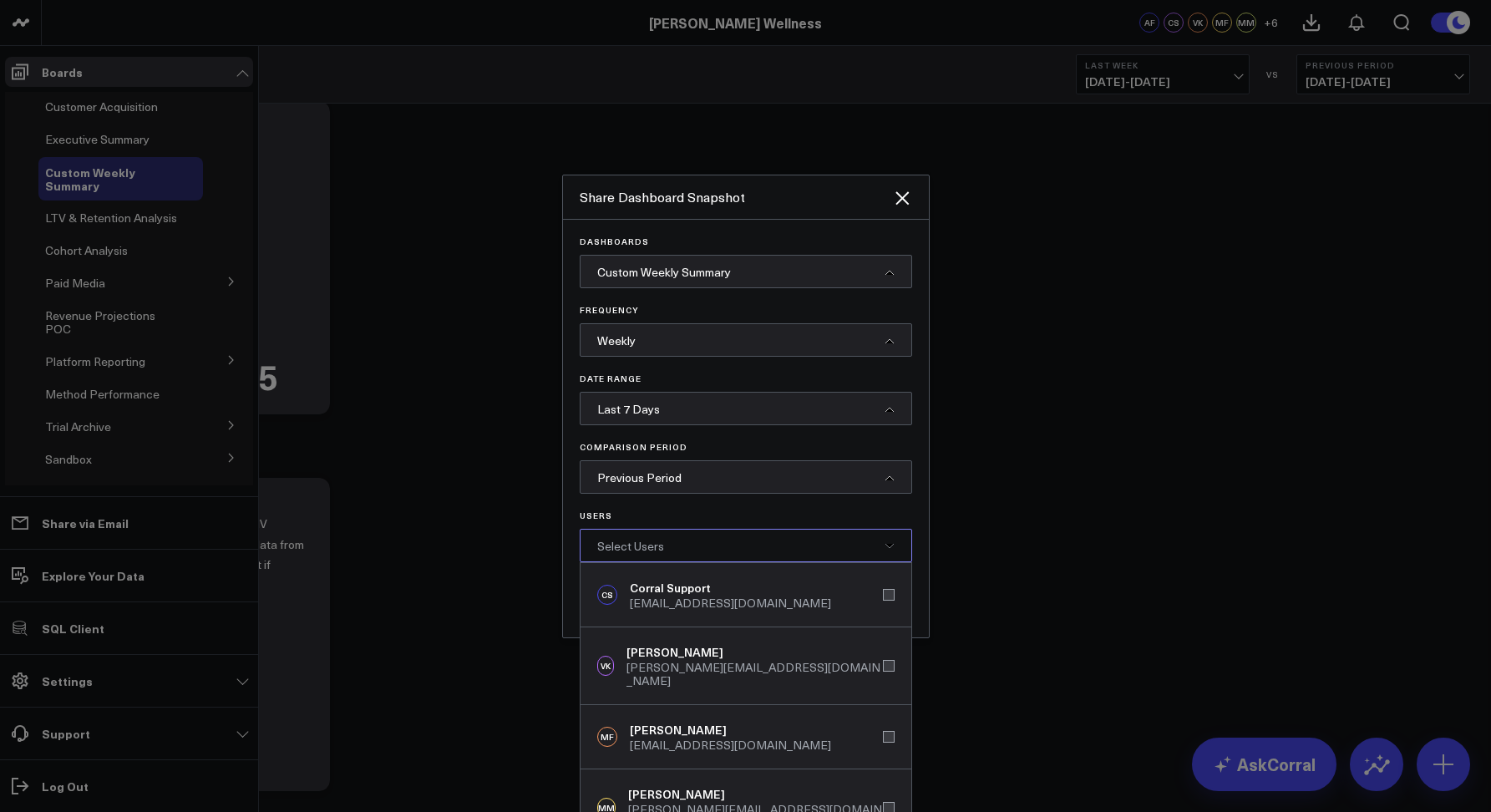
click at [636, 551] on span "Select Users" at bounding box center [630, 545] width 67 height 16
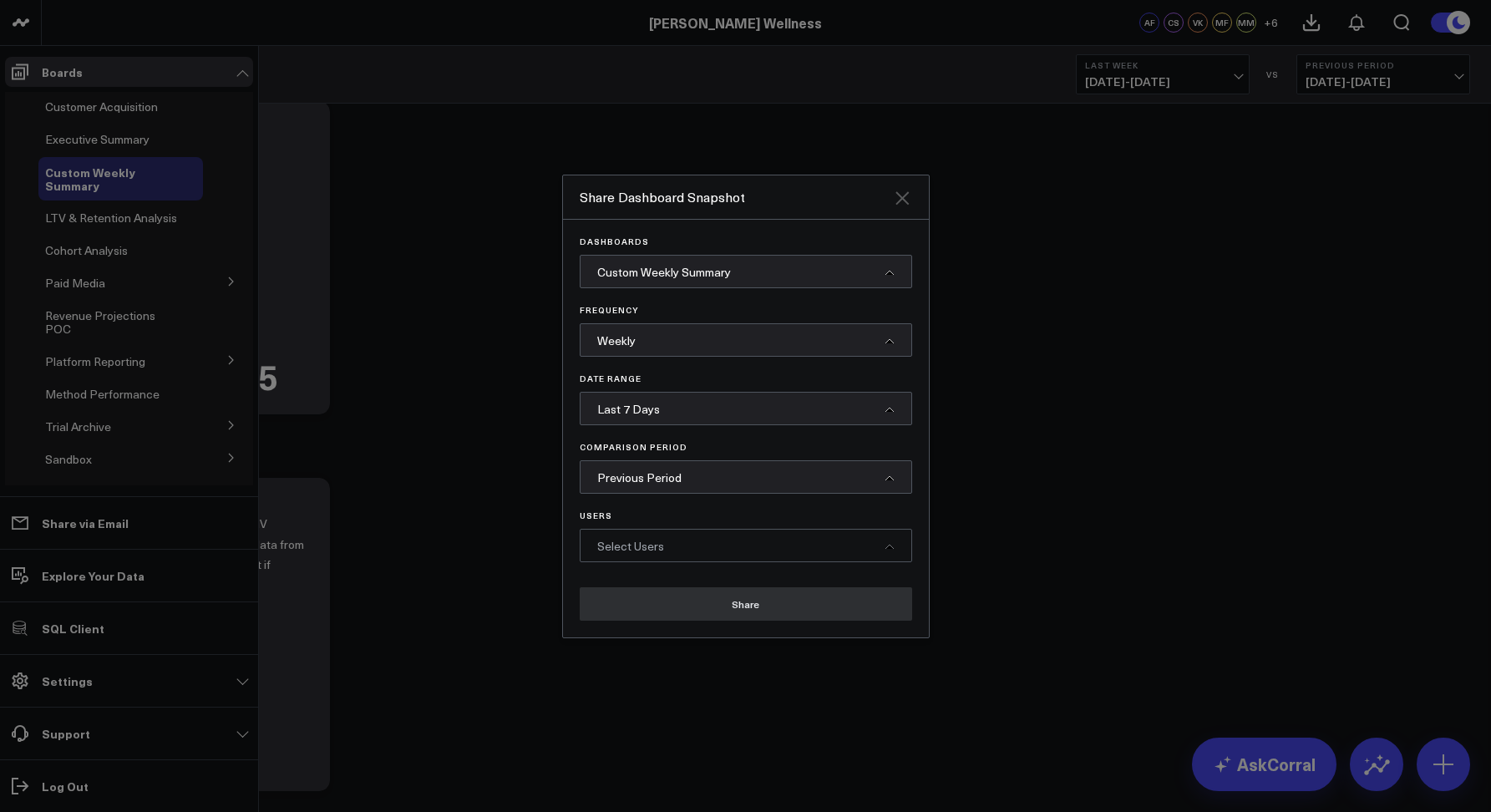
click at [898, 203] on icon "Close" at bounding box center [901, 197] width 20 height 20
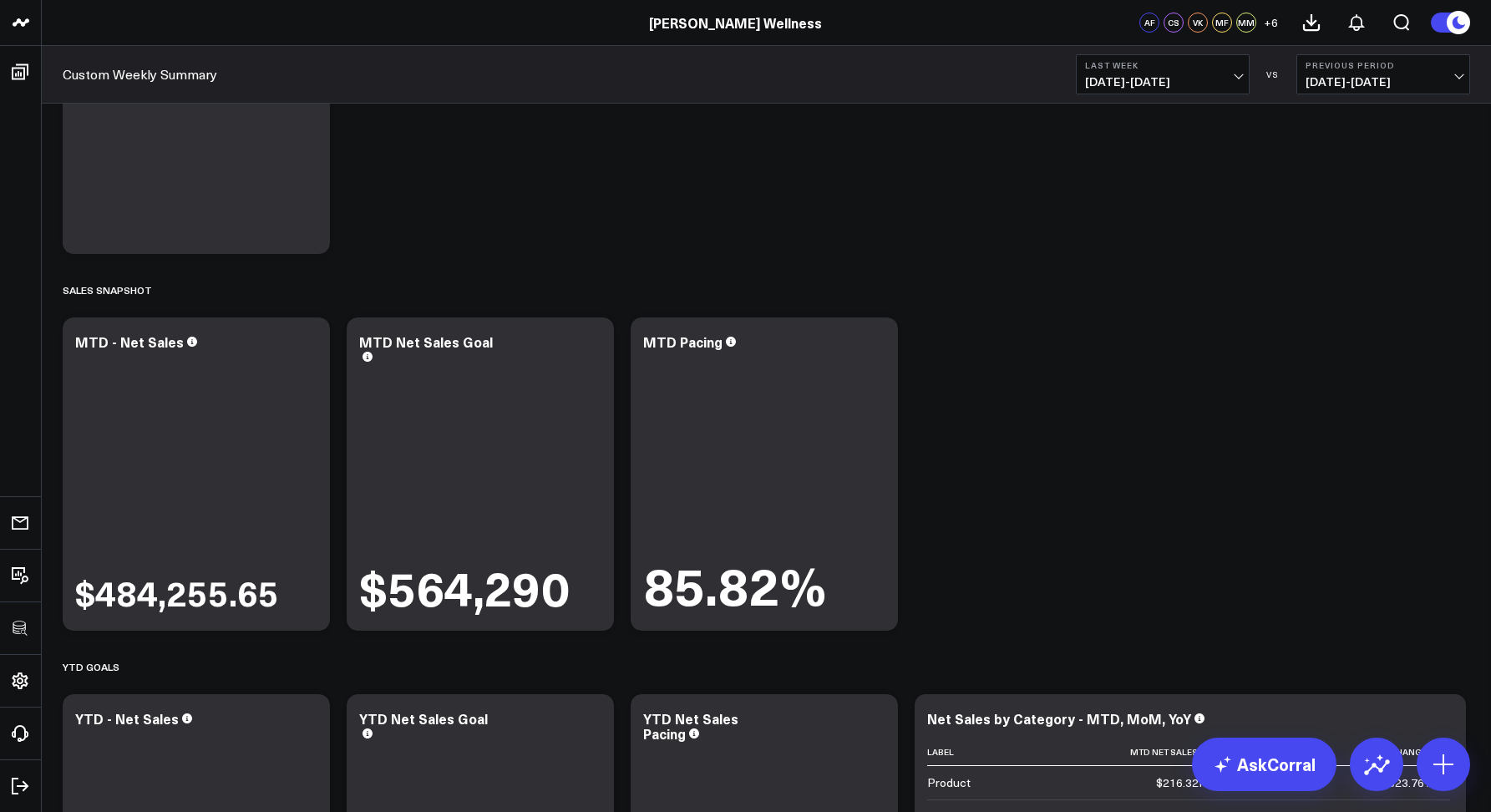
scroll to position [0, 0]
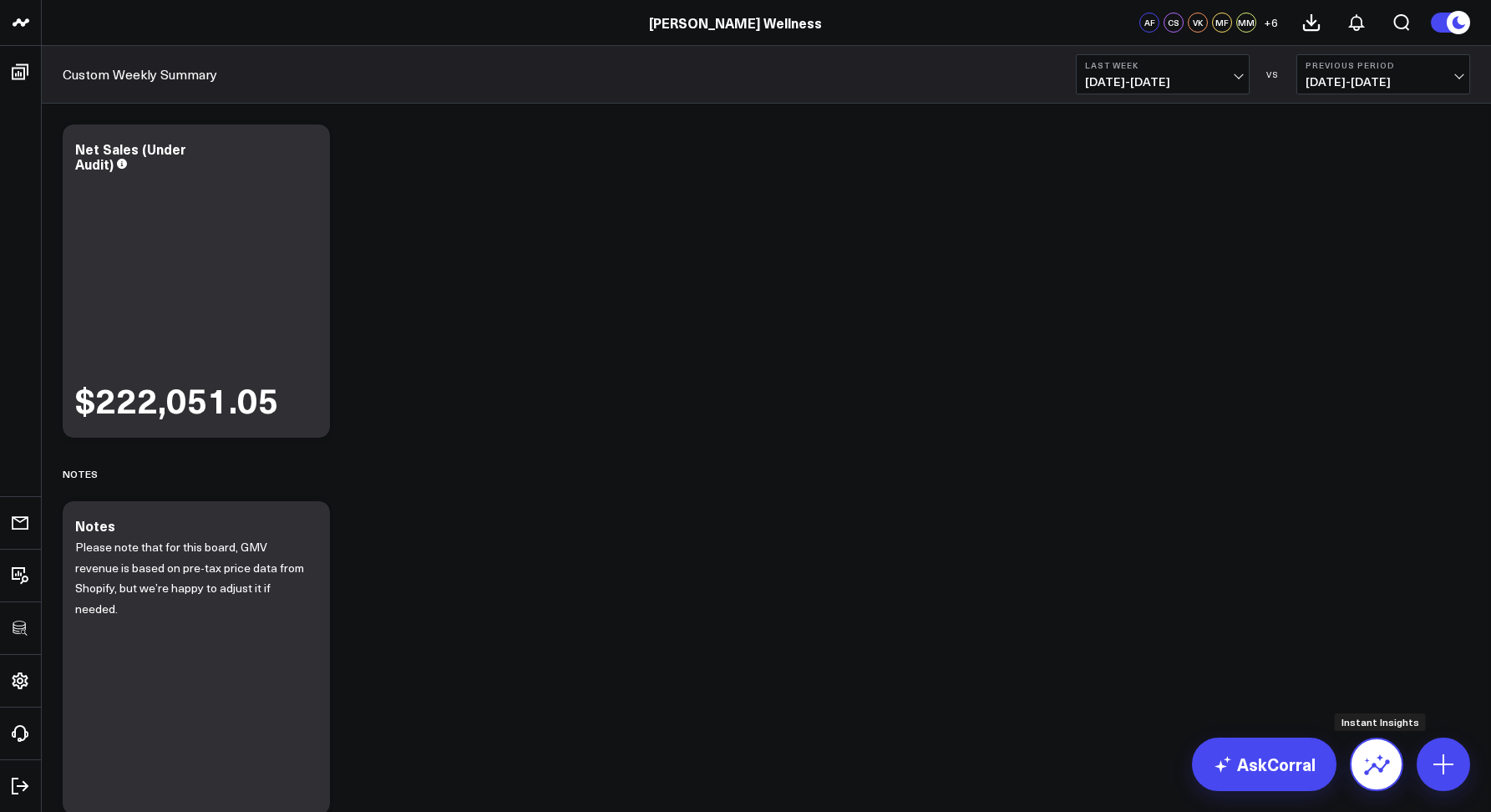
click at [1371, 770] on icon at bounding box center [1376, 763] width 27 height 26
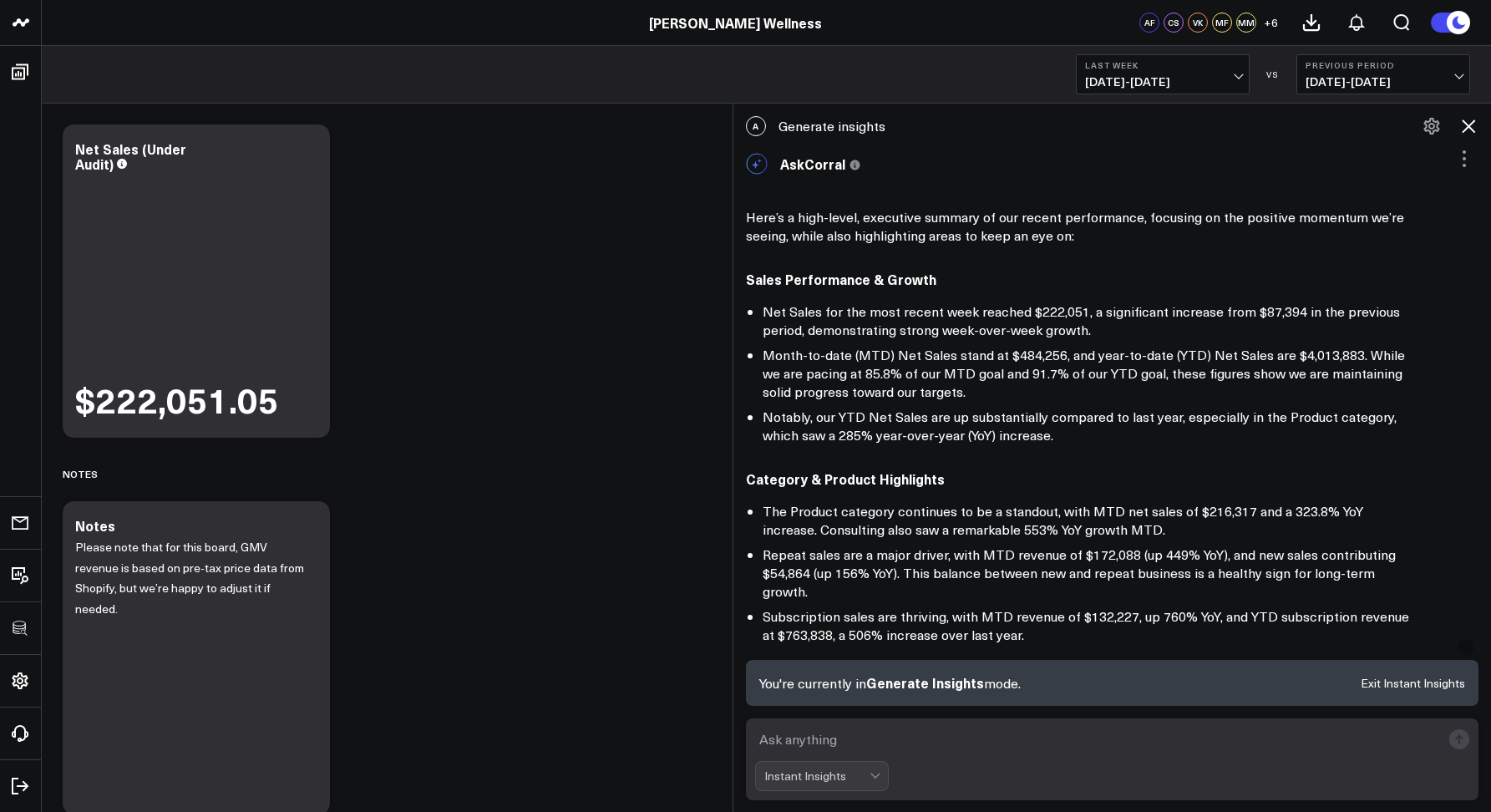
click at [1467, 127] on icon at bounding box center [1469, 127] width 14 height 14
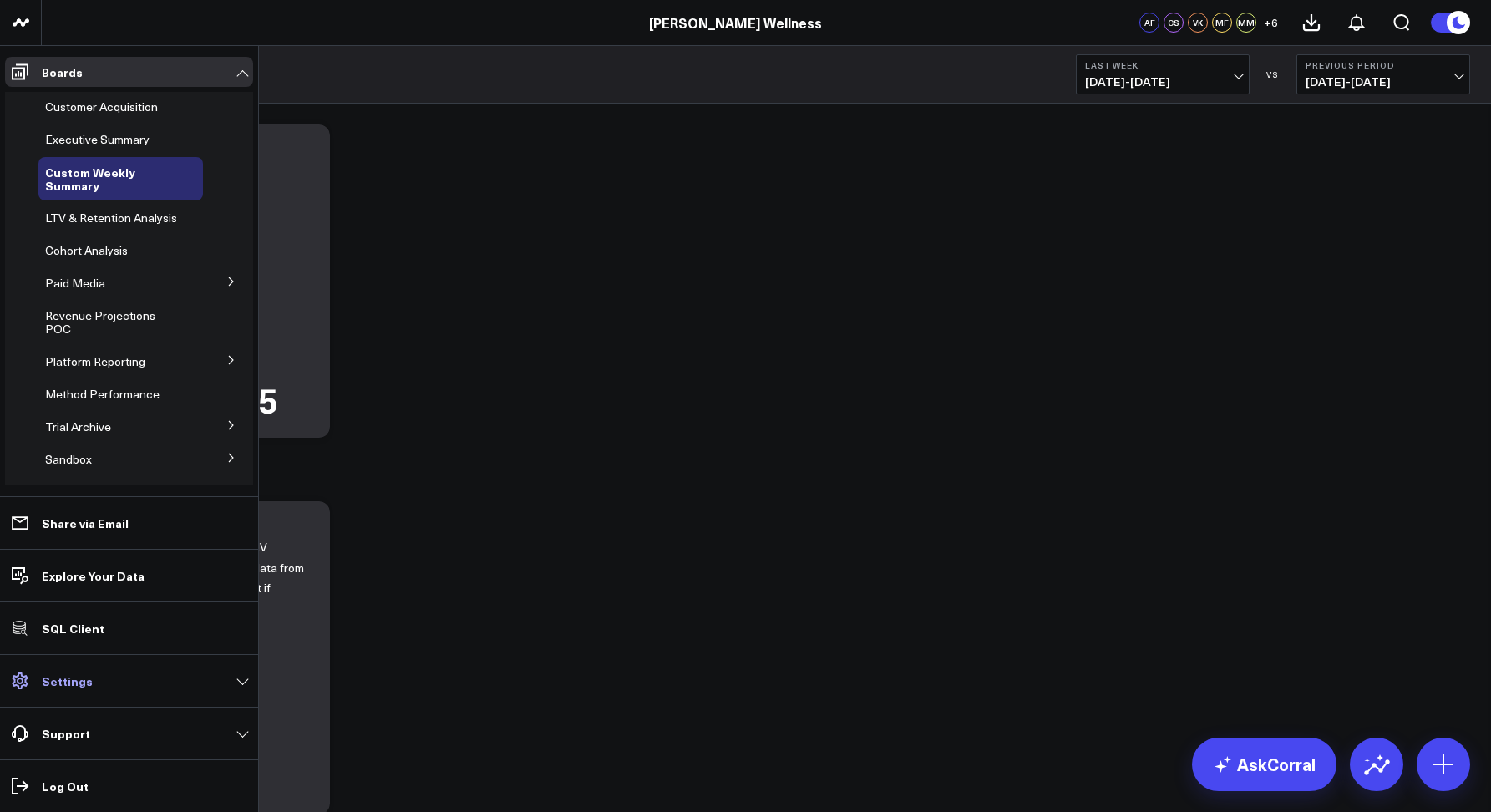
click at [81, 694] on link "Settings" at bounding box center [129, 680] width 248 height 30
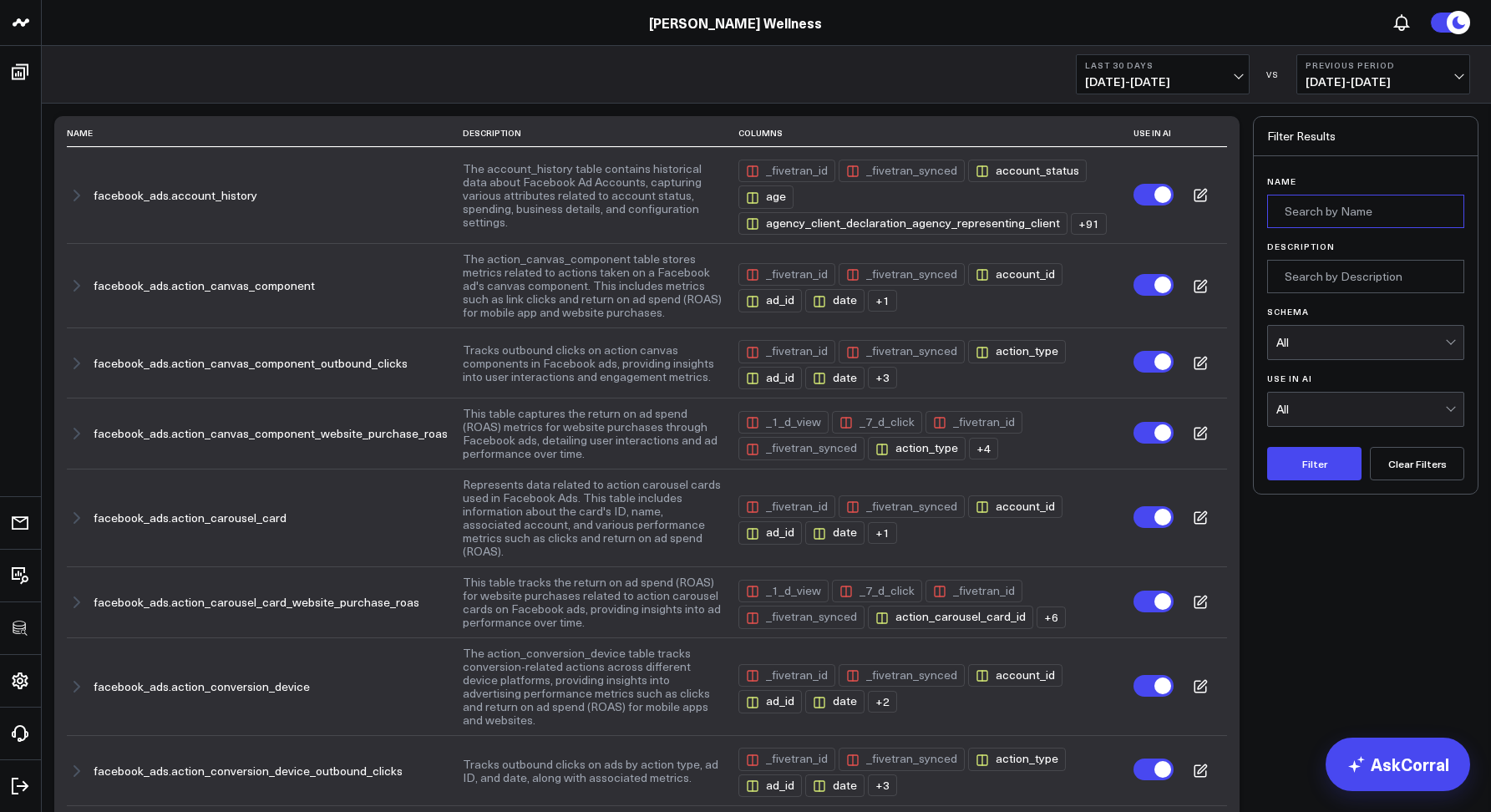
click at [1315, 206] on input "Name" at bounding box center [1365, 211] width 197 height 33
type input "sku"
click at [1267, 447] on button "Filter" at bounding box center [1314, 463] width 94 height 33
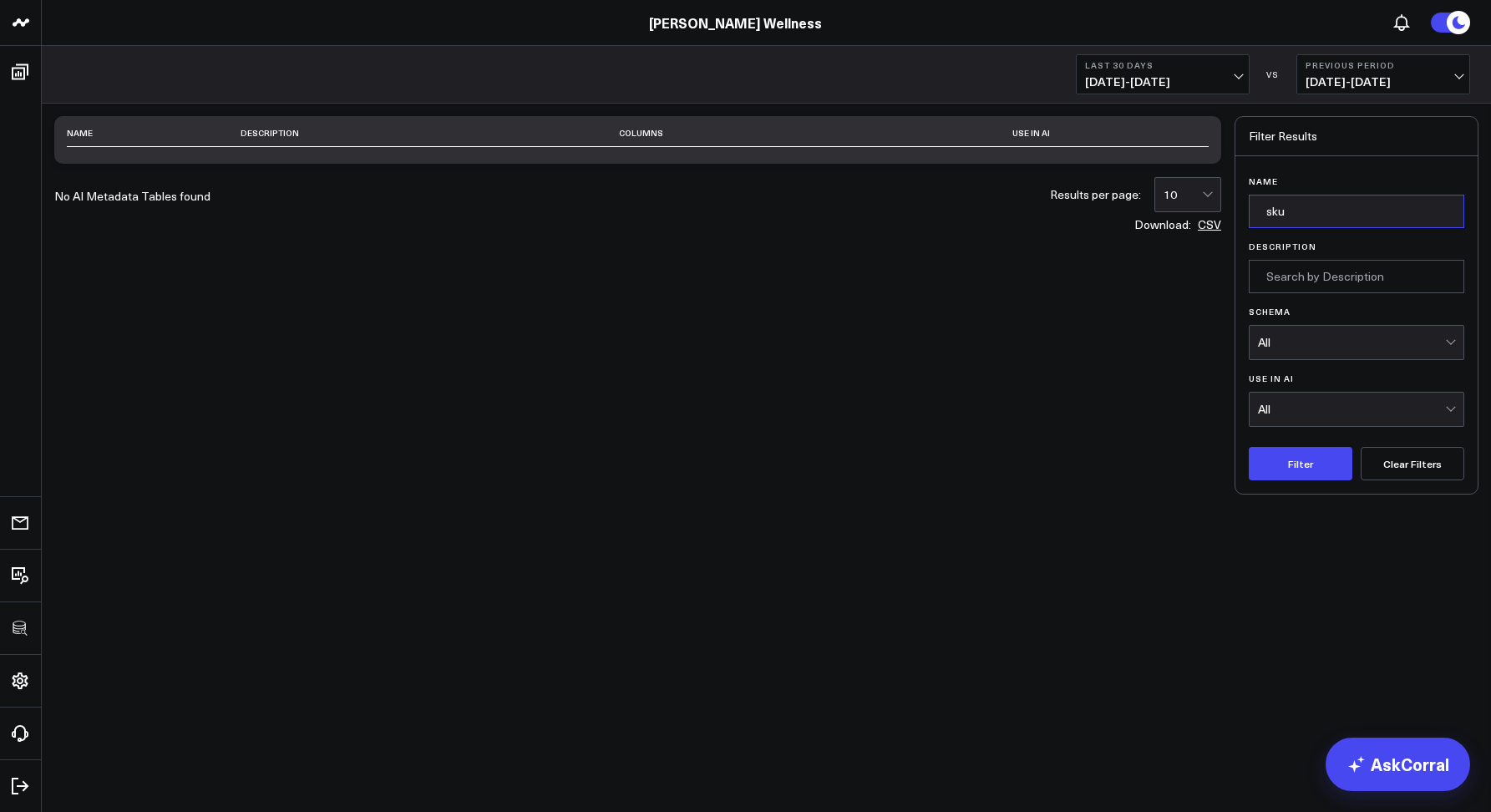
drag, startPoint x: 1320, startPoint y: 206, endPoint x: 1231, endPoint y: 214, distance: 89.4
click at [1231, 214] on div "Name Description Columns Use in AI No AI Metadata Tables found Results per page…" at bounding box center [766, 305] width 1424 height 379
click at [1389, 480] on button "Clear Filters" at bounding box center [1411, 463] width 103 height 33
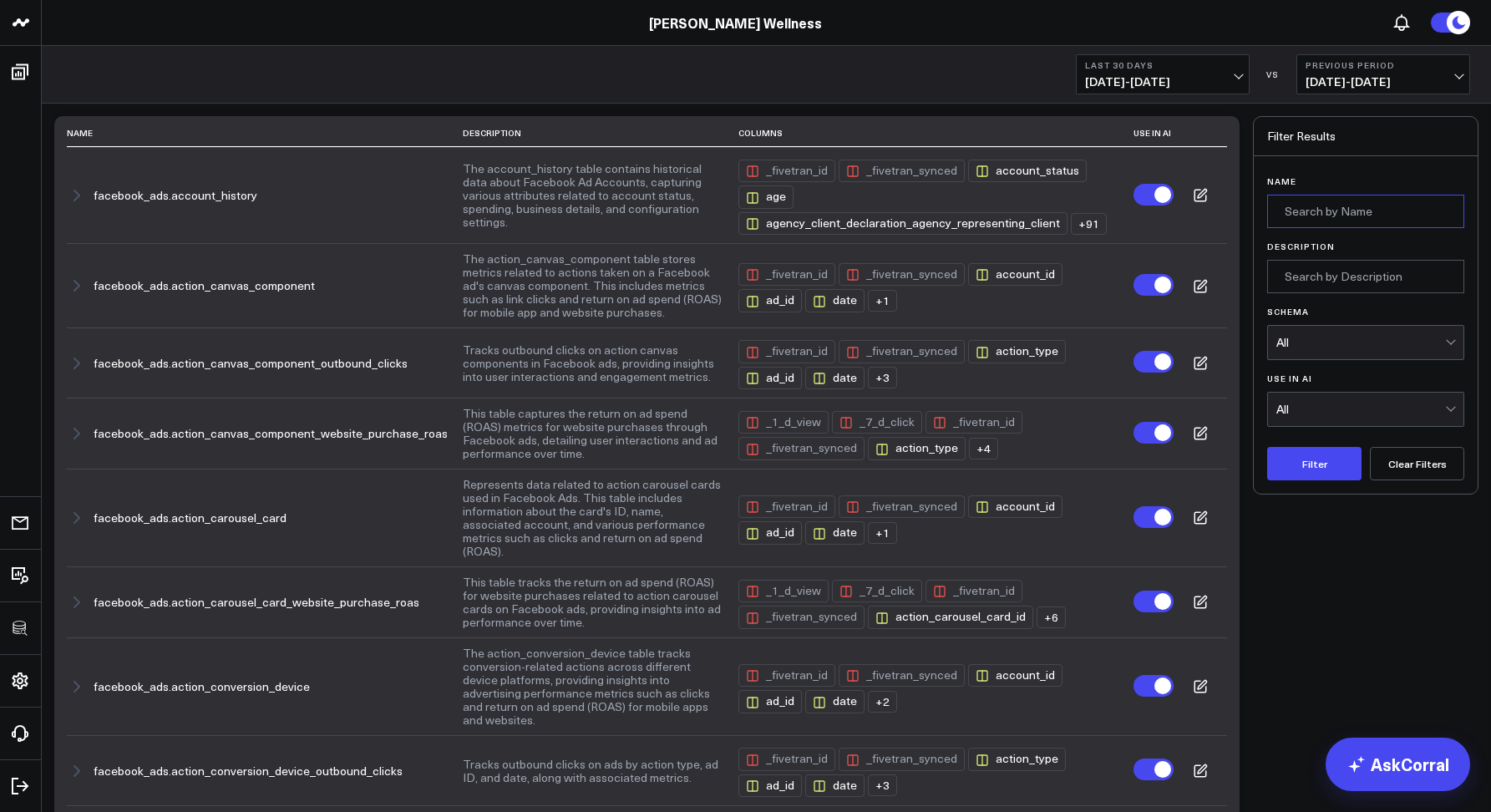
click at [1315, 224] on input "Name" at bounding box center [1365, 211] width 197 height 33
click at [1328, 337] on div "All" at bounding box center [1360, 343] width 168 height 14
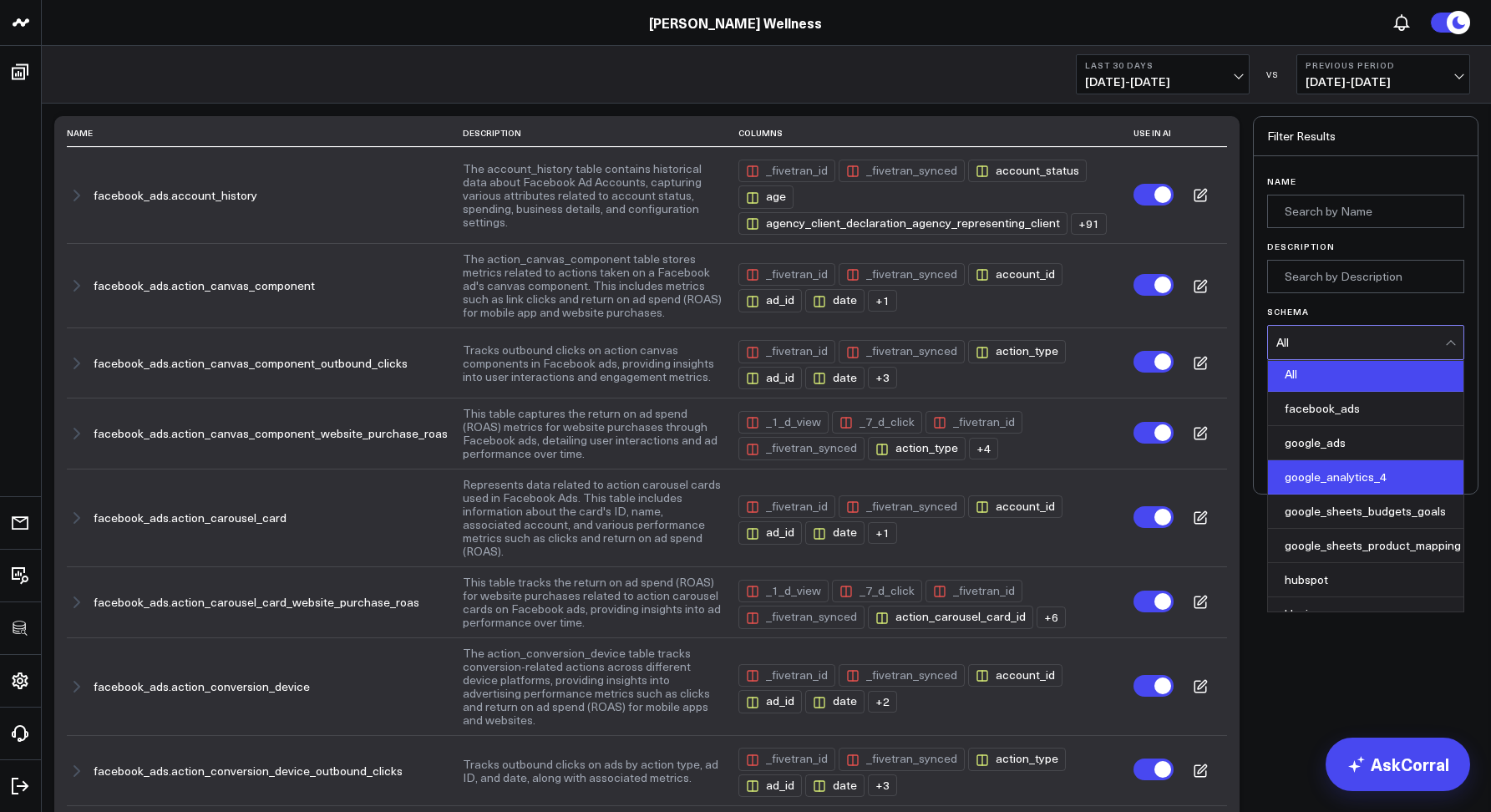
scroll to position [7, 0]
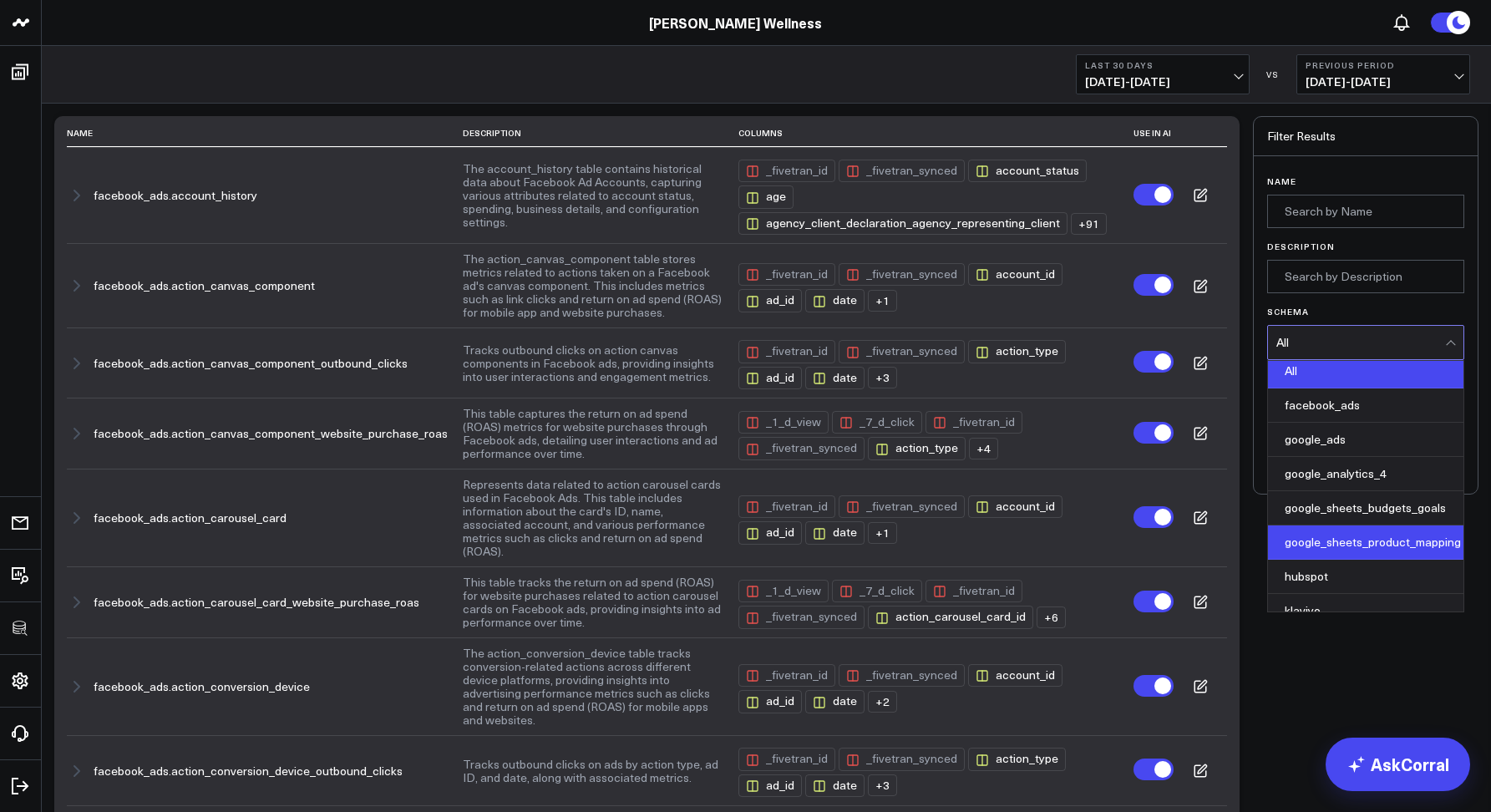
click at [1353, 533] on div "google_sheets_product_mapping" at bounding box center [1365, 542] width 196 height 34
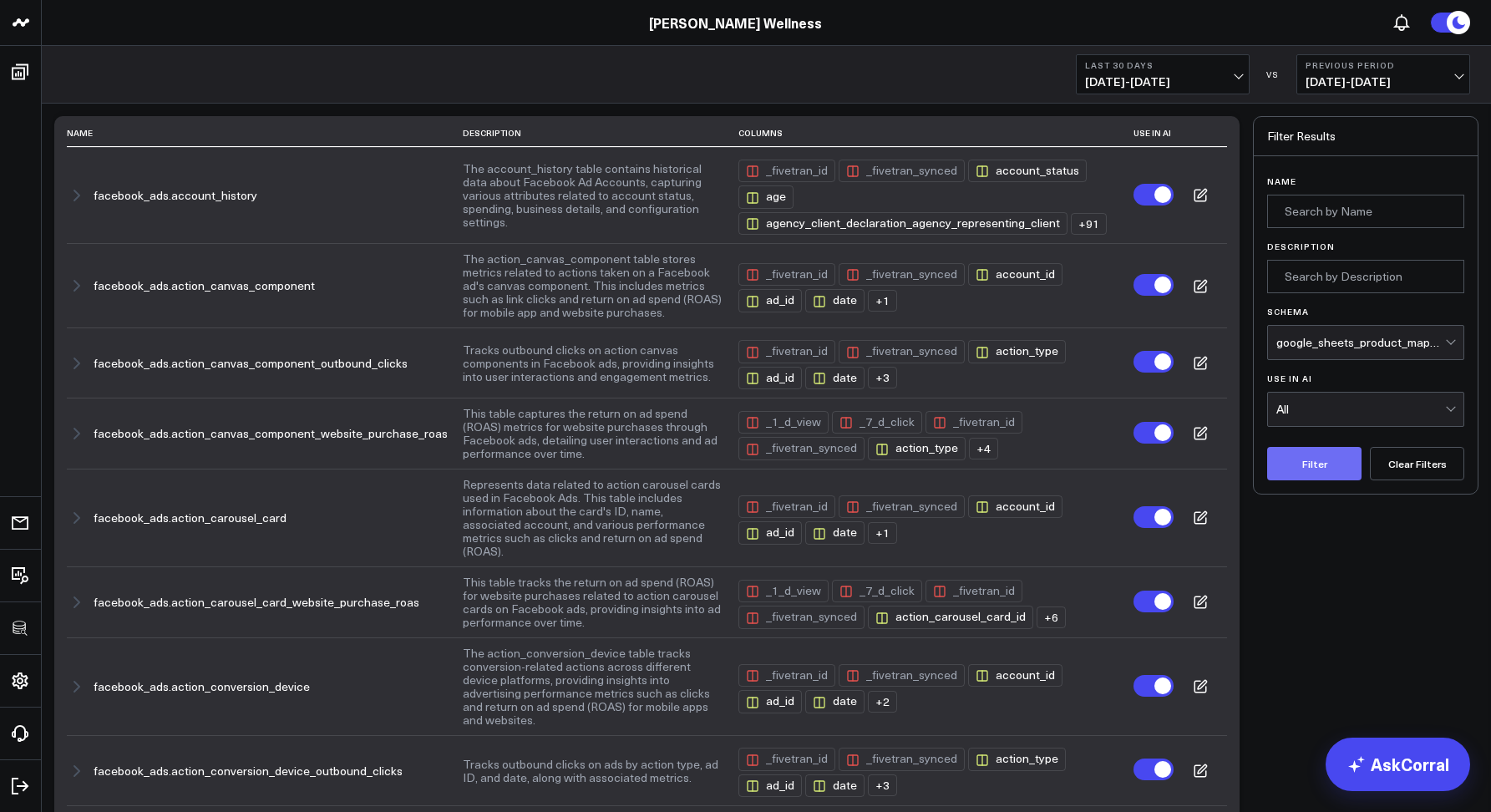
click at [1306, 474] on button "Filter" at bounding box center [1314, 463] width 94 height 33
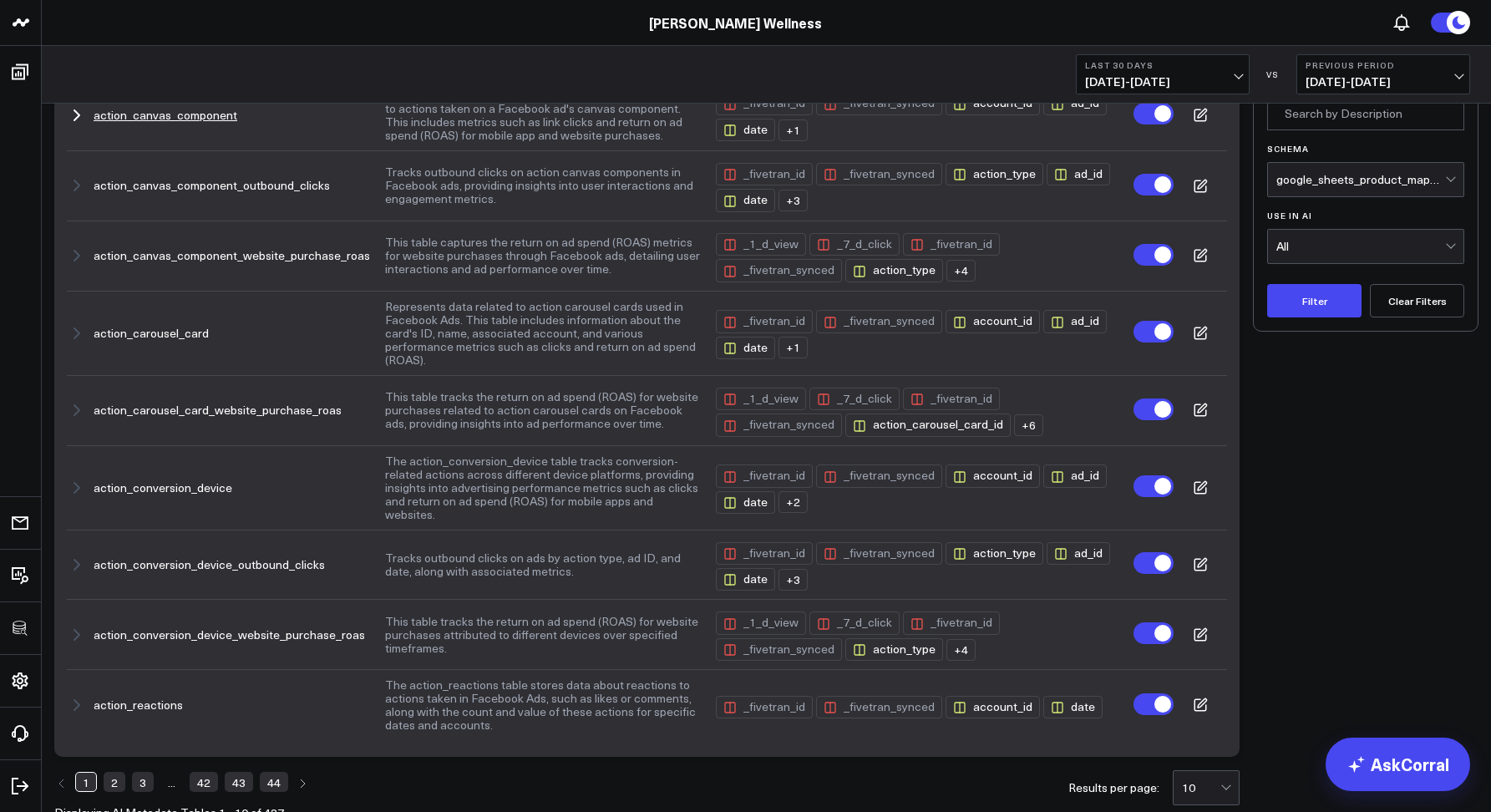
scroll to position [164, 0]
click at [110, 770] on link "2" at bounding box center [114, 780] width 21 height 20
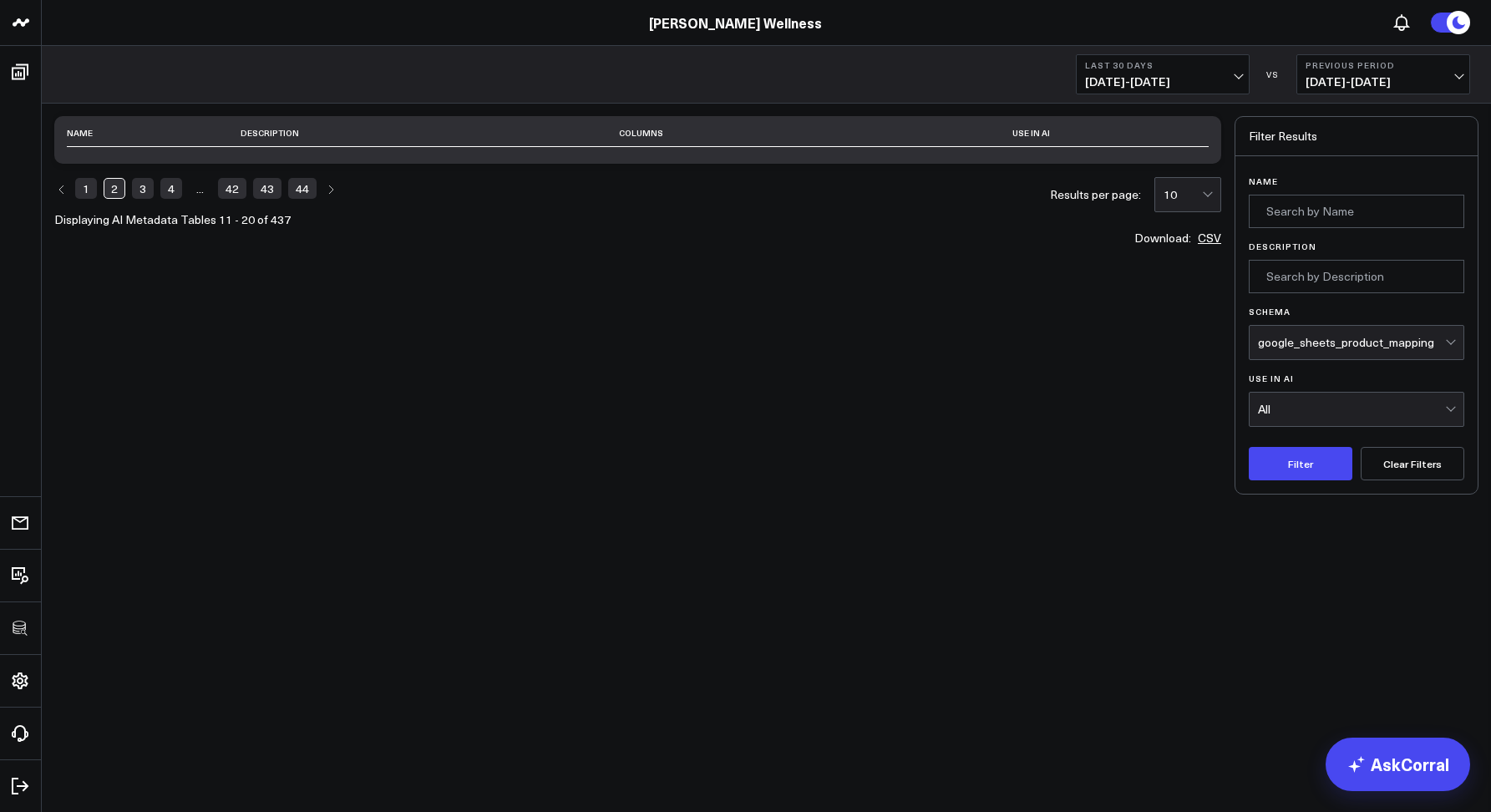
scroll to position [0, 0]
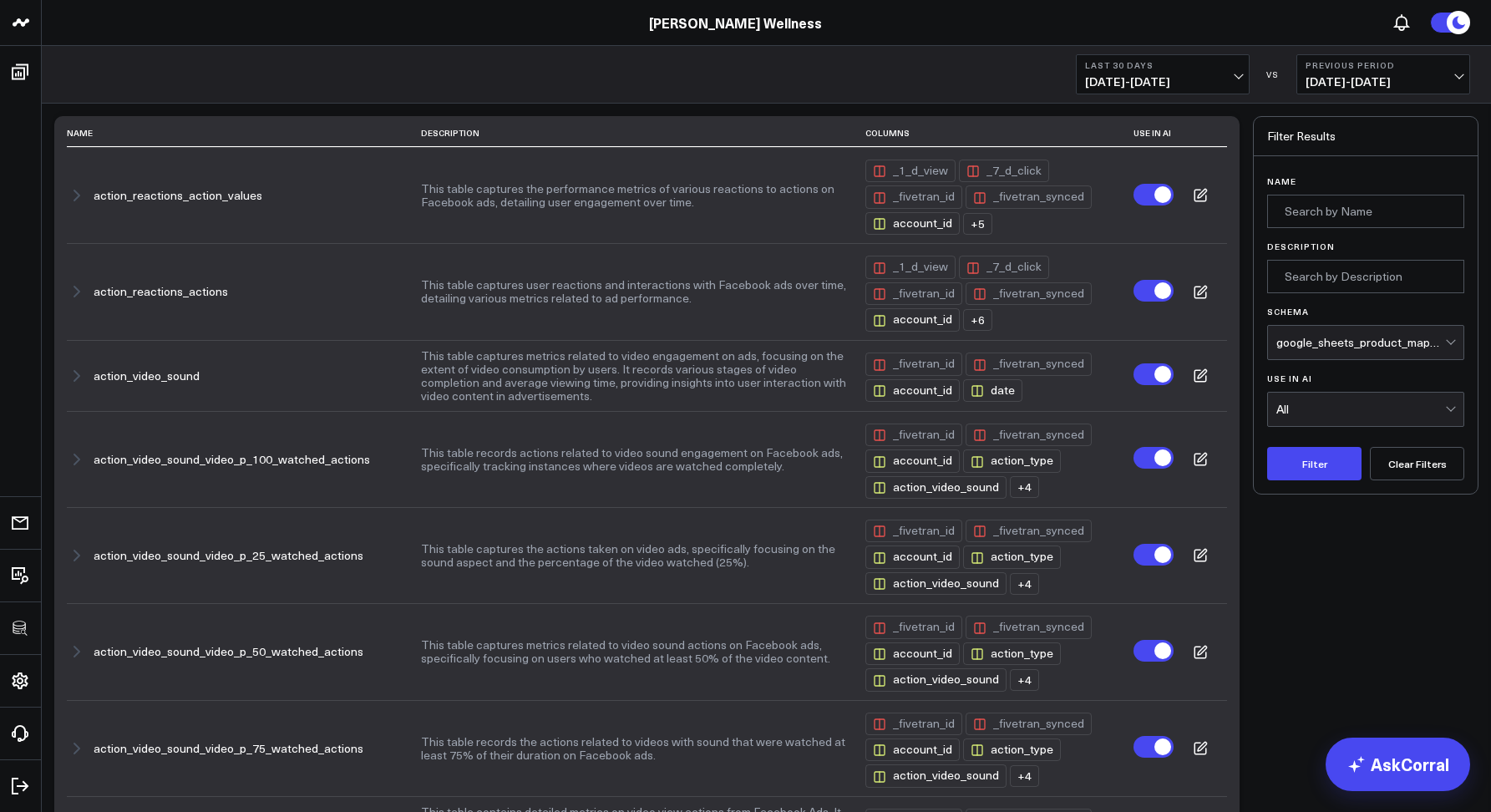
click at [1306, 343] on div "google_sheets_product_mapping" at bounding box center [1360, 343] width 168 height 14
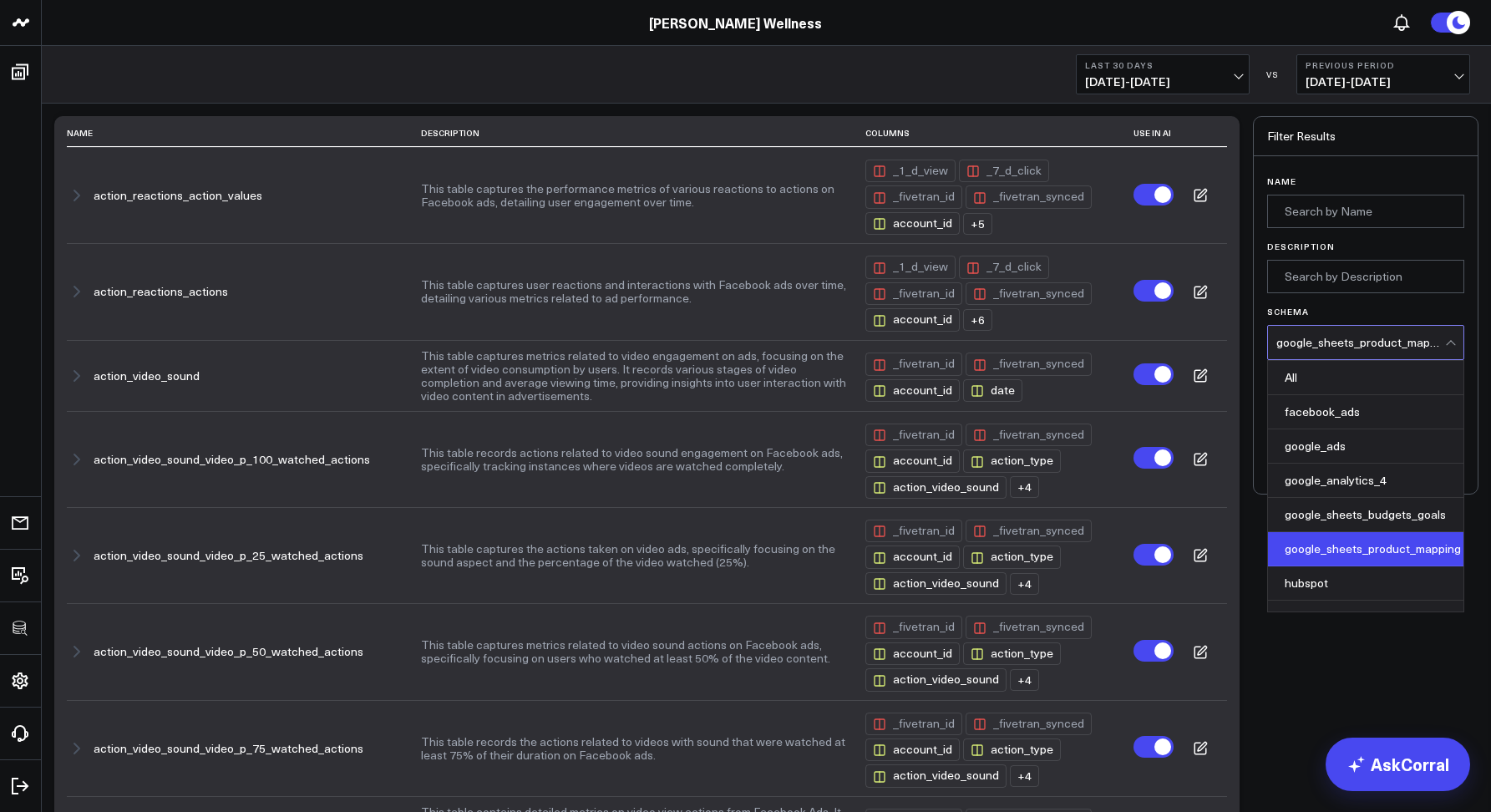
click at [1330, 650] on div "Filter Results Name Description Schema klaviyo, 8 of 10. 10 results available. …" at bounding box center [1365, 636] width 226 height 1040
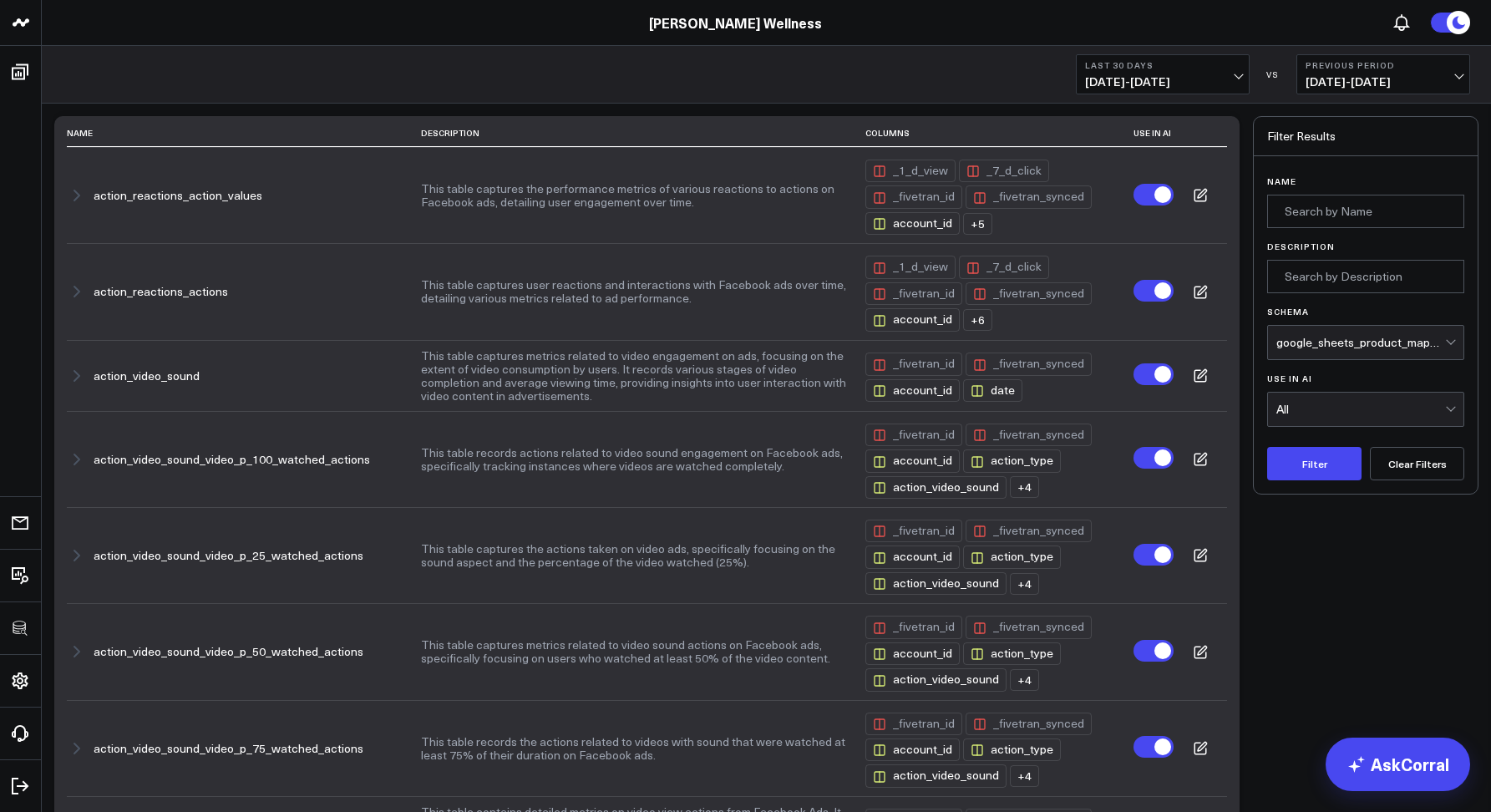
click at [1419, 464] on button "Clear Filters" at bounding box center [1417, 463] width 94 height 33
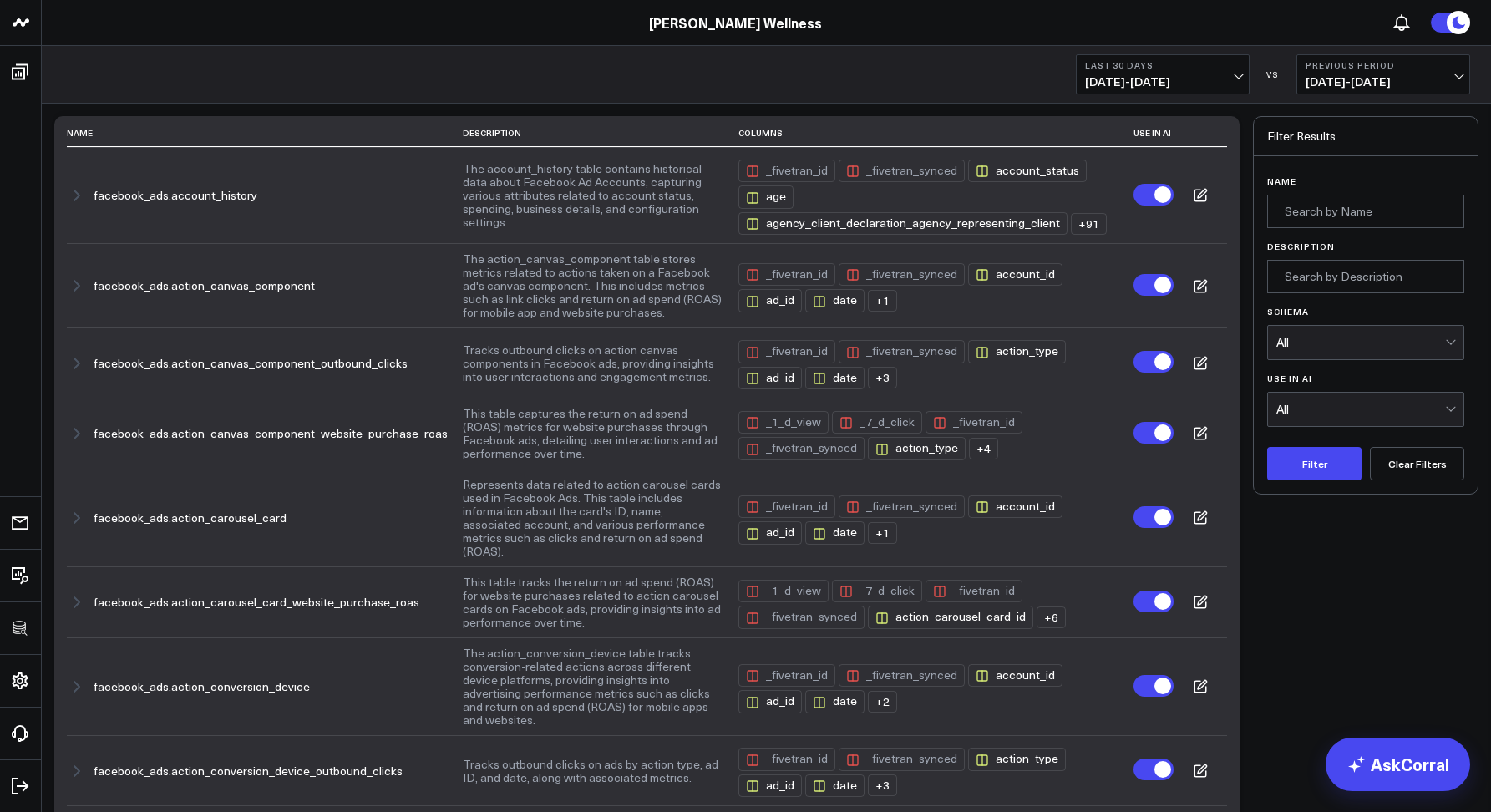
click at [1310, 336] on div "All" at bounding box center [1360, 343] width 168 height 14
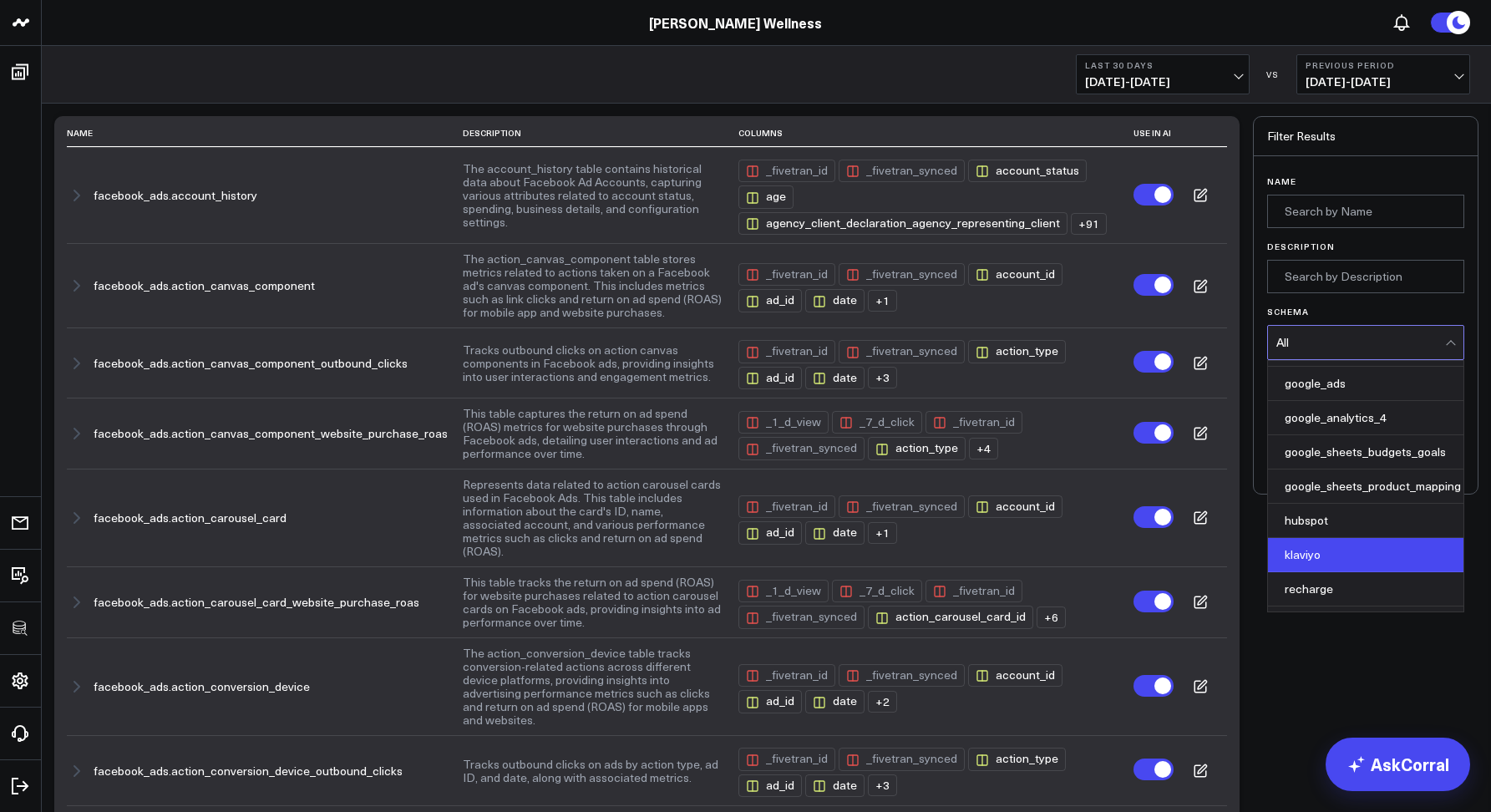
scroll to position [91, 0]
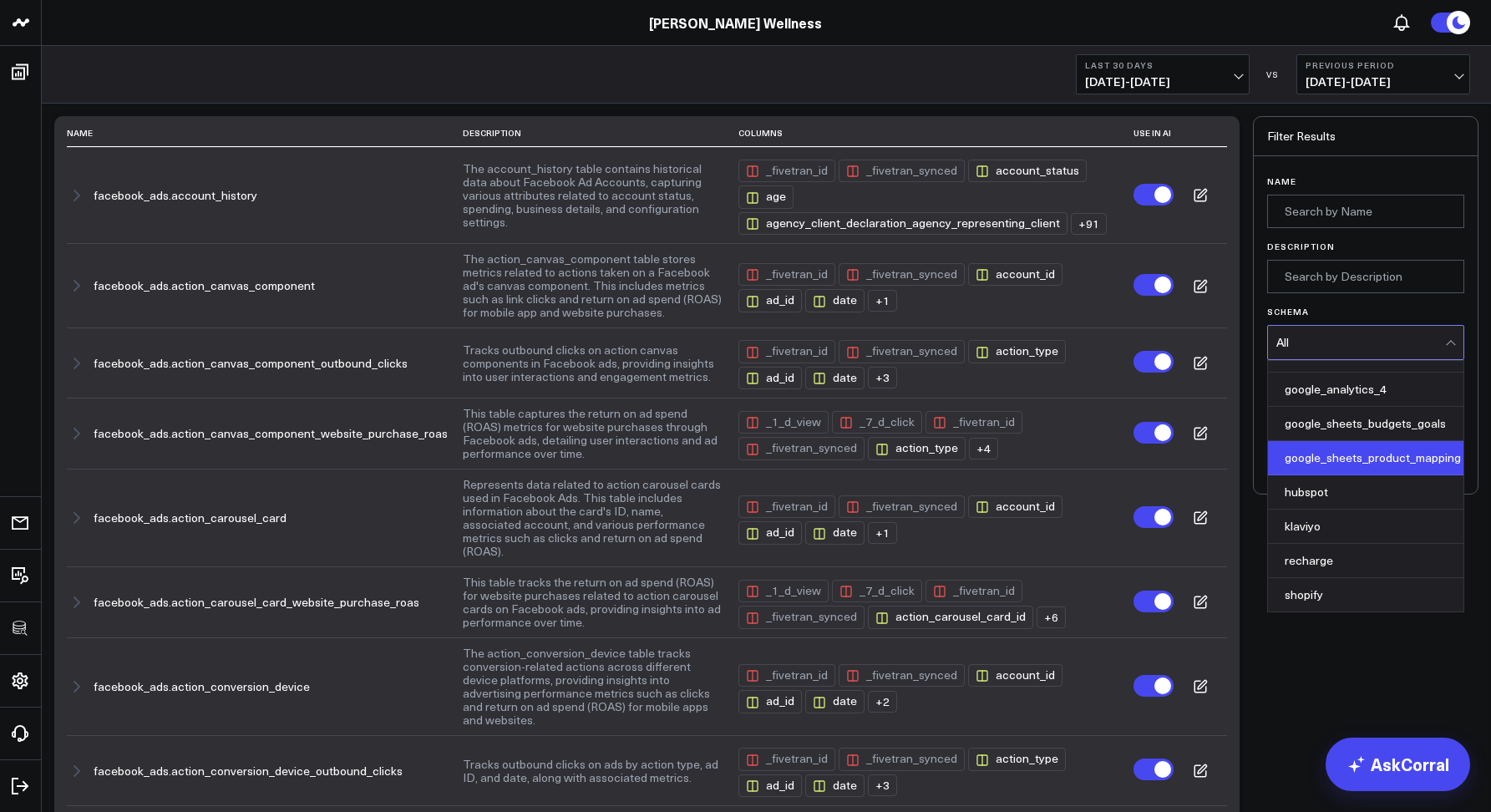
click at [1321, 464] on div "google_sheets_product_mapping" at bounding box center [1365, 458] width 196 height 34
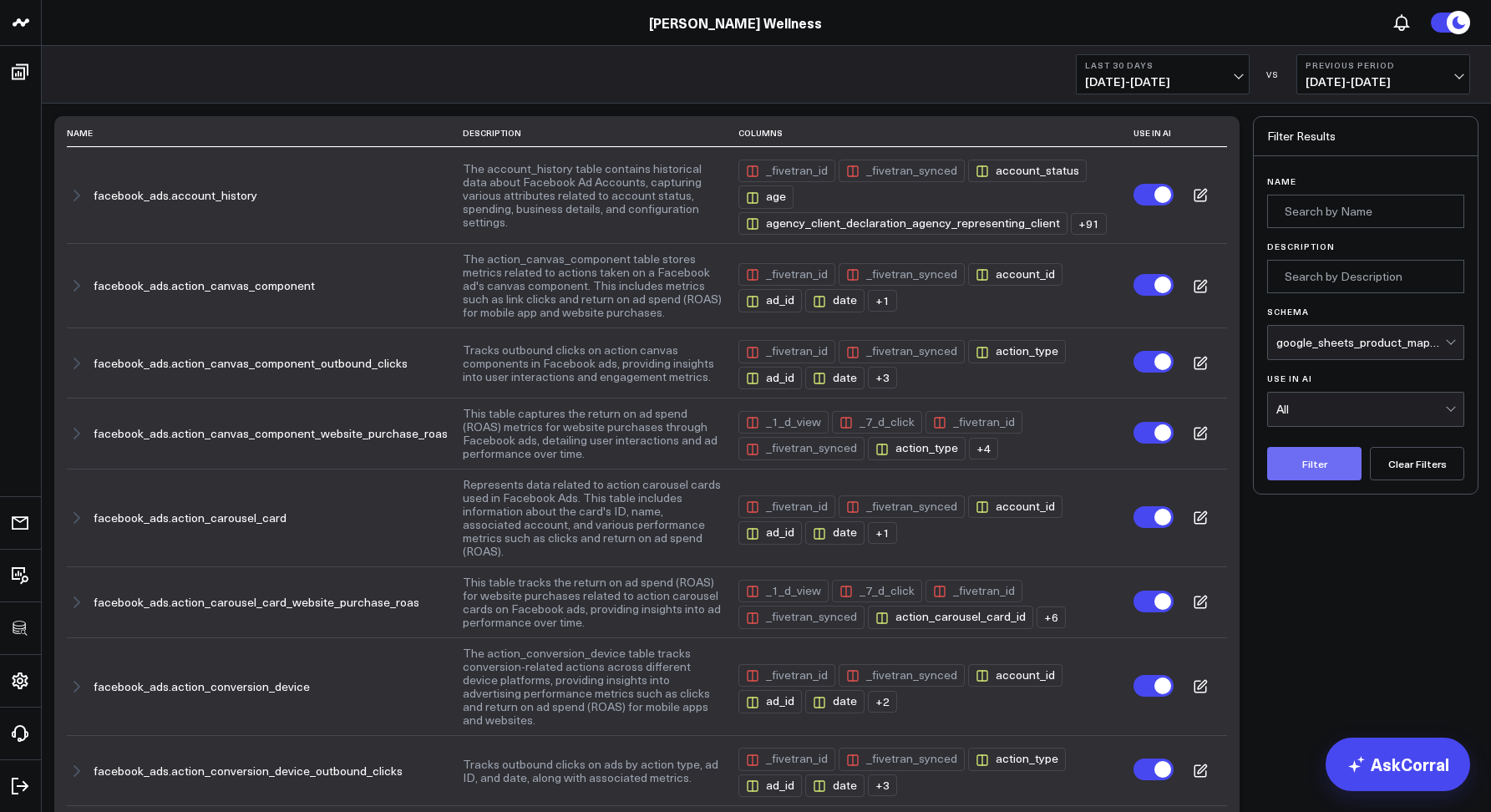
click at [1319, 464] on button "Filter" at bounding box center [1314, 463] width 94 height 33
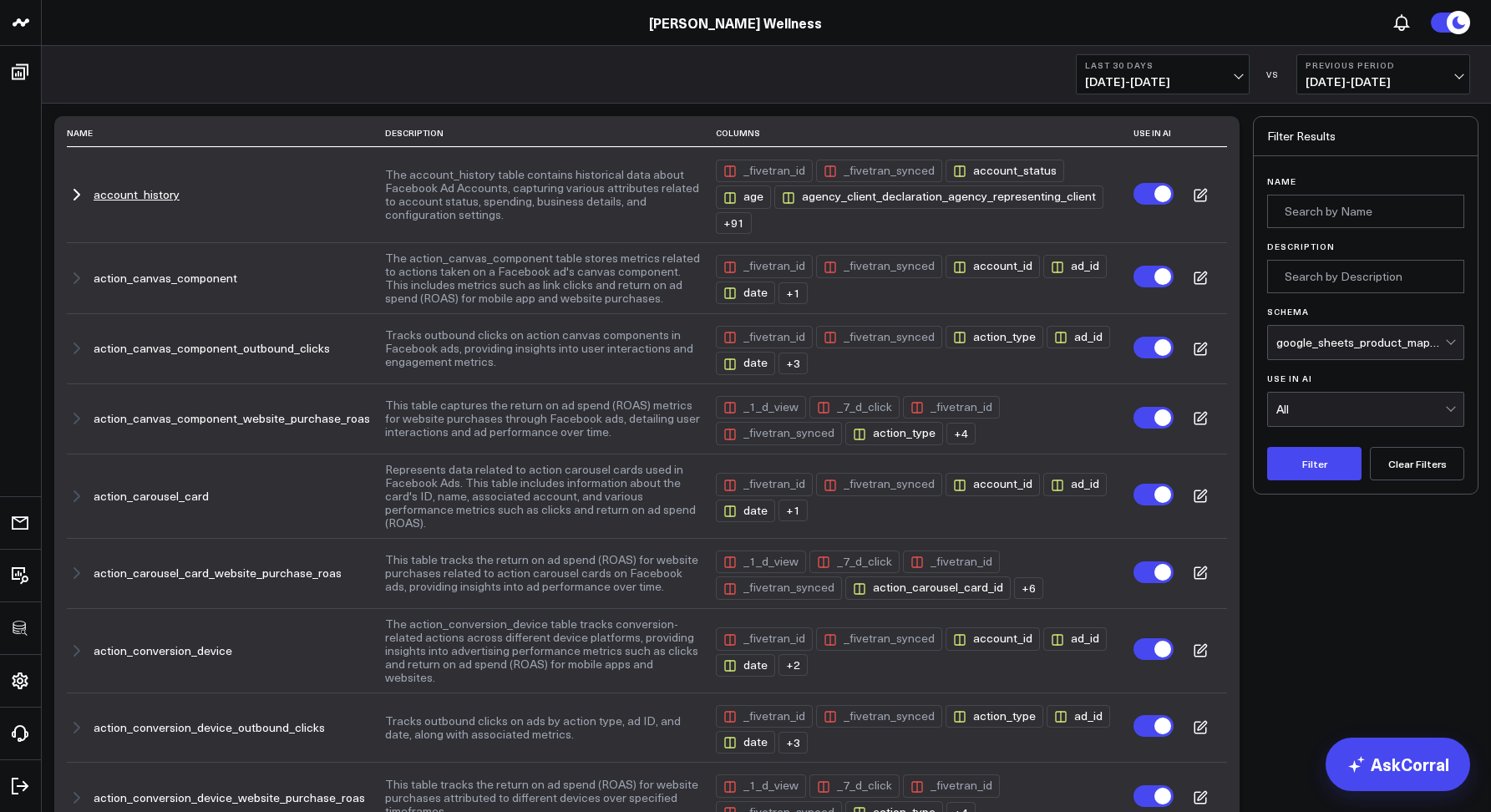
click at [77, 193] on icon "button" at bounding box center [77, 195] width 5 height 10
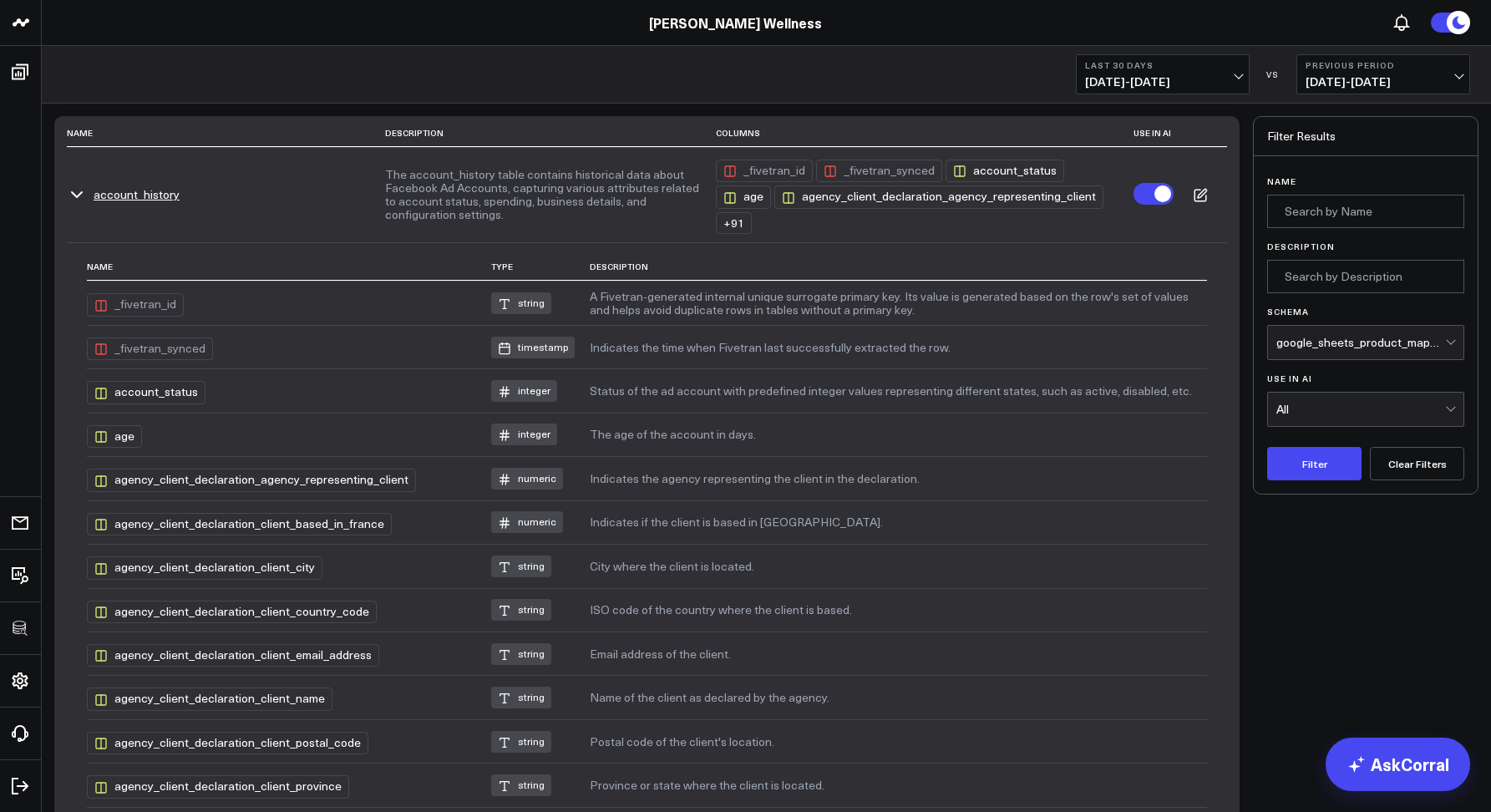
click at [77, 193] on icon "button" at bounding box center [76, 194] width 20 height 20
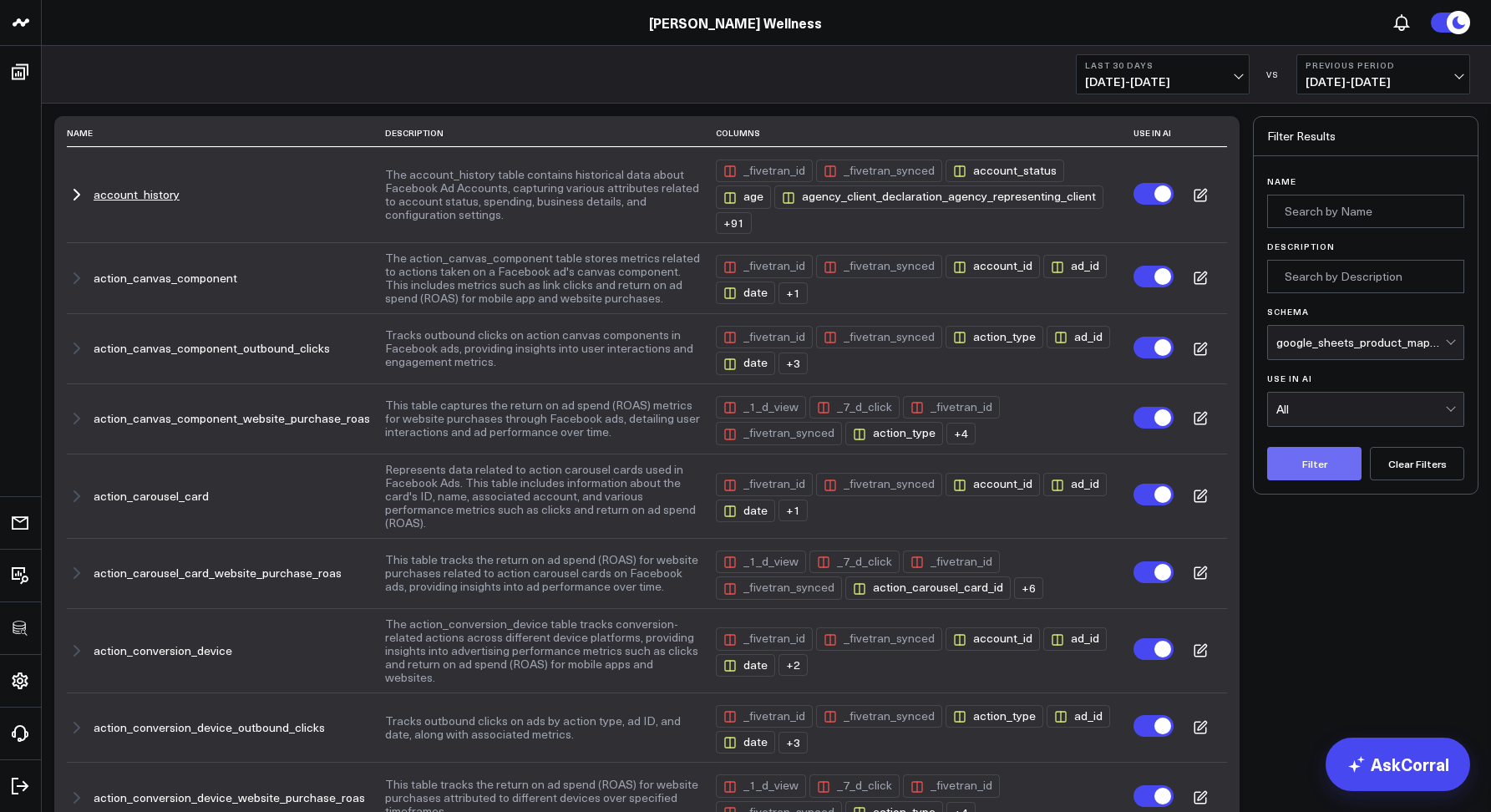
click at [1317, 458] on button "Filter" at bounding box center [1314, 463] width 94 height 33
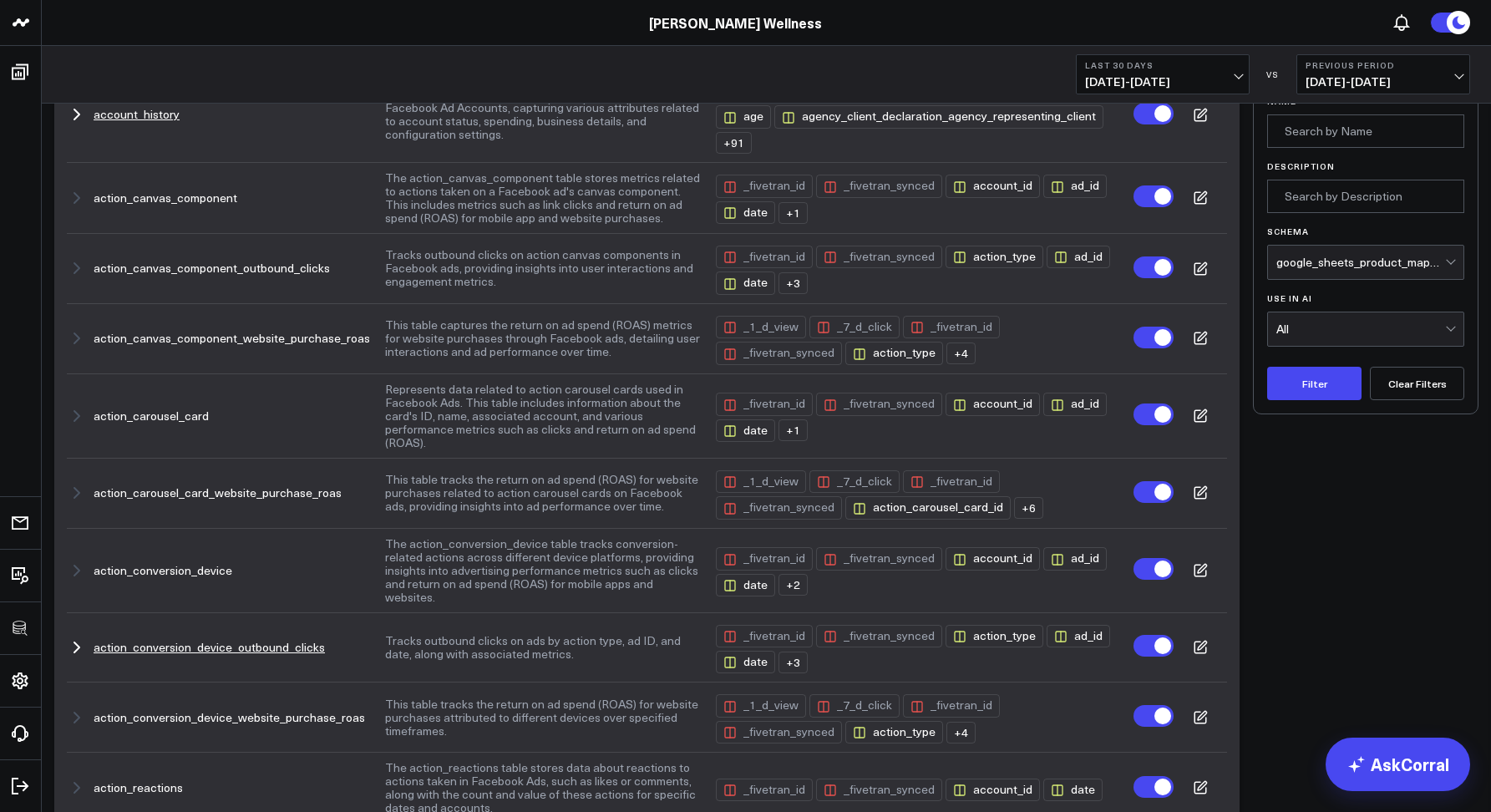
scroll to position [0, 0]
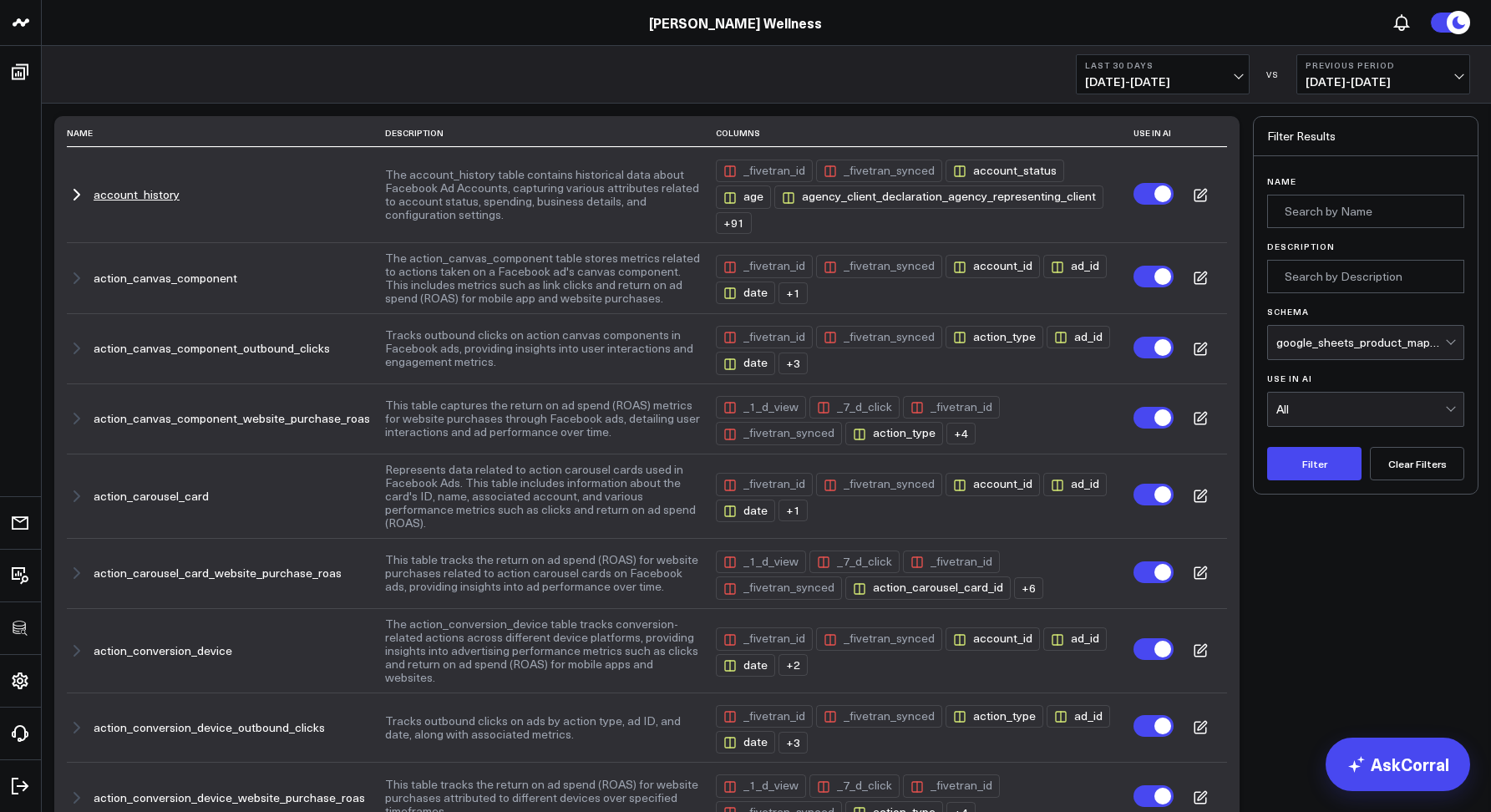
click at [1387, 468] on button "Clear Filters" at bounding box center [1417, 463] width 94 height 33
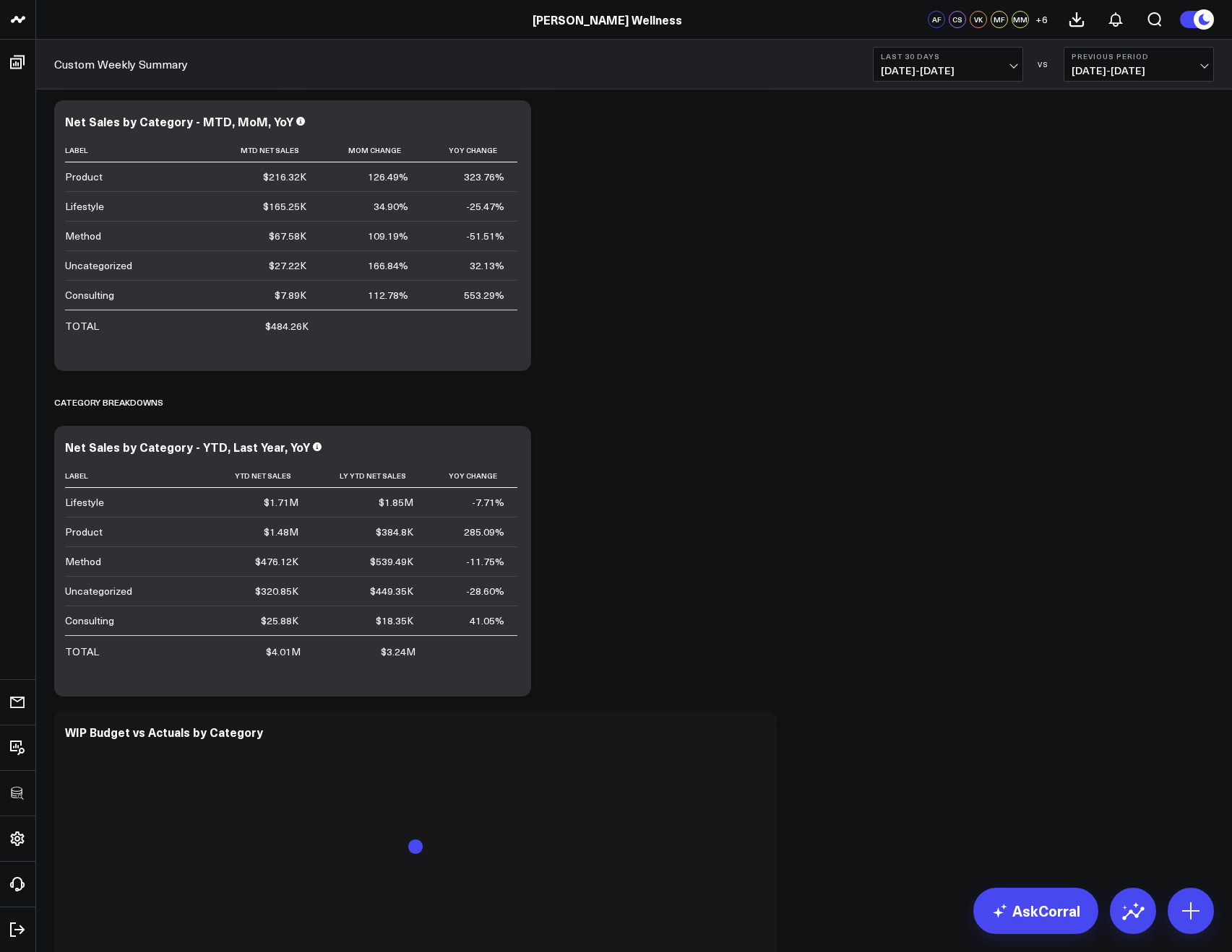
scroll to position [3877, 0]
